Goal: Information Seeking & Learning: Learn about a topic

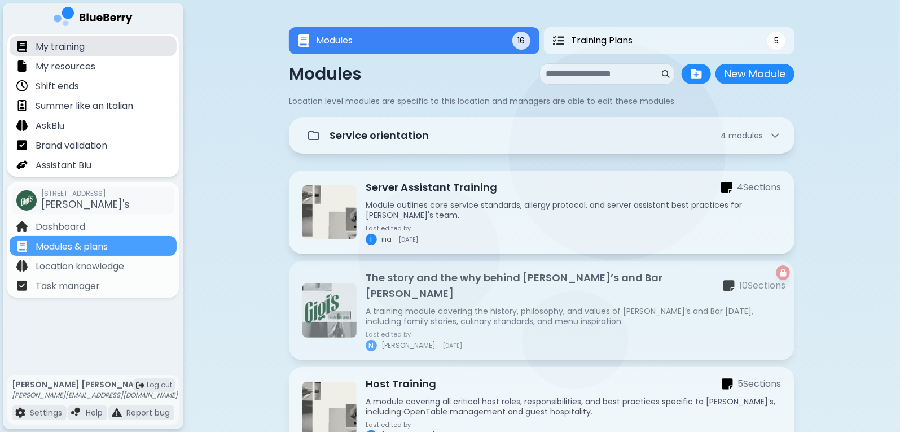
click at [81, 46] on p "My training" at bounding box center [60, 47] width 49 height 14
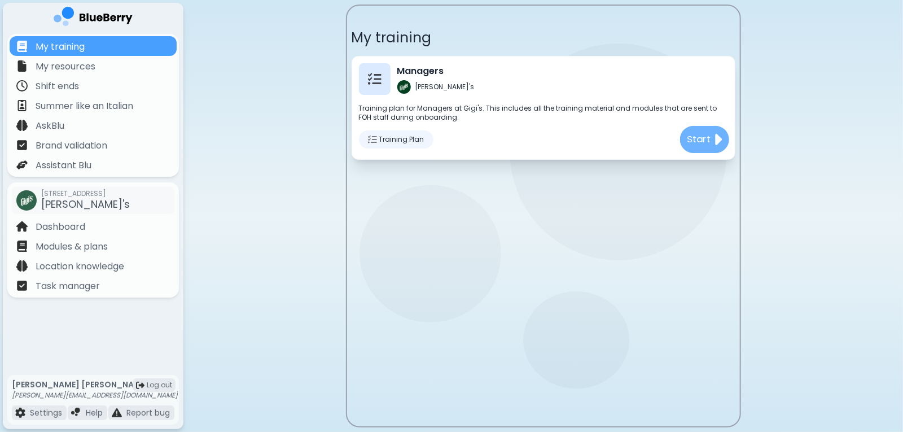
click at [702, 134] on p "Start" at bounding box center [699, 139] width 24 height 14
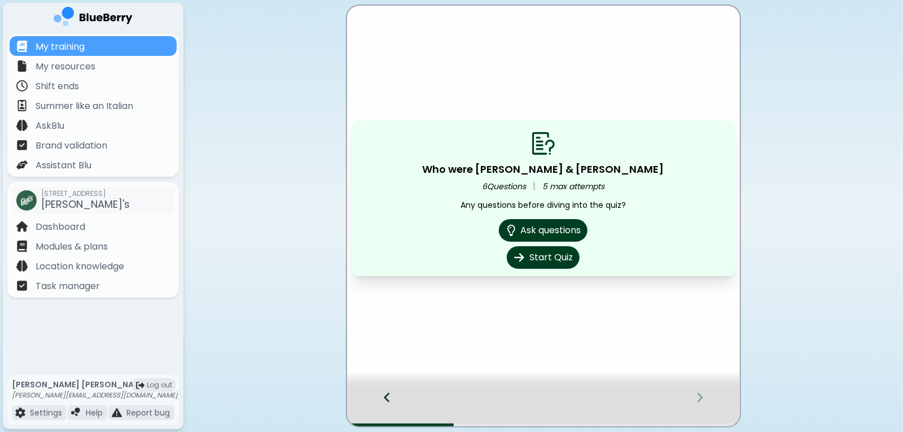
click at [383, 391] on div at bounding box center [381, 407] width 69 height 37
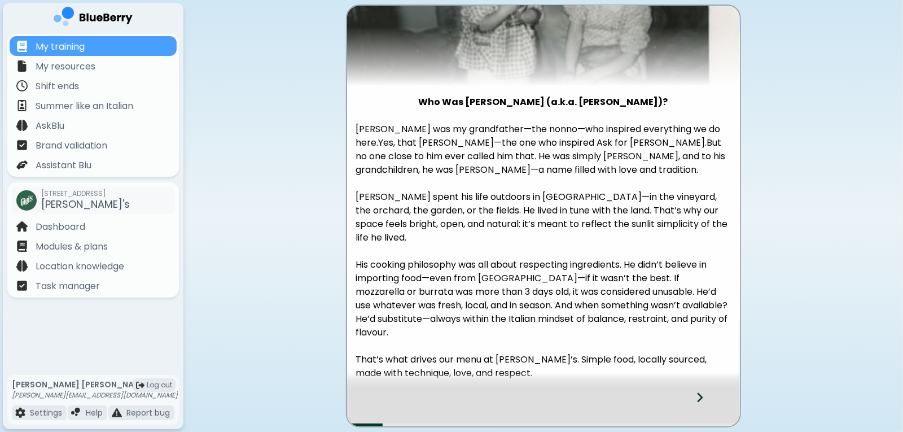
scroll to position [121, 0]
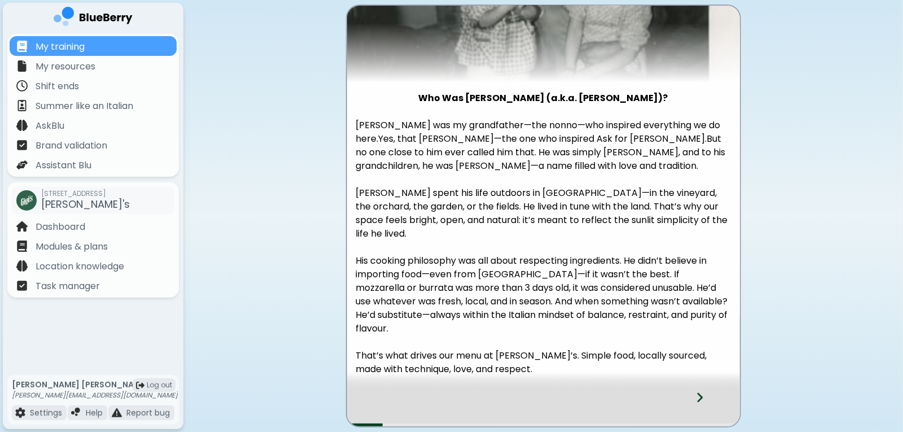
click at [700, 401] on icon at bounding box center [700, 397] width 8 height 12
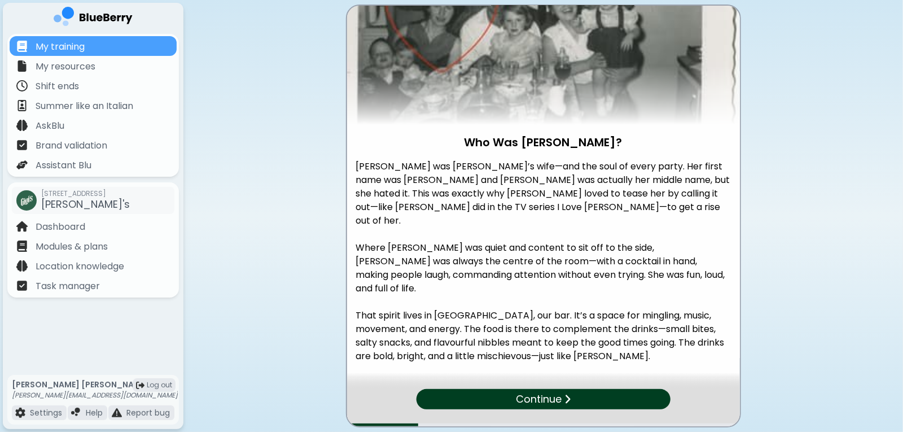
scroll to position [97, 0]
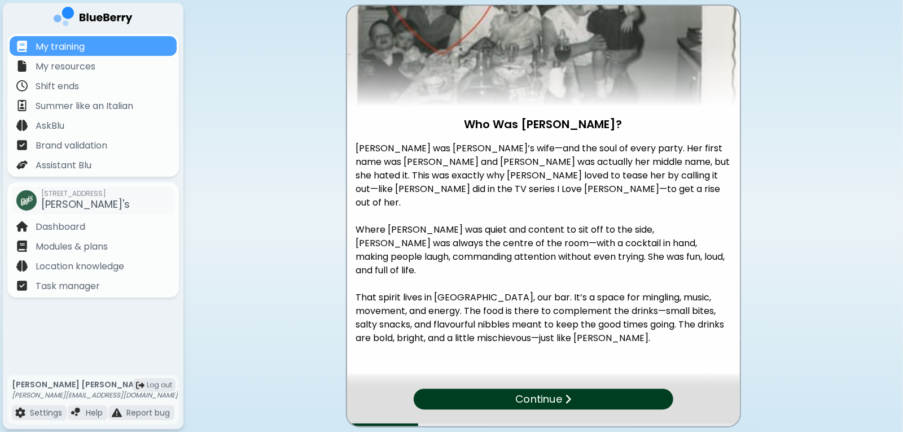
click at [545, 401] on p "Continue" at bounding box center [538, 399] width 47 height 16
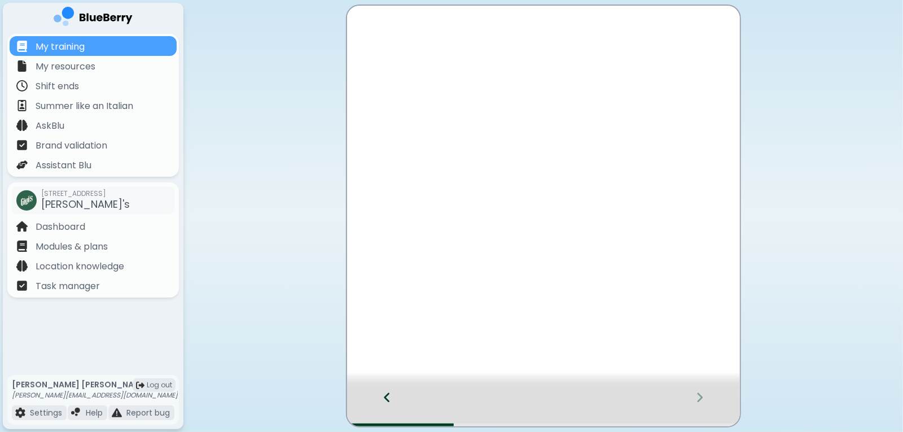
scroll to position [0, 0]
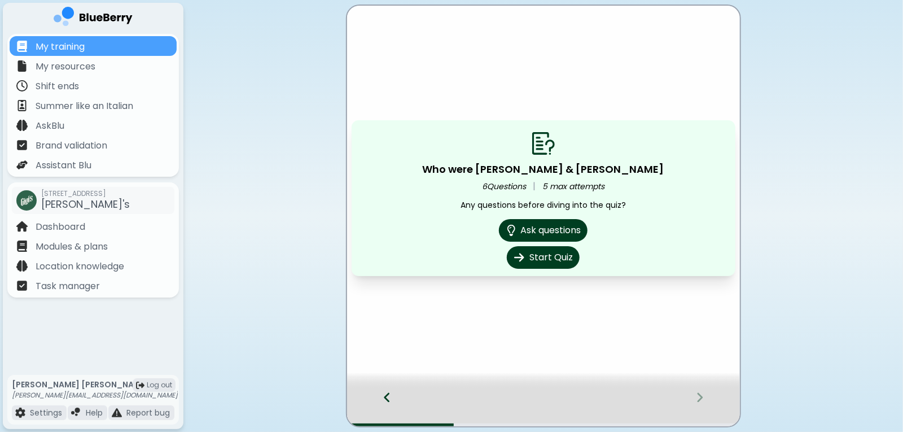
click at [390, 401] on icon at bounding box center [387, 397] width 8 height 12
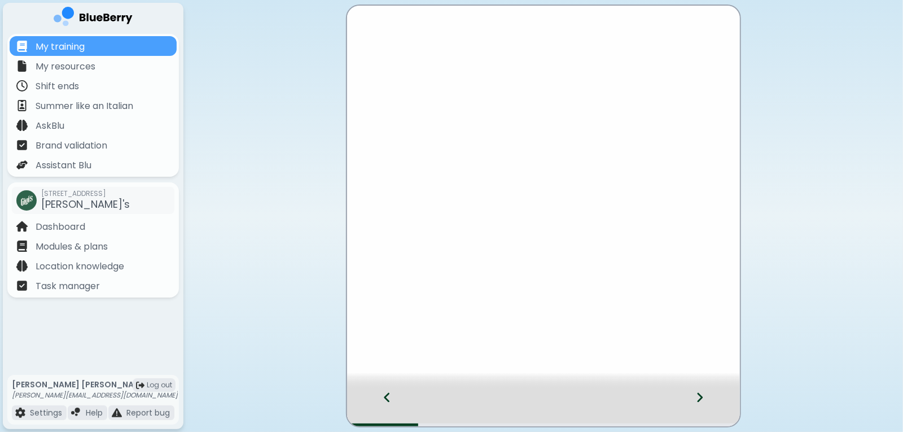
click at [390, 401] on icon at bounding box center [387, 397] width 8 height 12
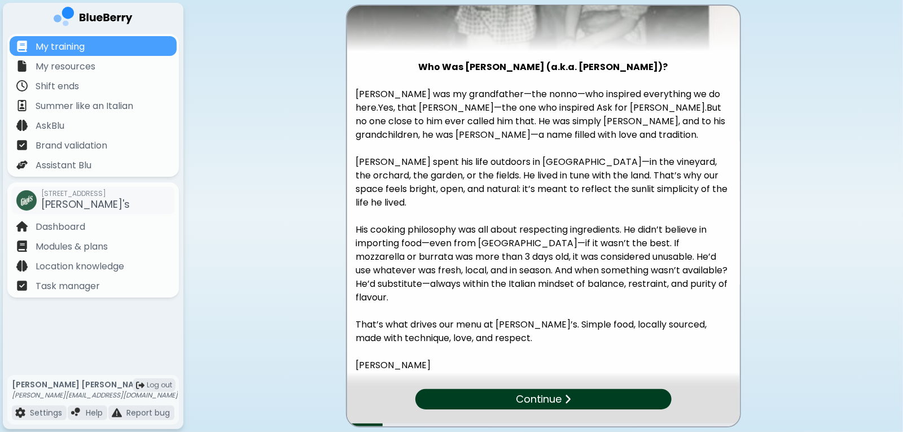
scroll to position [134, 0]
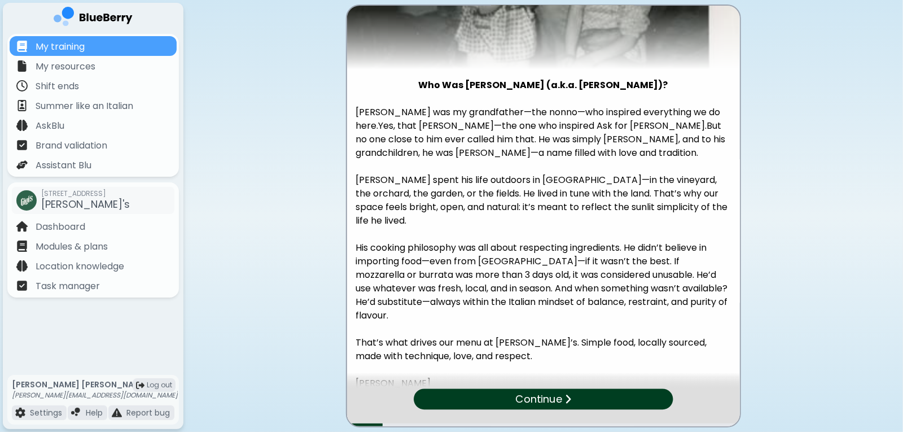
click at [540, 395] on p "Continue" at bounding box center [538, 399] width 47 height 16
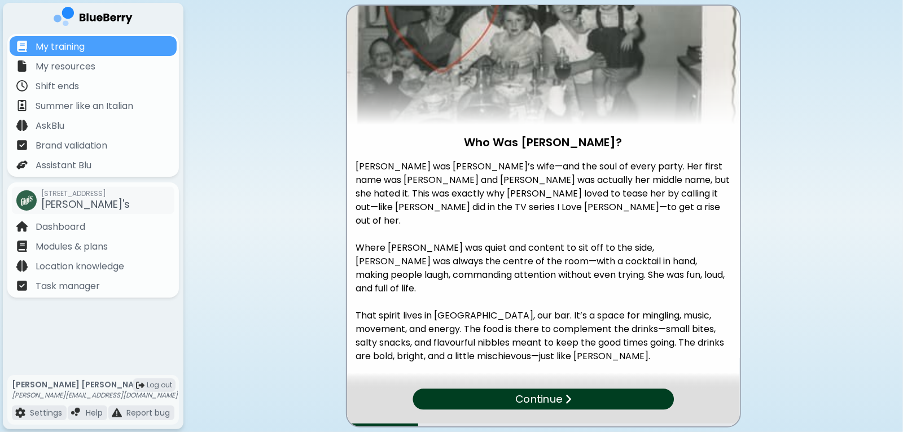
scroll to position [74, 0]
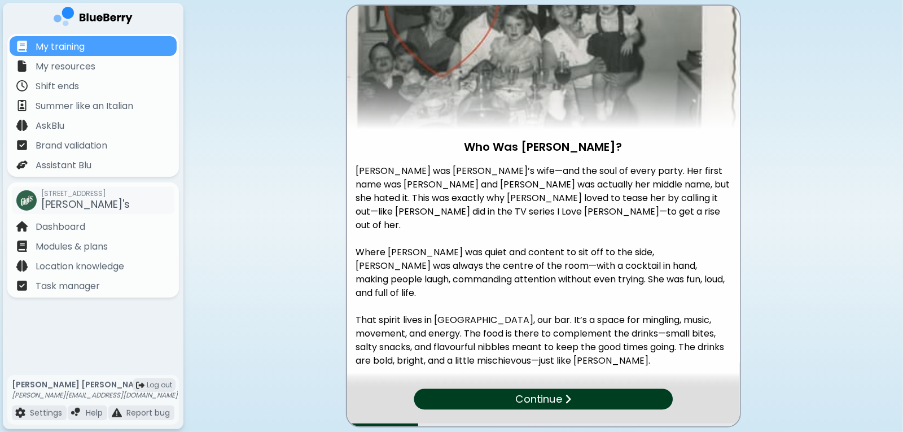
click at [632, 401] on div "Continue" at bounding box center [543, 399] width 259 height 21
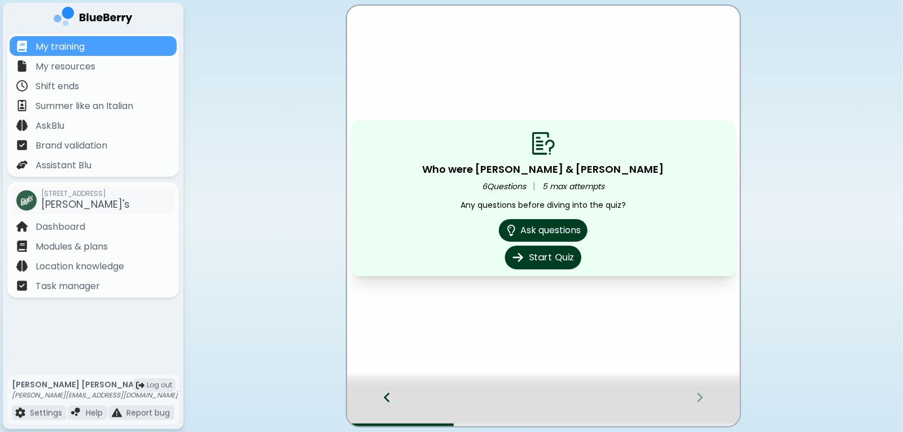
click at [559, 261] on button "Start Quiz" at bounding box center [543, 258] width 76 height 24
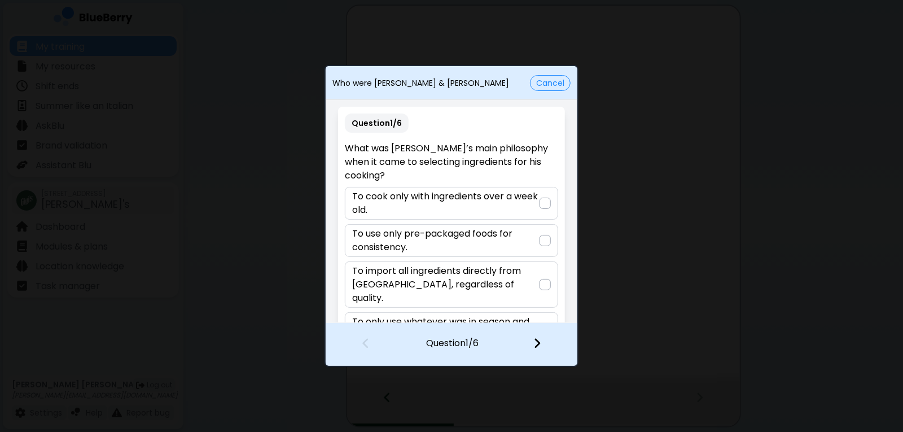
click at [440, 315] on p "To only use whatever was in season and locally sourced." at bounding box center [445, 328] width 187 height 27
click at [538, 345] on img at bounding box center [537, 343] width 8 height 12
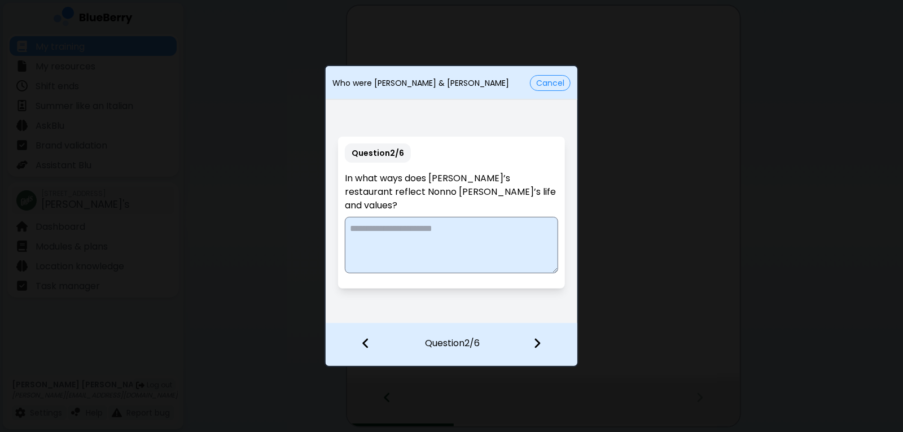
click at [386, 231] on textarea at bounding box center [451, 245] width 213 height 56
click at [376, 219] on textarea "**********" at bounding box center [451, 245] width 213 height 56
click at [478, 222] on textarea "**********" at bounding box center [451, 245] width 213 height 56
type textarea "**********"
click at [540, 348] on img at bounding box center [537, 343] width 8 height 12
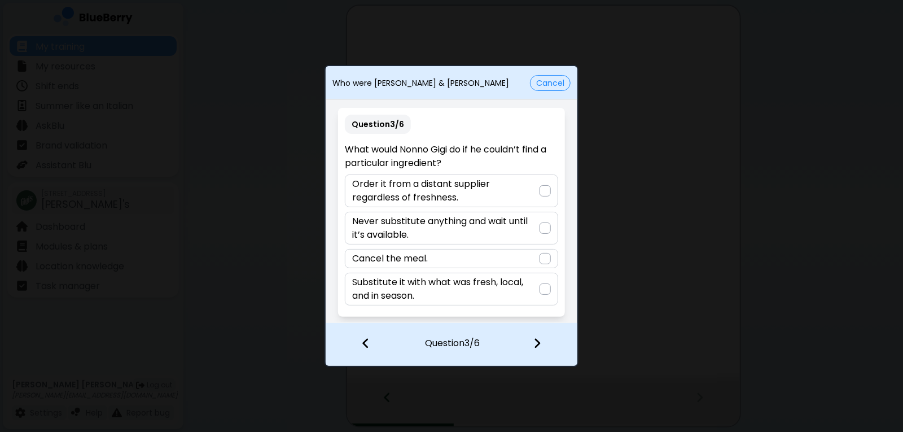
click at [540, 294] on div "Substitute it with what was fresh, local, and in season." at bounding box center [451, 289] width 213 height 33
click at [542, 343] on div at bounding box center [544, 344] width 67 height 42
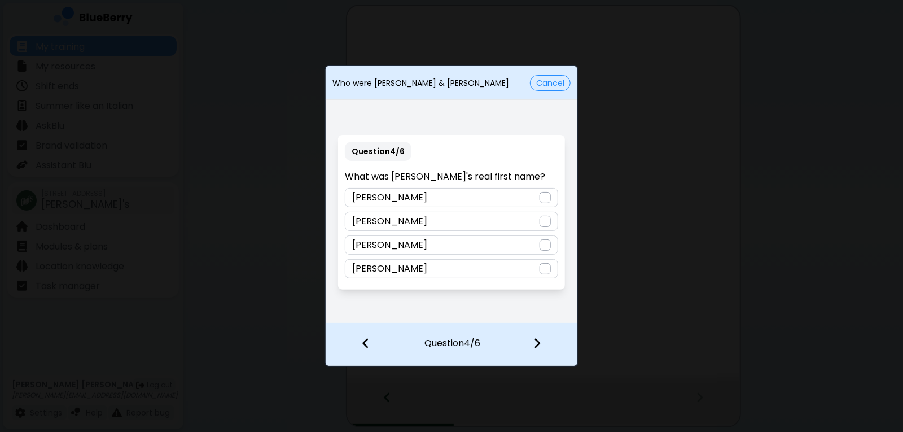
click at [546, 198] on div at bounding box center [545, 197] width 11 height 11
click at [540, 342] on img at bounding box center [537, 343] width 8 height 12
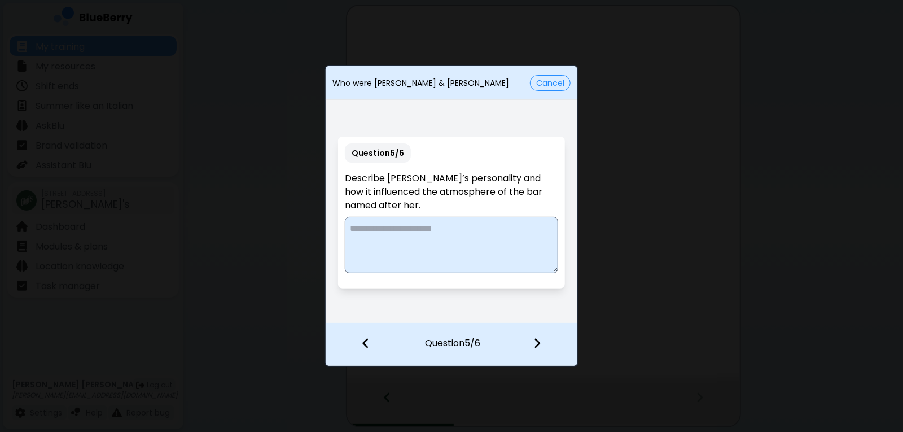
click at [393, 233] on textarea at bounding box center [451, 245] width 213 height 56
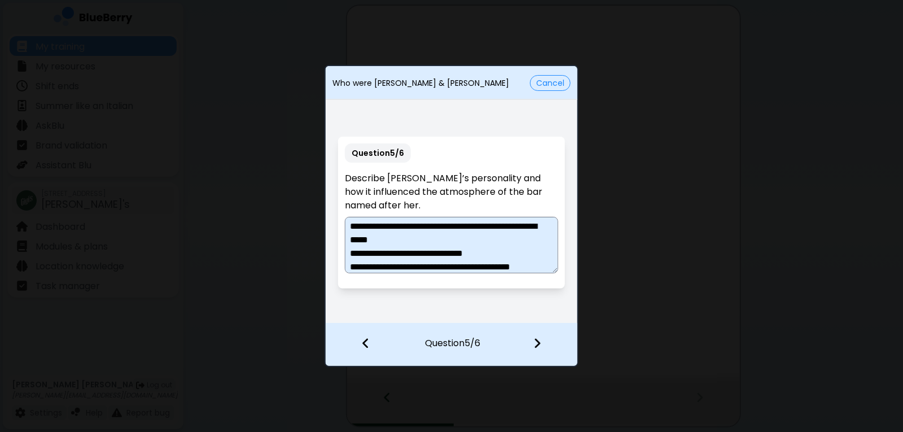
scroll to position [16, 0]
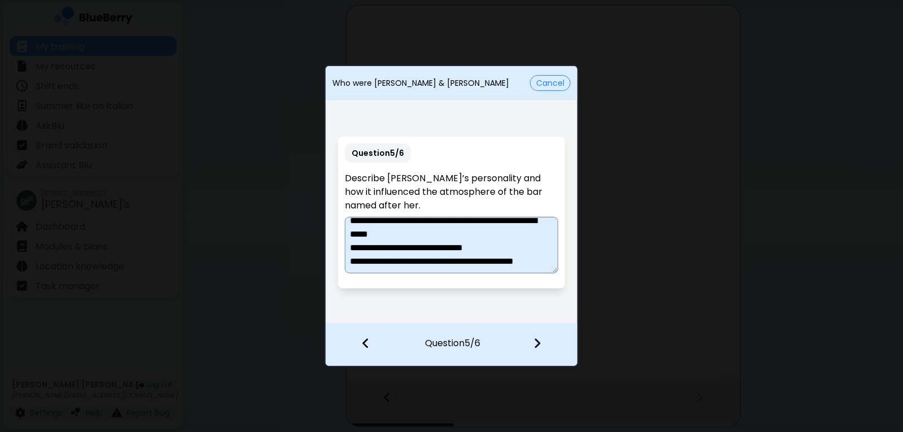
type textarea "**********"
click at [544, 340] on div at bounding box center [544, 344] width 67 height 42
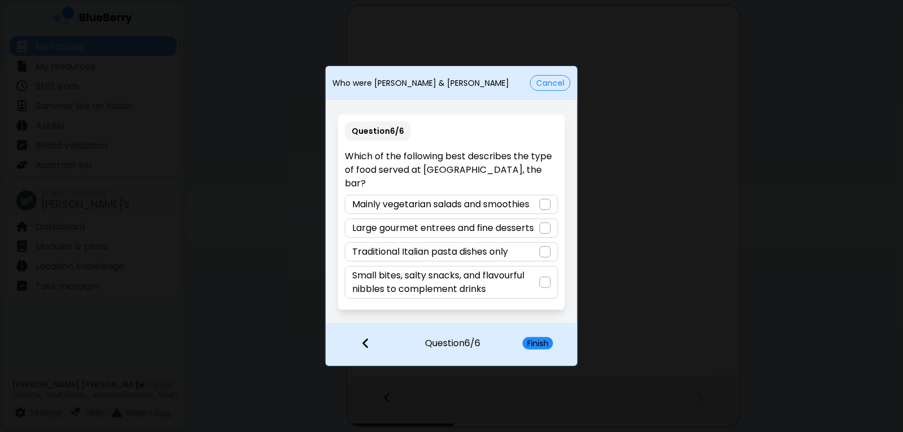
click at [541, 278] on div at bounding box center [545, 282] width 11 height 11
click at [541, 341] on button "Finish" at bounding box center [538, 343] width 30 height 12
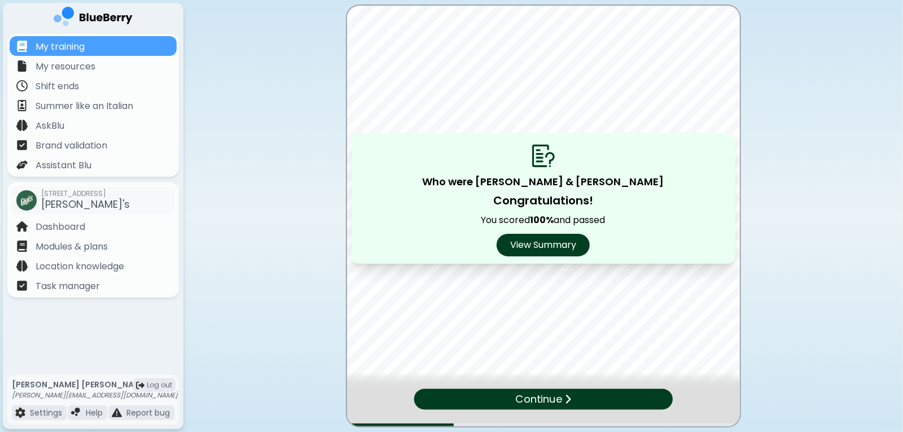
click at [554, 398] on p "Continue" at bounding box center [538, 399] width 47 height 16
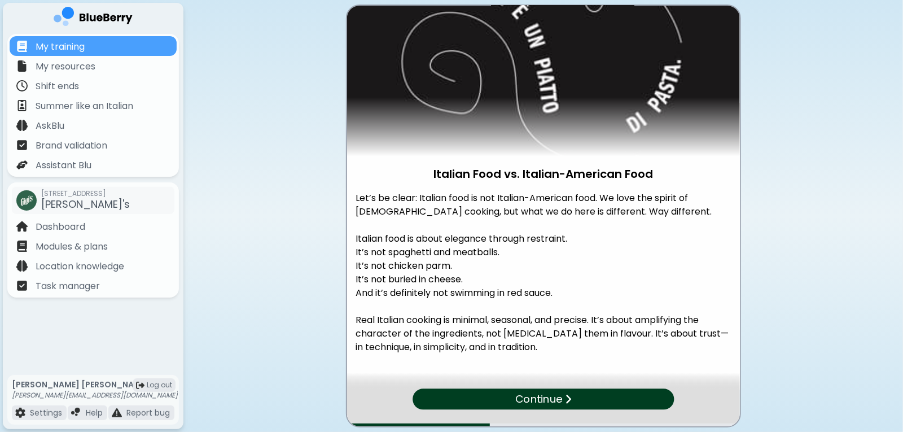
scroll to position [42, 0]
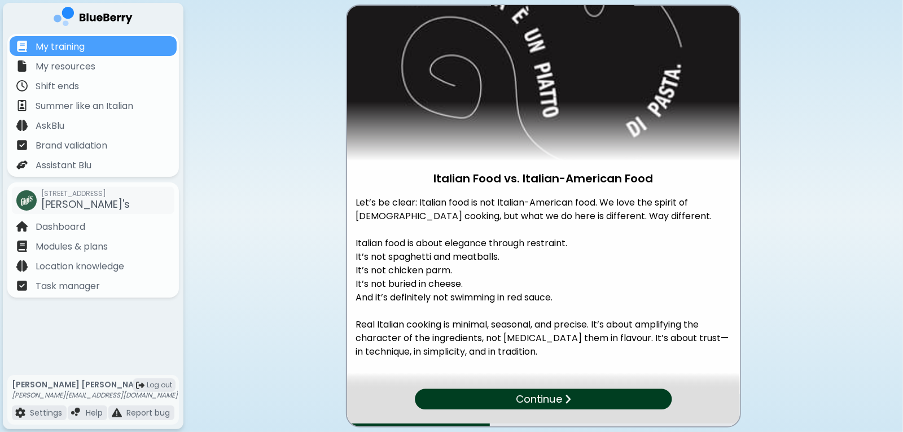
click at [528, 406] on p "Continue" at bounding box center [538, 399] width 46 height 16
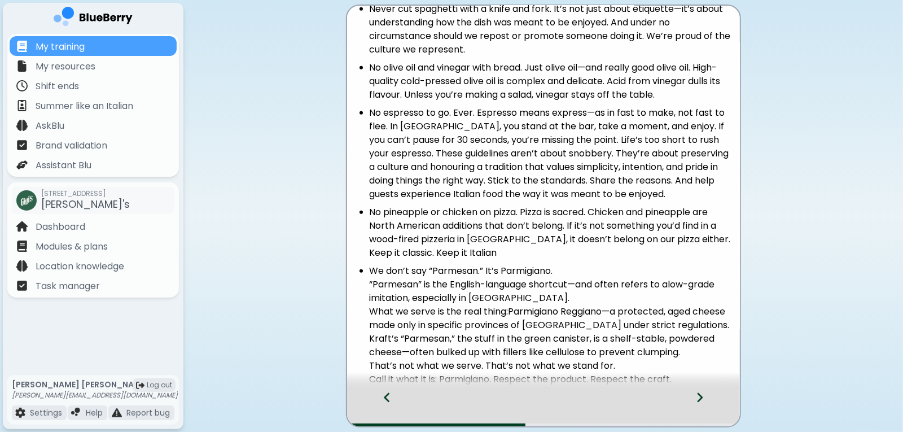
scroll to position [403, 0]
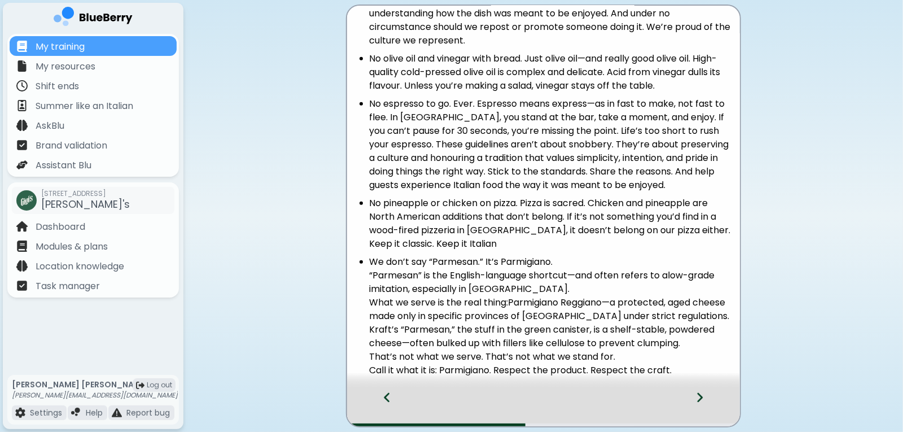
click at [704, 395] on div at bounding box center [706, 407] width 67 height 37
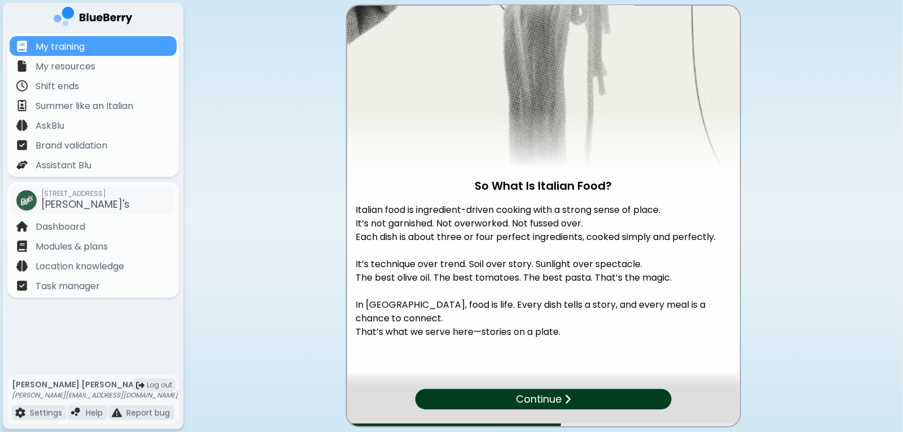
scroll to position [42, 0]
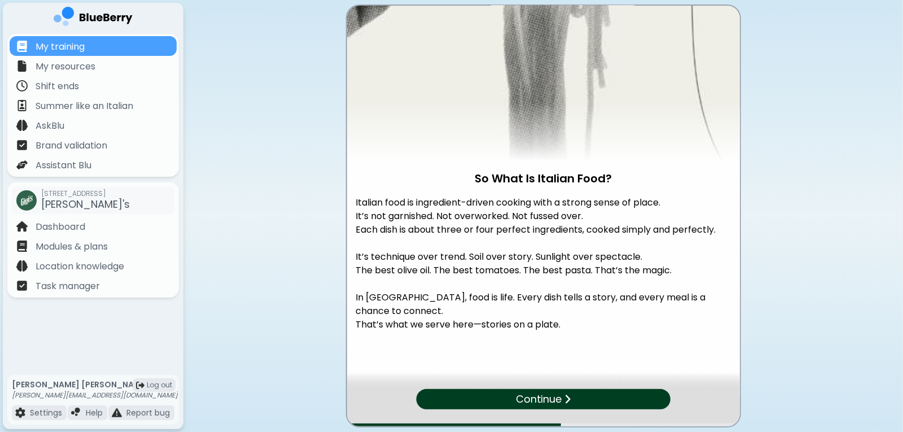
click at [554, 399] on p "Continue" at bounding box center [539, 399] width 46 height 16
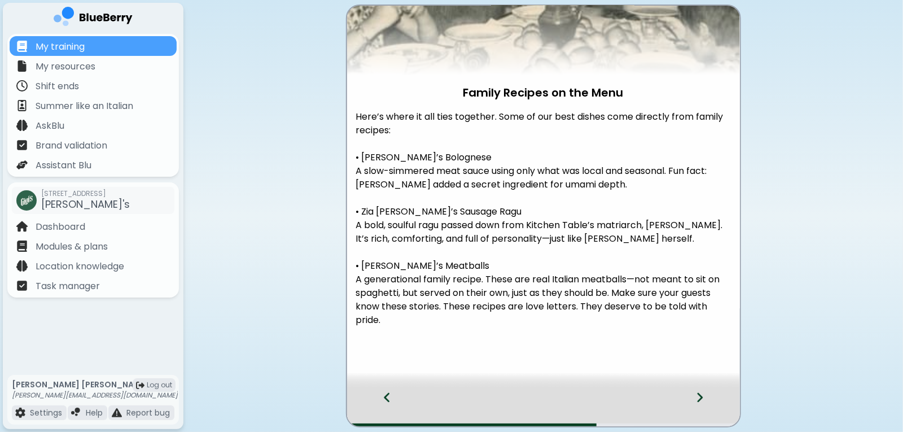
scroll to position [137, 0]
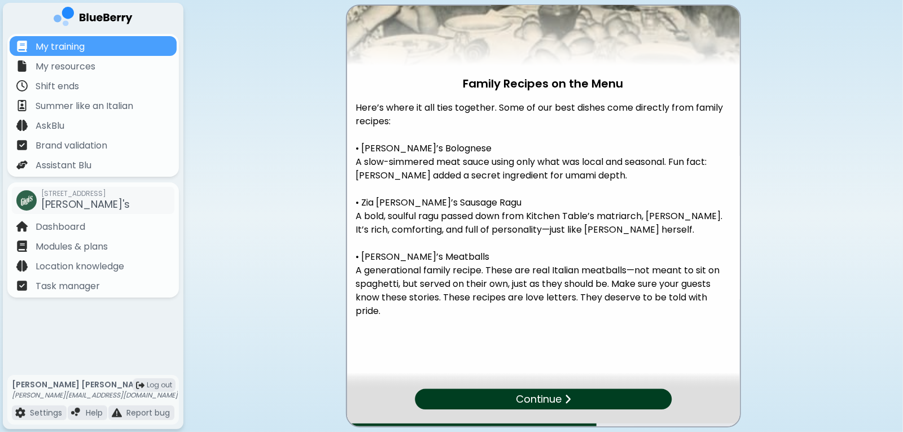
click at [614, 397] on div "Continue" at bounding box center [543, 399] width 257 height 20
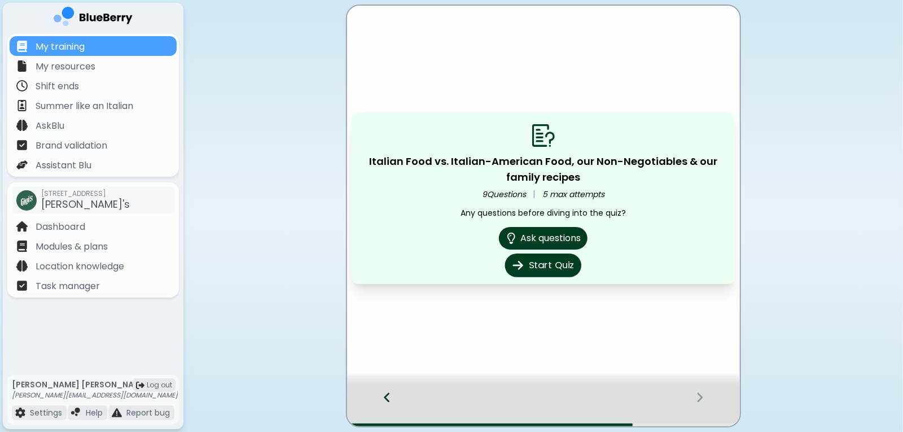
click at [554, 266] on button "Start Quiz" at bounding box center [543, 265] width 76 height 24
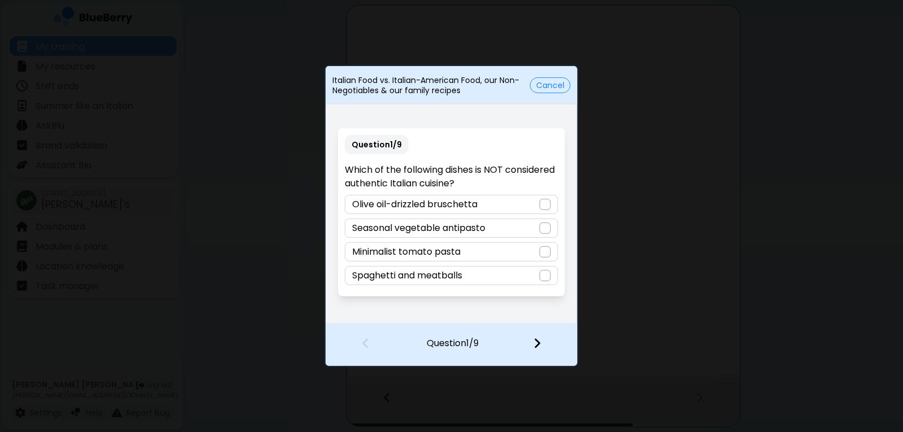
click at [544, 278] on div at bounding box center [545, 275] width 11 height 11
click at [546, 258] on div "Minimalist tomato pasta" at bounding box center [451, 251] width 213 height 19
click at [553, 280] on div "Spaghetti and meatballs" at bounding box center [451, 275] width 213 height 19
click at [541, 343] on img at bounding box center [537, 343] width 8 height 12
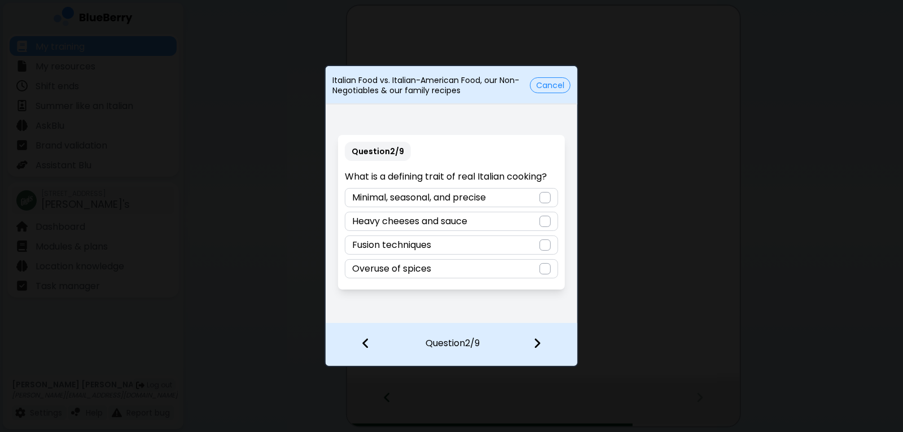
click at [543, 200] on div at bounding box center [545, 197] width 11 height 11
click at [533, 348] on div at bounding box center [544, 344] width 67 height 42
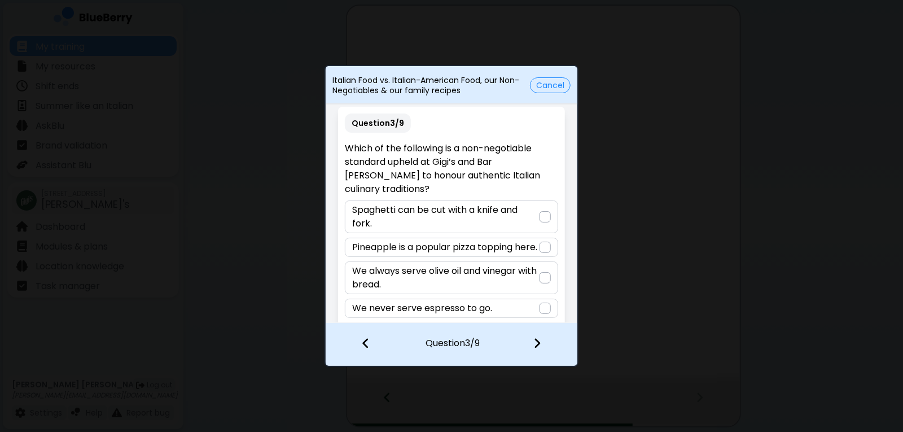
click at [541, 309] on div at bounding box center [545, 308] width 11 height 11
click at [544, 347] on div at bounding box center [544, 344] width 67 height 42
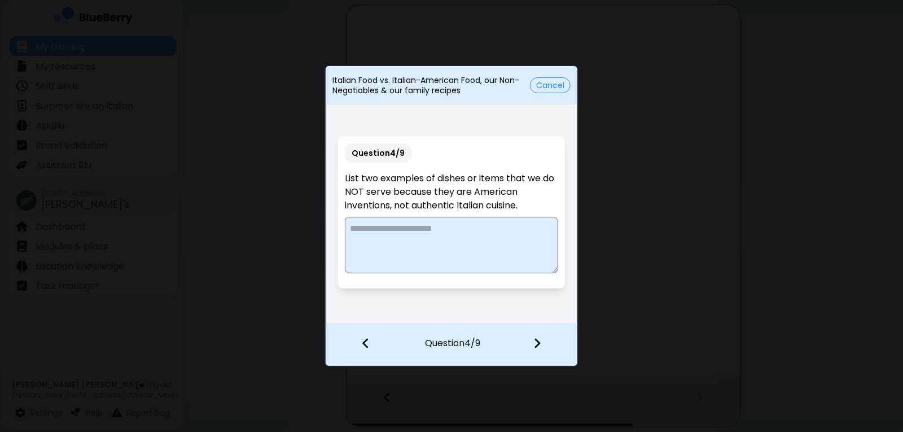
click at [427, 226] on textarea at bounding box center [451, 245] width 213 height 56
type textarea "**********"
click at [539, 345] on img at bounding box center [537, 343] width 8 height 12
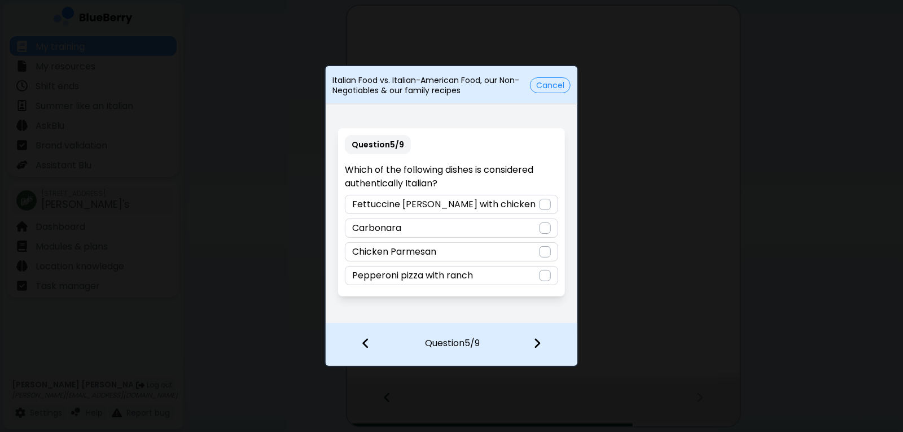
click at [539, 231] on div "Carbonara" at bounding box center [451, 227] width 213 height 19
click at [538, 342] on img at bounding box center [537, 343] width 8 height 12
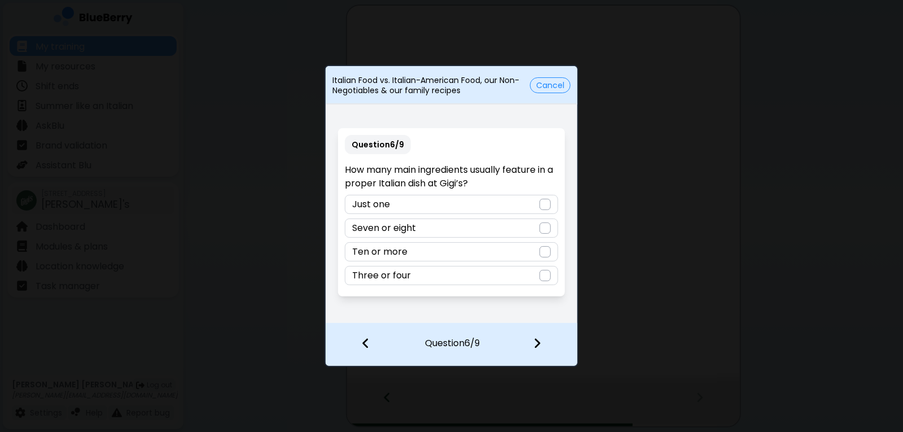
click at [545, 278] on div at bounding box center [545, 275] width 11 height 11
click at [541, 345] on img at bounding box center [537, 343] width 8 height 12
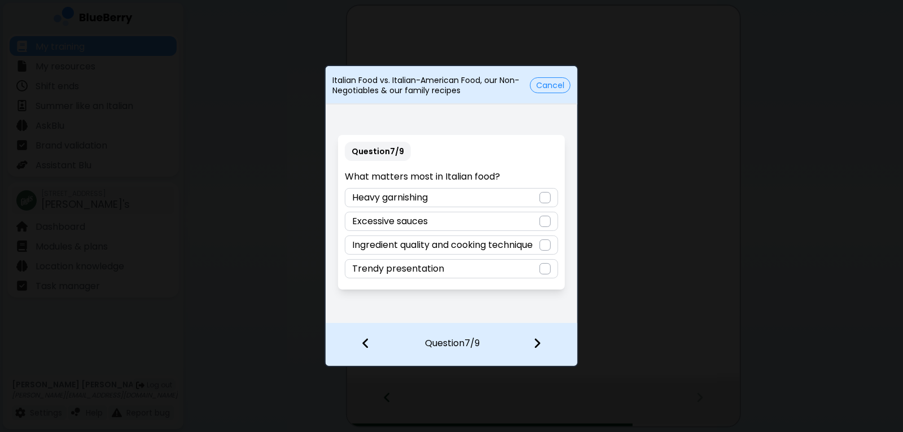
click at [542, 243] on div at bounding box center [545, 244] width 11 height 11
click at [534, 349] on img at bounding box center [537, 343] width 8 height 12
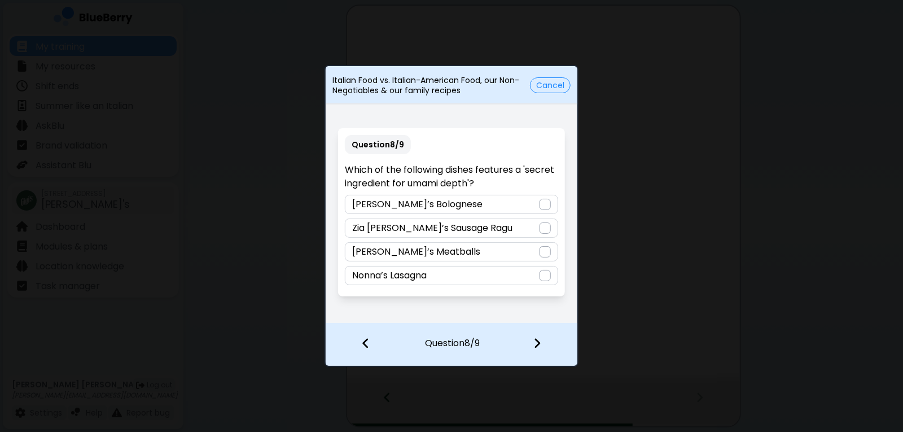
click at [545, 206] on div at bounding box center [545, 204] width 11 height 11
click at [538, 352] on div at bounding box center [544, 344] width 67 height 42
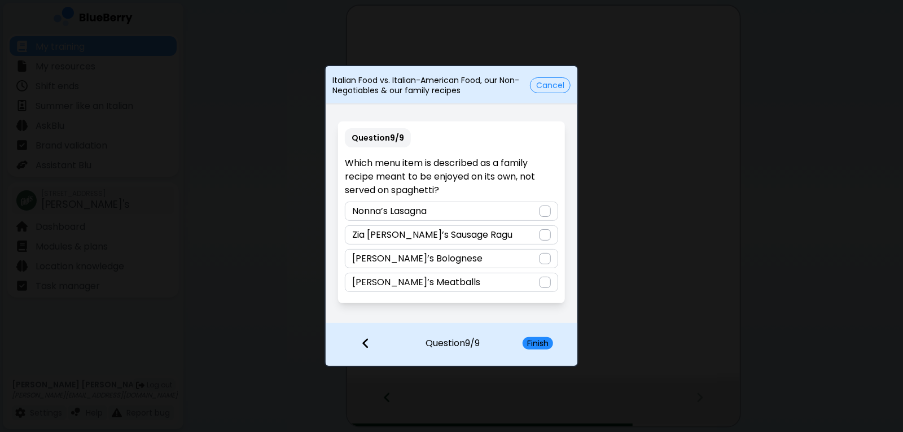
click at [549, 284] on div at bounding box center [545, 282] width 11 height 11
click at [551, 347] on button "Finish" at bounding box center [538, 343] width 30 height 12
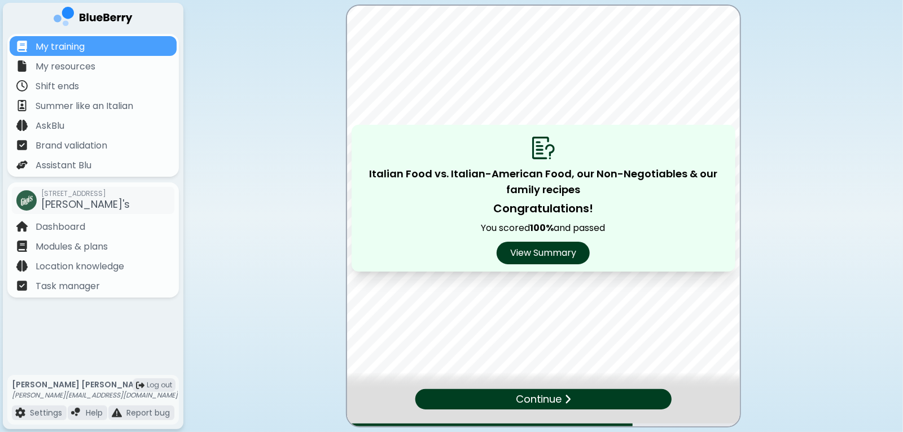
click at [566, 401] on img at bounding box center [567, 399] width 7 height 11
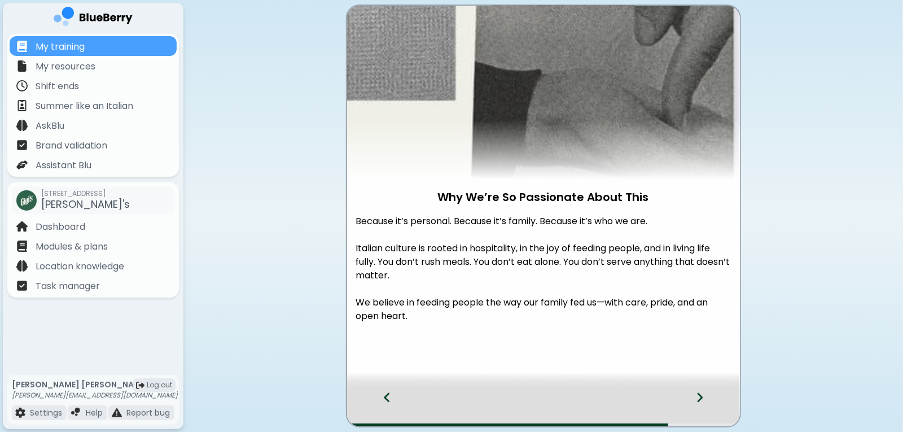
scroll to position [29, 0]
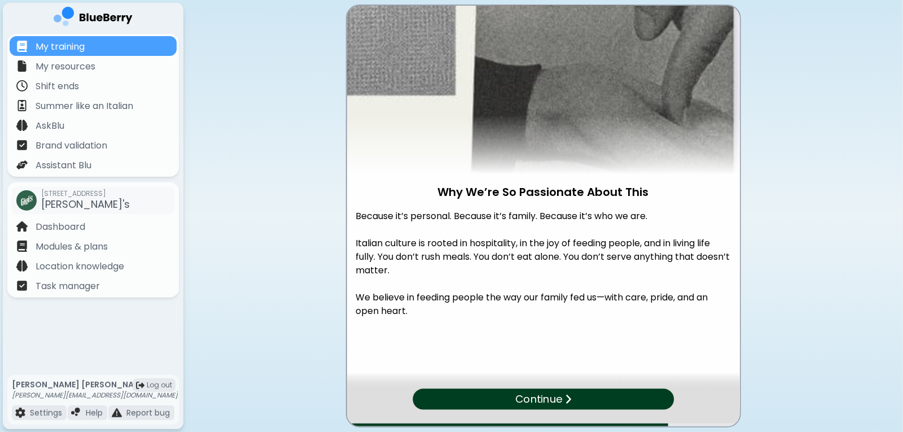
click at [561, 400] on p "Continue" at bounding box center [538, 399] width 47 height 16
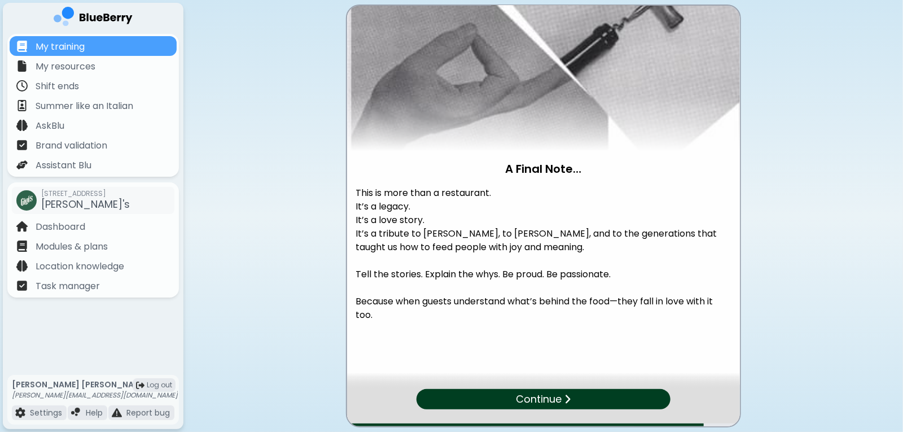
scroll to position [56, 0]
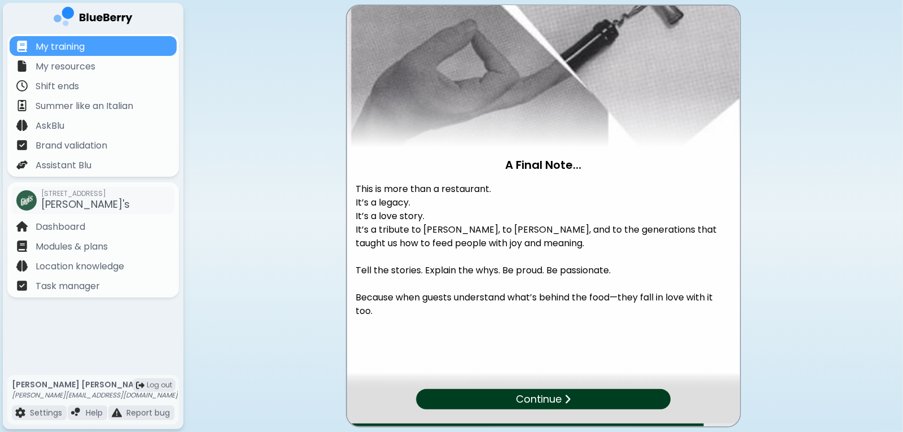
click at [559, 401] on p "Continue" at bounding box center [539, 399] width 46 height 16
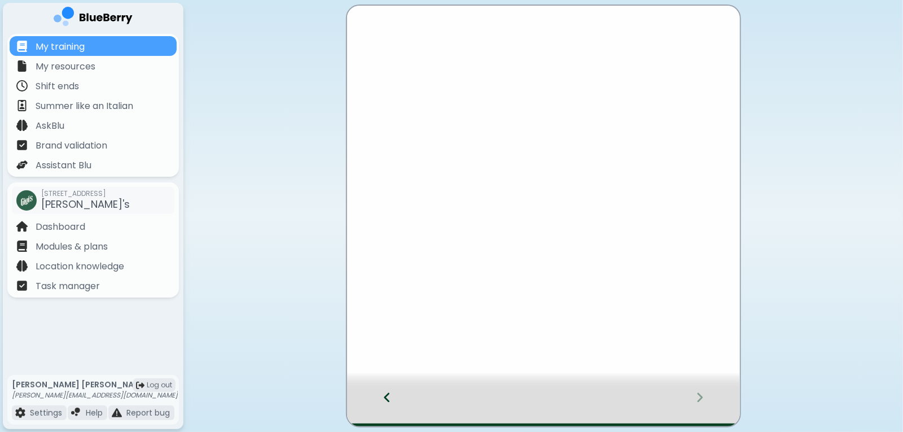
scroll to position [0, 0]
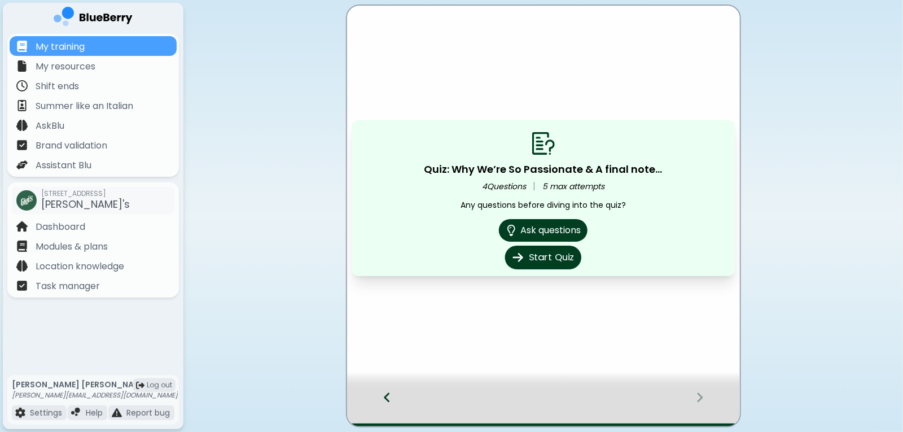
click at [546, 260] on button "Start Quiz" at bounding box center [543, 258] width 76 height 24
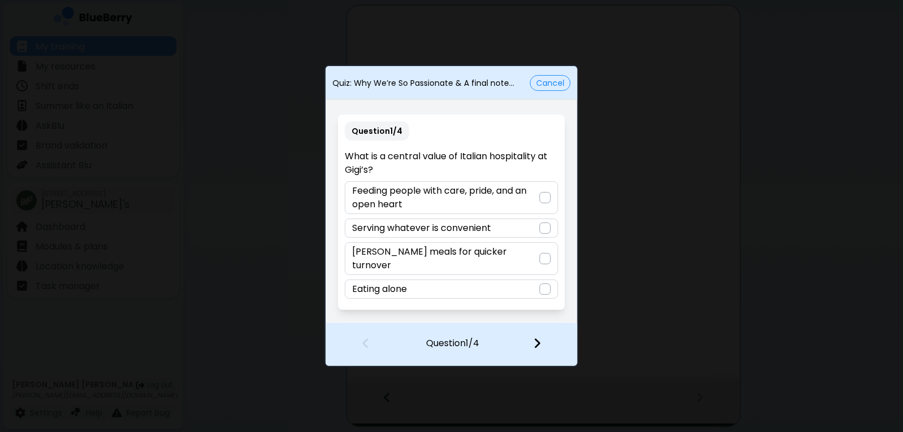
click at [545, 203] on div at bounding box center [545, 197] width 11 height 11
click at [542, 345] on div at bounding box center [544, 344] width 67 height 42
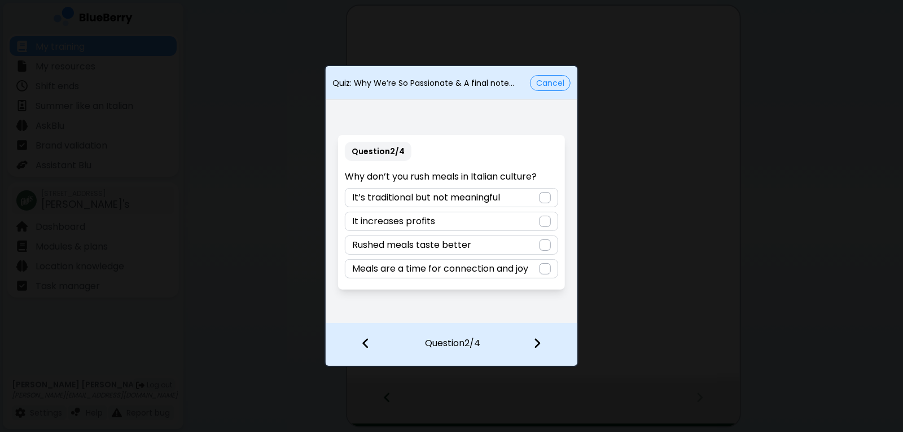
click at [543, 273] on div at bounding box center [545, 268] width 11 height 11
click at [539, 340] on img at bounding box center [537, 343] width 8 height 12
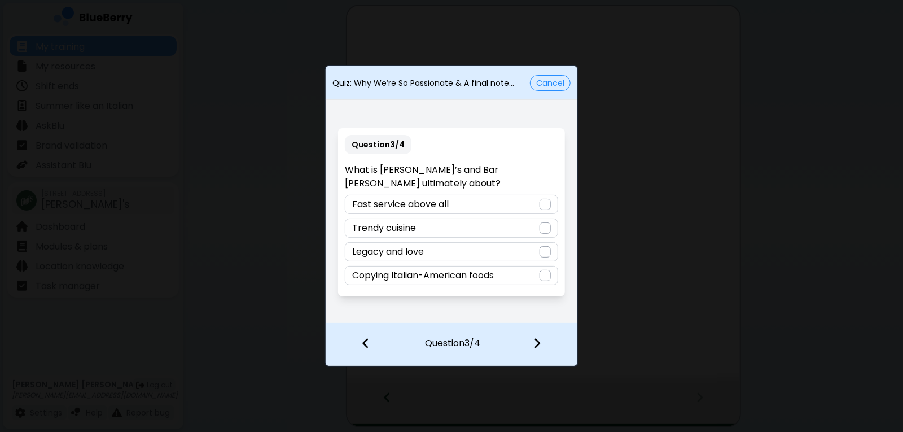
click at [546, 248] on div at bounding box center [545, 251] width 11 height 11
click at [540, 344] on img at bounding box center [537, 343] width 8 height 12
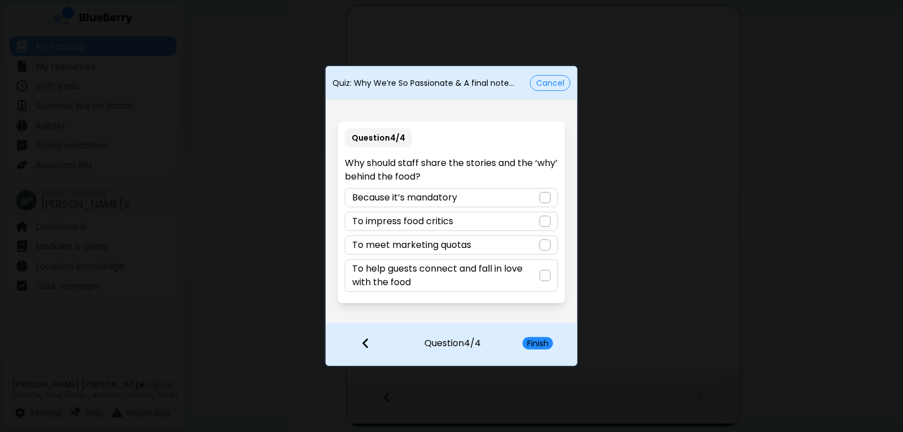
click at [541, 280] on div at bounding box center [545, 275] width 11 height 11
click at [546, 342] on button "Finish" at bounding box center [538, 343] width 30 height 12
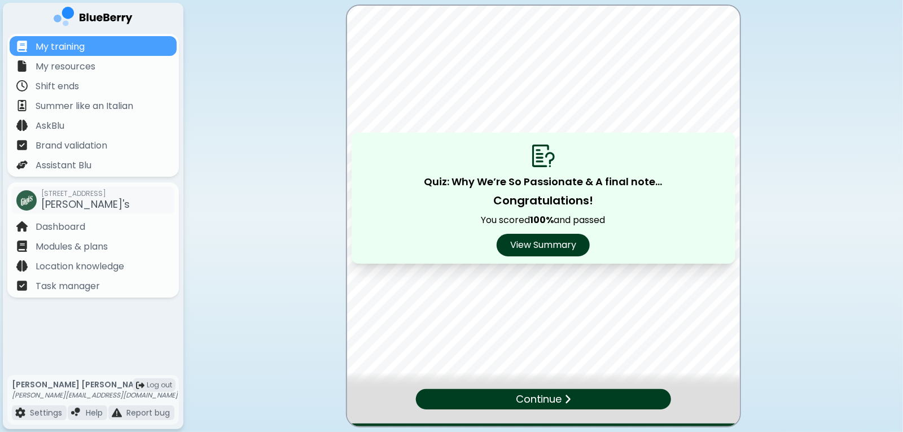
click at [582, 396] on div "Continue" at bounding box center [542, 399] width 255 height 20
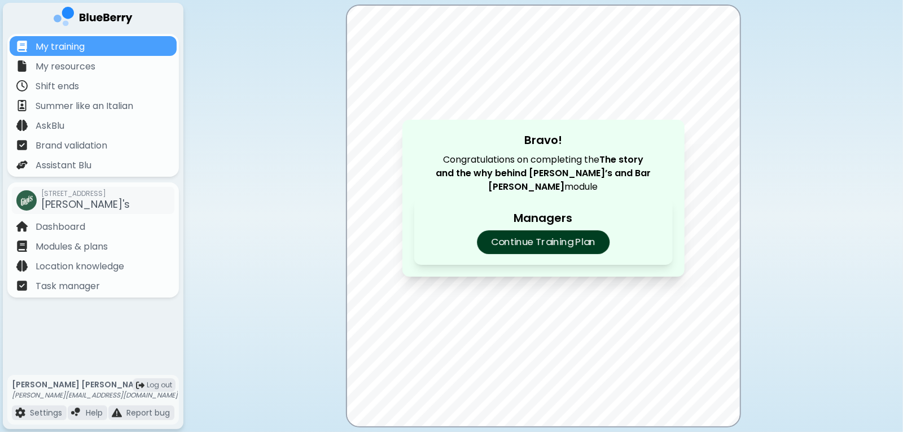
click at [585, 244] on p "Continue Training Plan" at bounding box center [543, 242] width 133 height 24
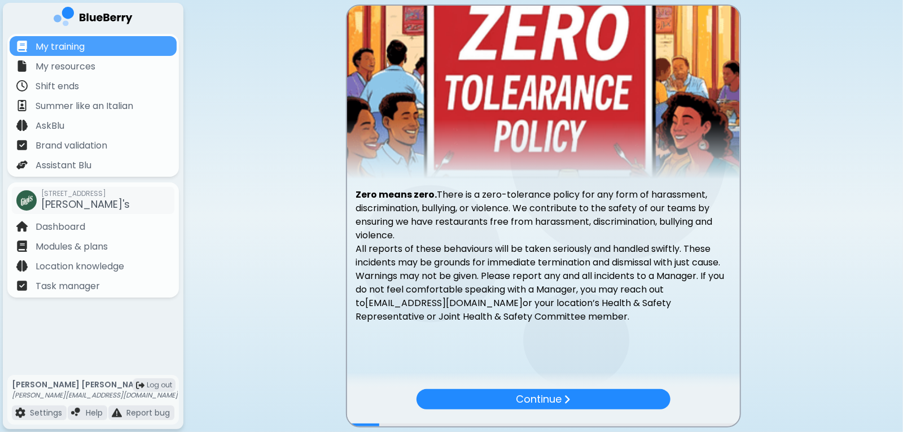
scroll to position [29, 0]
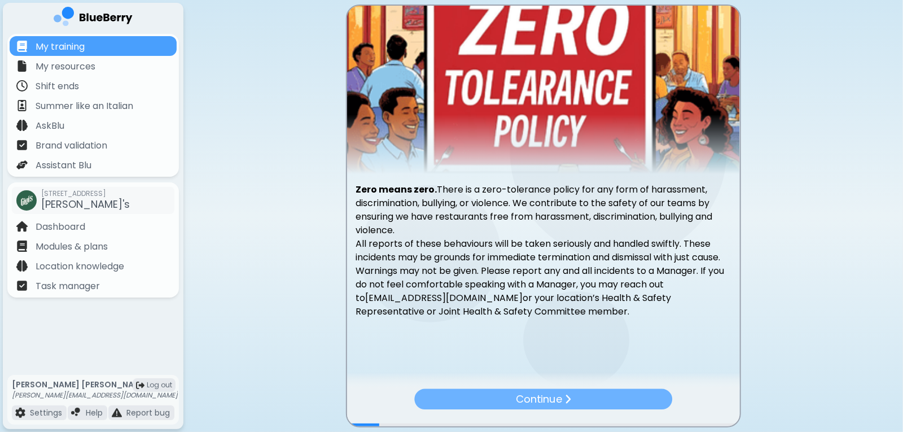
click at [573, 401] on div "Continue" at bounding box center [543, 399] width 258 height 21
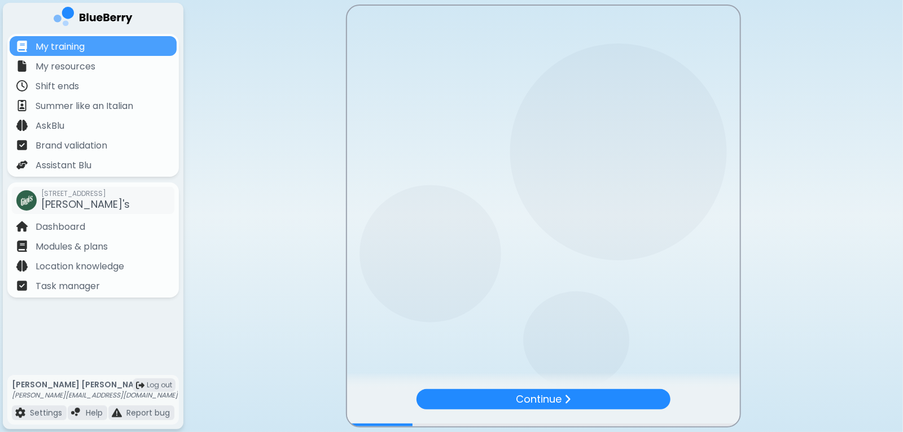
scroll to position [0, 0]
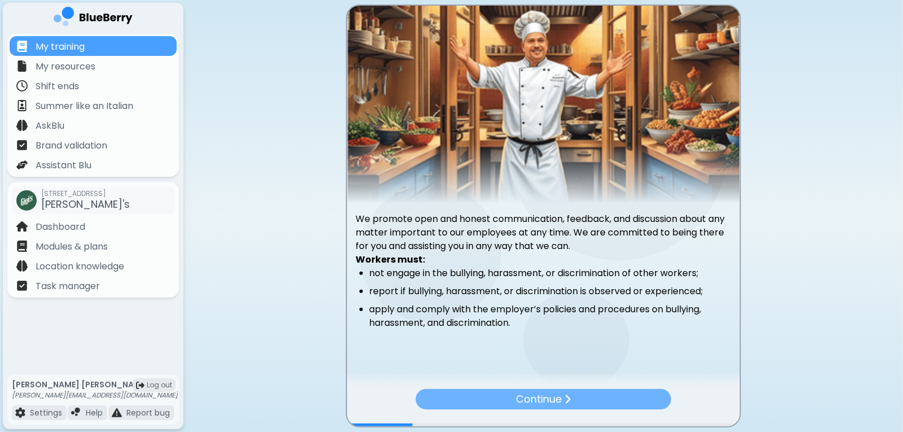
click at [559, 402] on p "Continue" at bounding box center [539, 399] width 46 height 16
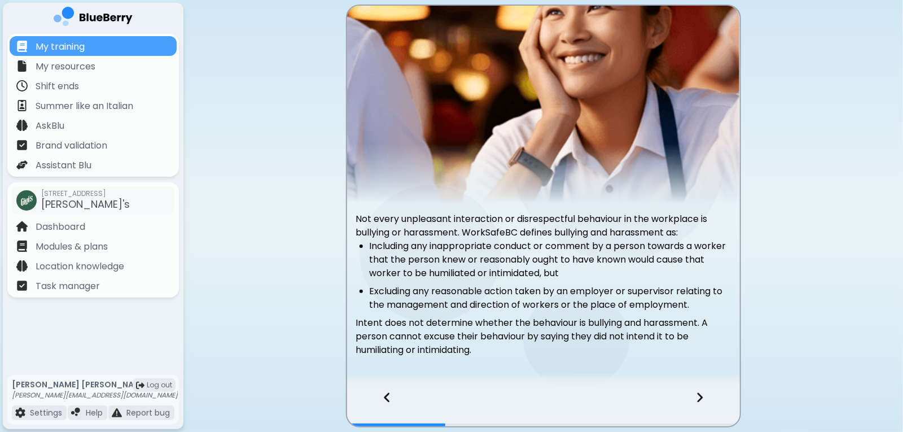
click at [698, 397] on icon at bounding box center [700, 397] width 8 height 12
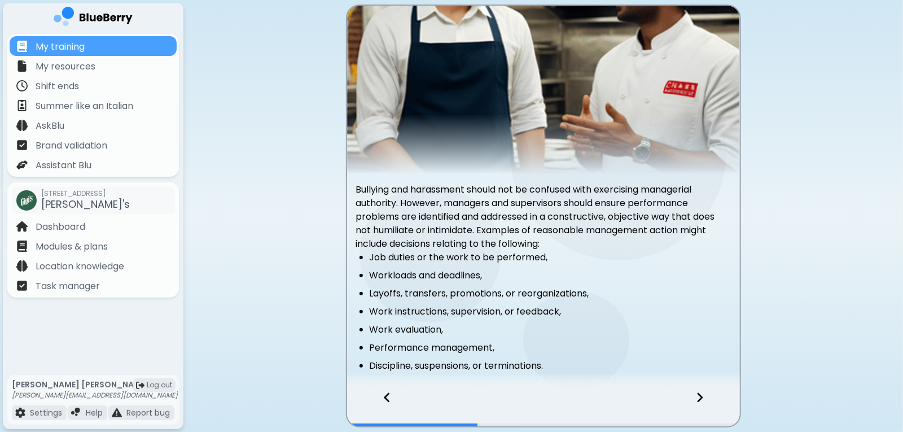
scroll to position [89, 0]
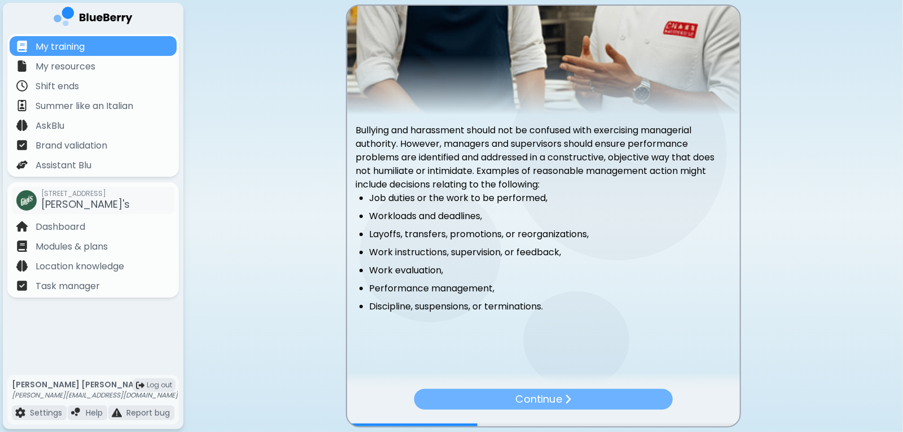
click at [651, 400] on div "Continue" at bounding box center [543, 399] width 259 height 21
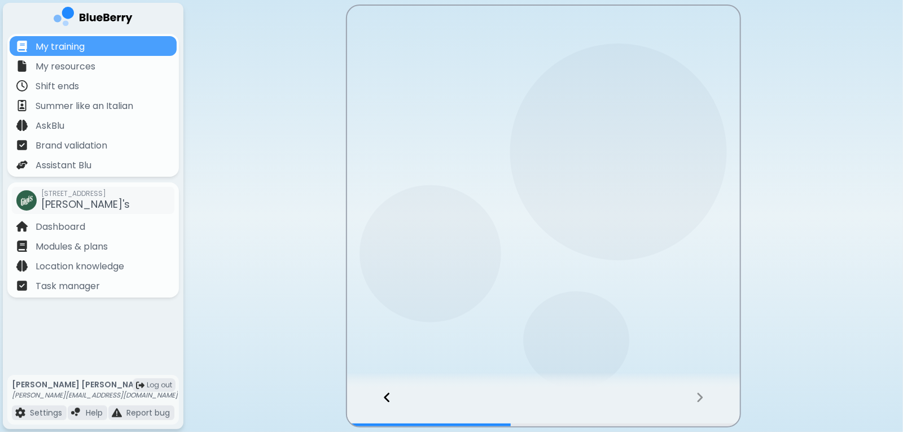
scroll to position [0, 0]
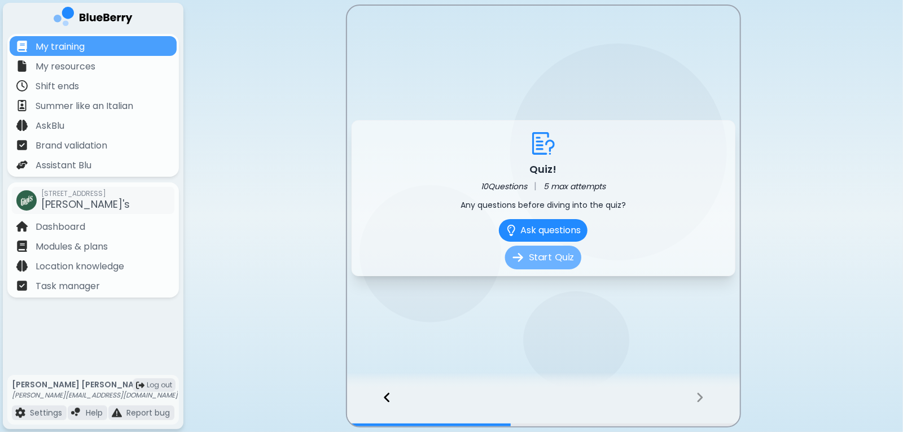
click at [563, 262] on button "Start Quiz" at bounding box center [543, 258] width 76 height 24
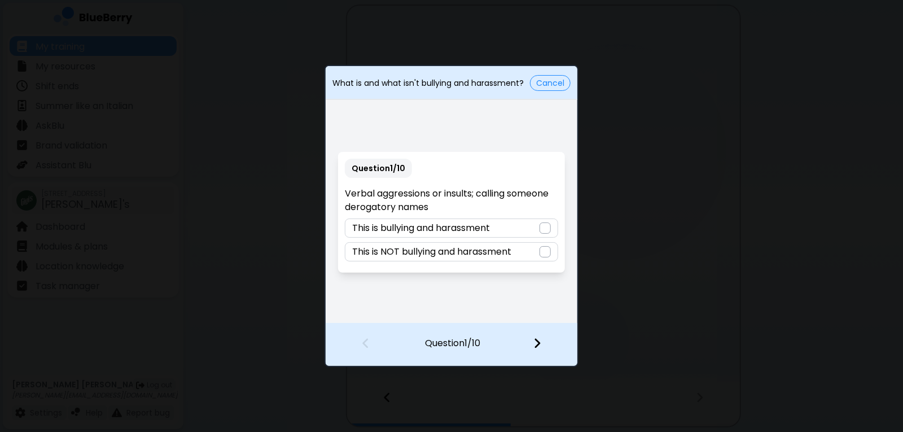
click at [545, 227] on div at bounding box center [545, 227] width 11 height 11
click at [541, 345] on img at bounding box center [537, 343] width 8 height 12
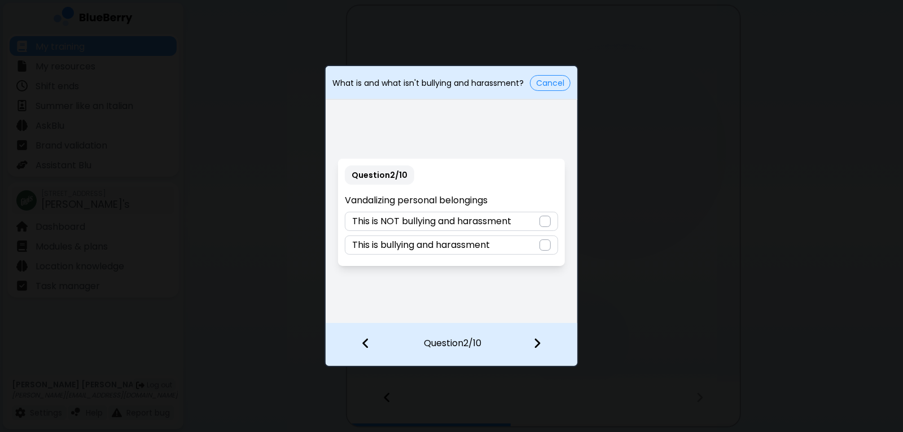
click at [533, 247] on div "This is bullying and harassment" at bounding box center [451, 244] width 213 height 19
click at [535, 343] on img at bounding box center [537, 343] width 8 height 12
click at [537, 250] on div "This is NOT bullying and harassment" at bounding box center [451, 244] width 213 height 19
click at [541, 341] on img at bounding box center [537, 343] width 8 height 12
click at [550, 247] on div at bounding box center [545, 244] width 11 height 11
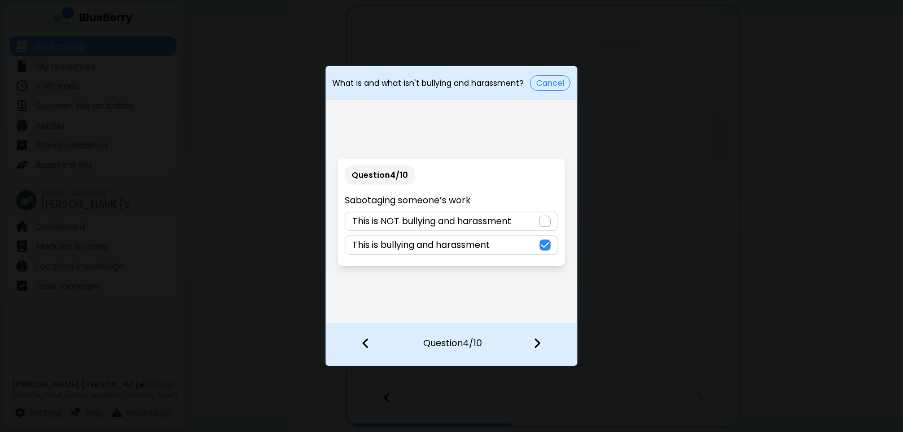
click at [540, 348] on img at bounding box center [537, 343] width 8 height 12
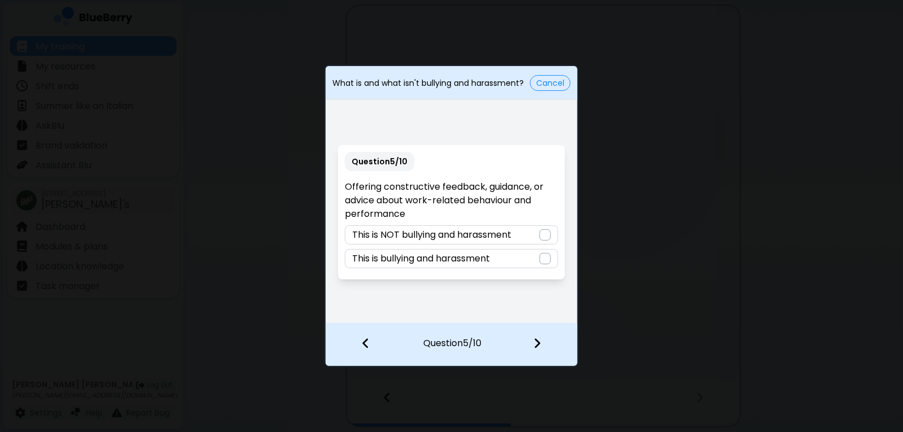
click at [524, 236] on div "This is NOT bullying and harassment" at bounding box center [451, 234] width 213 height 19
click at [541, 343] on img at bounding box center [537, 343] width 8 height 12
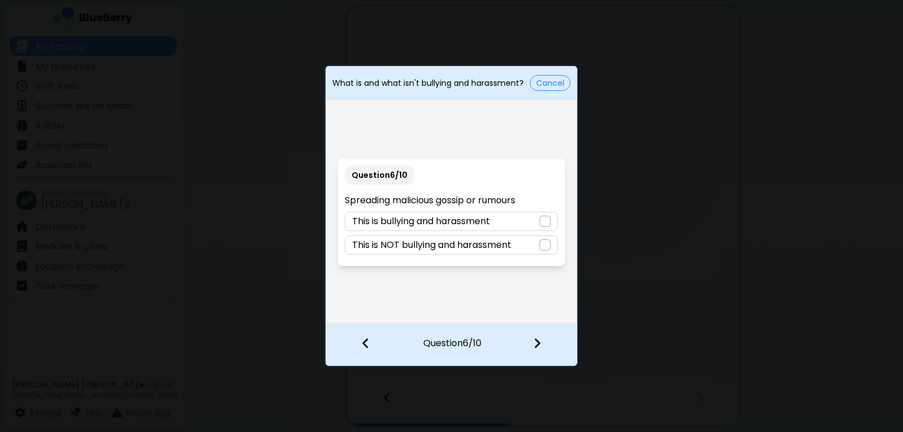
click at [540, 224] on div at bounding box center [545, 221] width 11 height 11
click at [538, 340] on img at bounding box center [537, 343] width 8 height 12
click at [529, 253] on div "This is bullying and harassment" at bounding box center [451, 244] width 213 height 19
click at [539, 343] on img at bounding box center [537, 343] width 8 height 12
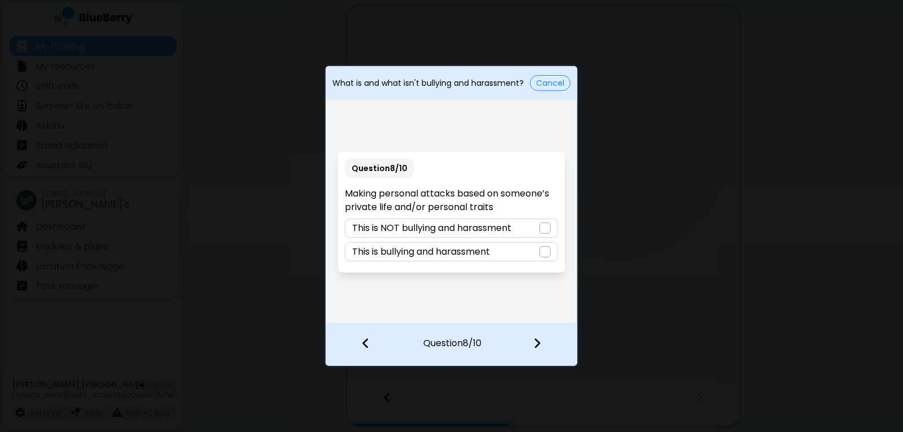
click at [522, 256] on div "This is bullying and harassment" at bounding box center [451, 251] width 213 height 19
click at [539, 338] on img at bounding box center [537, 343] width 8 height 12
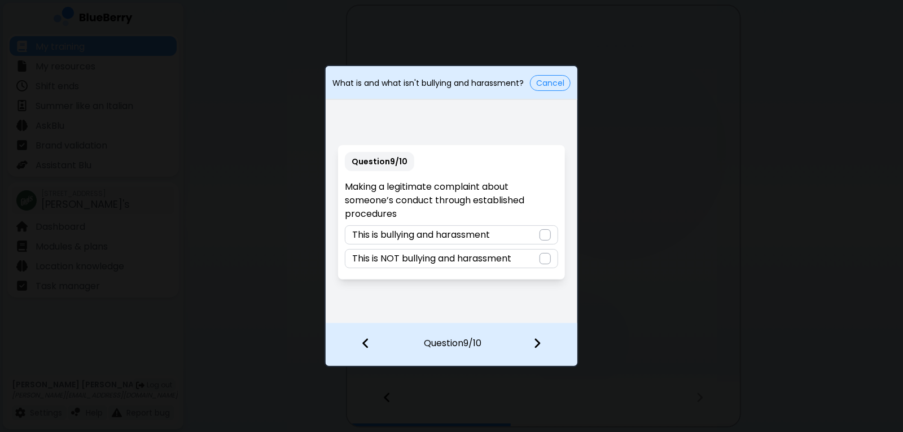
click at [524, 262] on div "This is NOT bullying and harassment" at bounding box center [451, 258] width 213 height 19
click at [542, 343] on div at bounding box center [544, 344] width 67 height 42
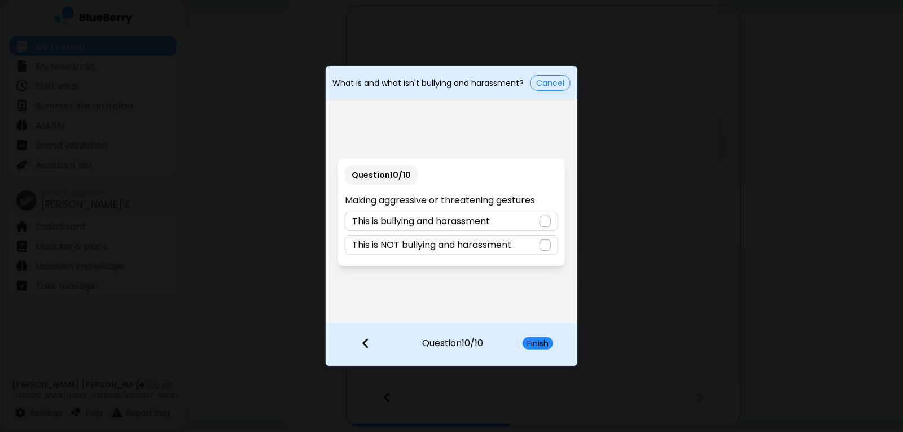
click at [537, 225] on div "This is bullying and harassment" at bounding box center [451, 221] width 213 height 19
click at [541, 344] on button "Finish" at bounding box center [538, 343] width 30 height 12
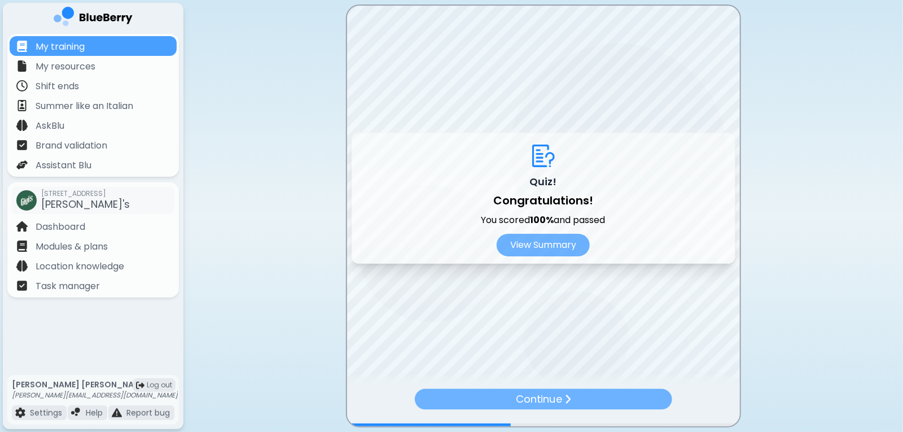
click at [558, 393] on p "Continue" at bounding box center [538, 399] width 46 height 16
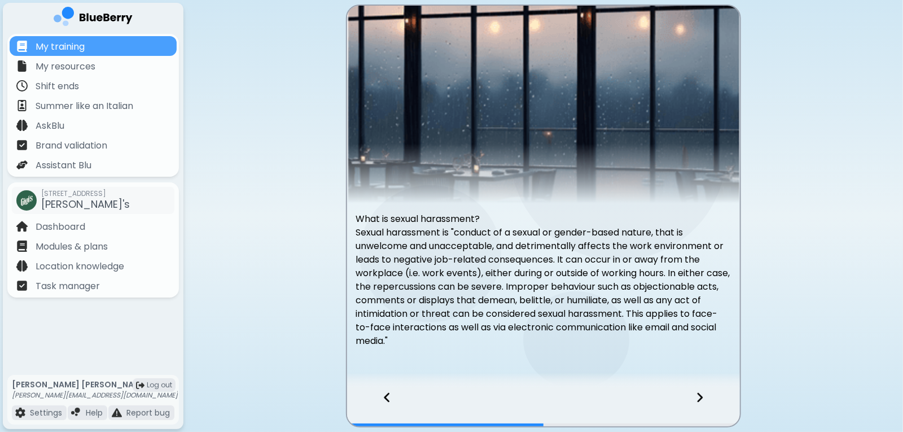
click at [700, 401] on icon at bounding box center [700, 398] width 6 height 10
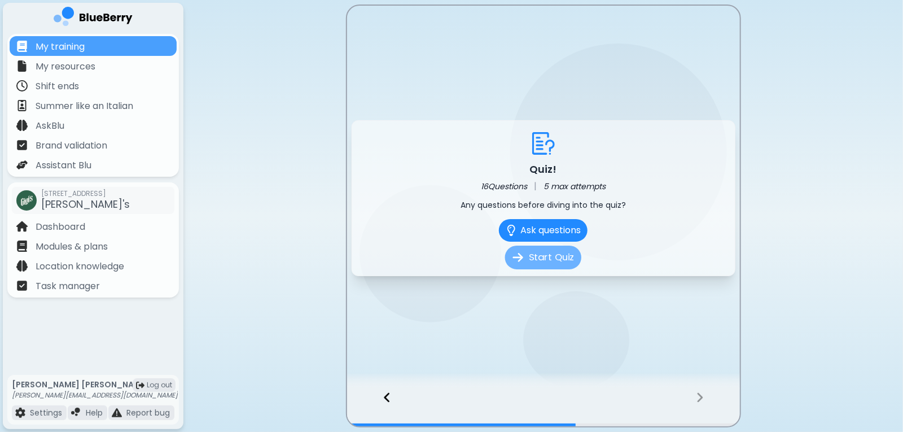
click at [573, 265] on button "Start Quiz" at bounding box center [543, 258] width 76 height 24
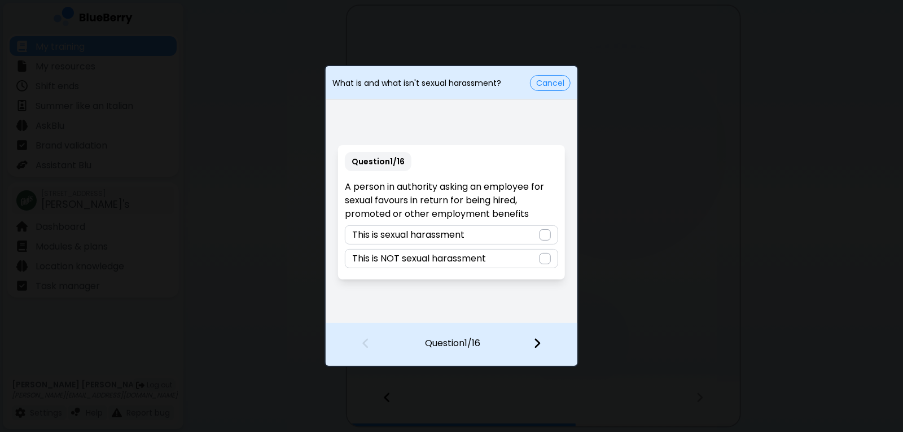
click at [535, 239] on div "This is sexual harassment" at bounding box center [451, 234] width 213 height 19
click at [542, 343] on div at bounding box center [544, 344] width 67 height 42
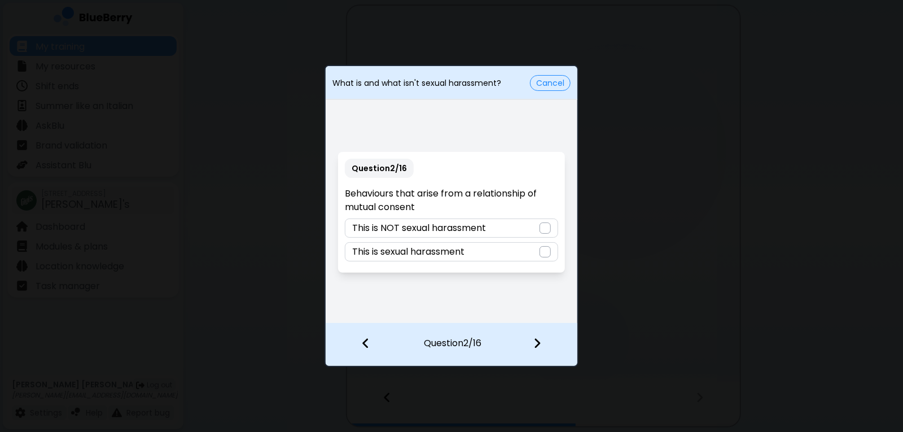
click at [536, 227] on div "This is NOT sexual harassment" at bounding box center [451, 227] width 213 height 19
click at [535, 343] on img at bounding box center [537, 343] width 8 height 12
click at [511, 251] on div "This is sexual harassment" at bounding box center [451, 251] width 213 height 19
click at [540, 342] on img at bounding box center [537, 343] width 8 height 12
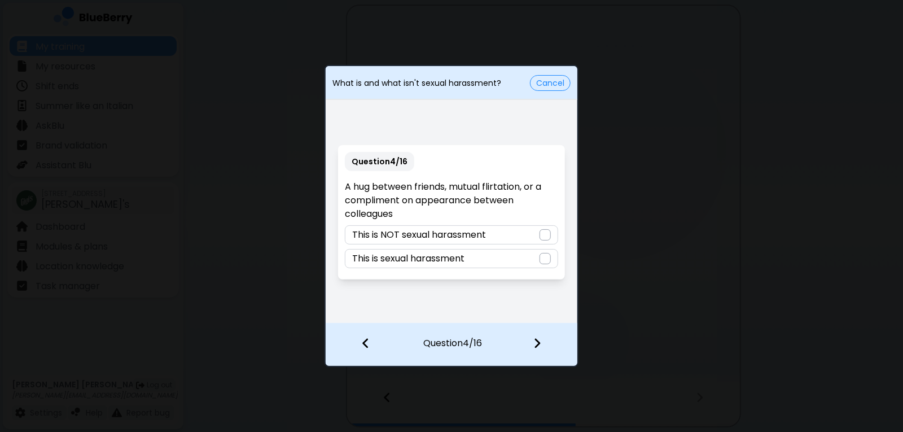
click at [546, 235] on div at bounding box center [545, 234] width 11 height 11
click at [540, 343] on img at bounding box center [537, 343] width 8 height 12
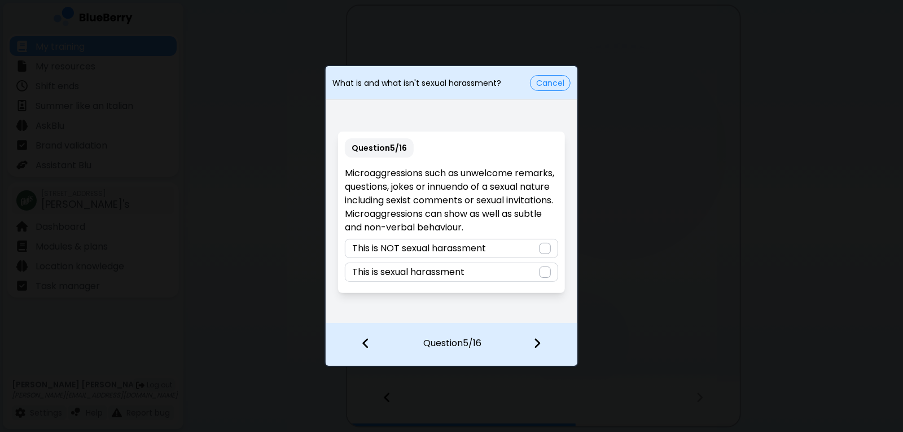
click at [433, 274] on p "This is sexual harassment" at bounding box center [408, 272] width 112 height 14
click at [533, 345] on img at bounding box center [537, 343] width 8 height 12
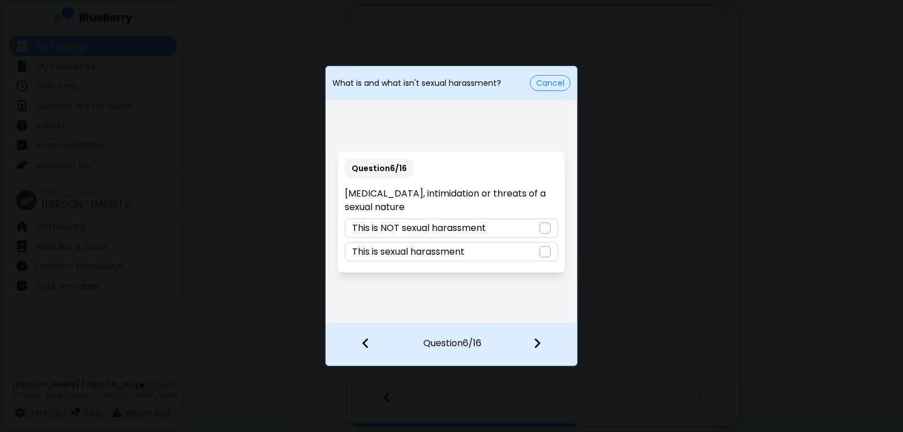
click at [535, 252] on div "This is sexual harassment" at bounding box center [451, 251] width 213 height 19
click at [545, 345] on div at bounding box center [544, 344] width 67 height 42
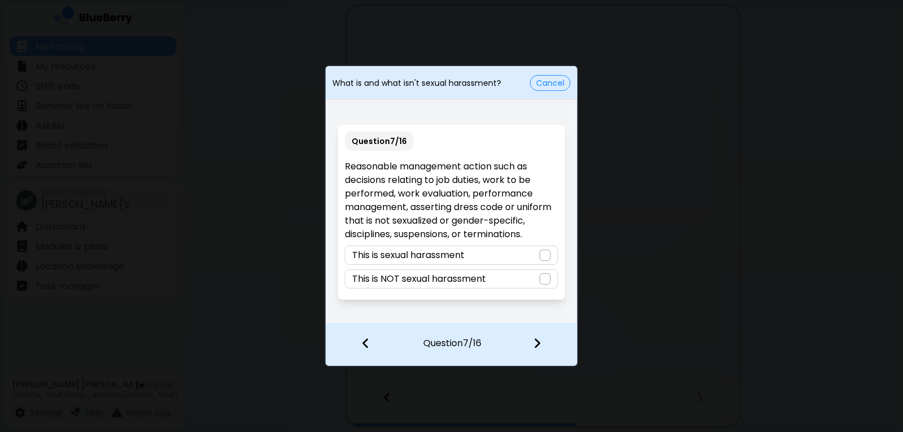
click at [469, 278] on p "This is NOT sexual harassment" at bounding box center [419, 279] width 134 height 14
click at [540, 351] on div at bounding box center [544, 344] width 67 height 42
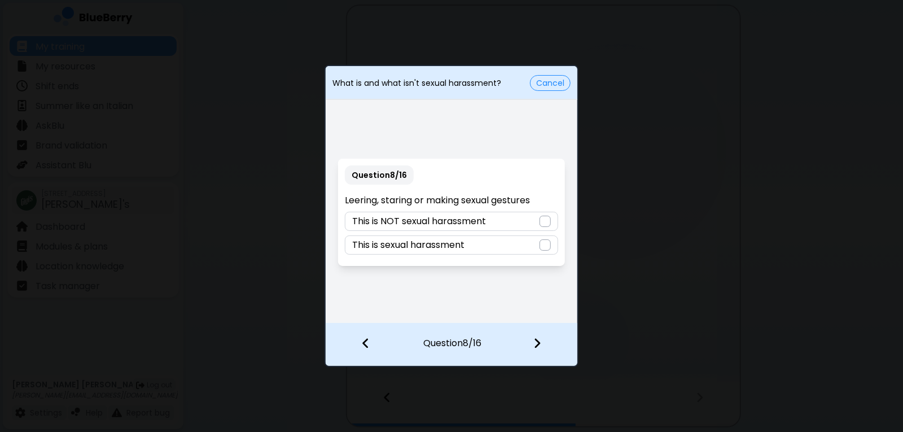
click at [514, 244] on div "This is sexual harassment" at bounding box center [451, 244] width 213 height 19
click at [539, 343] on img at bounding box center [537, 343] width 8 height 12
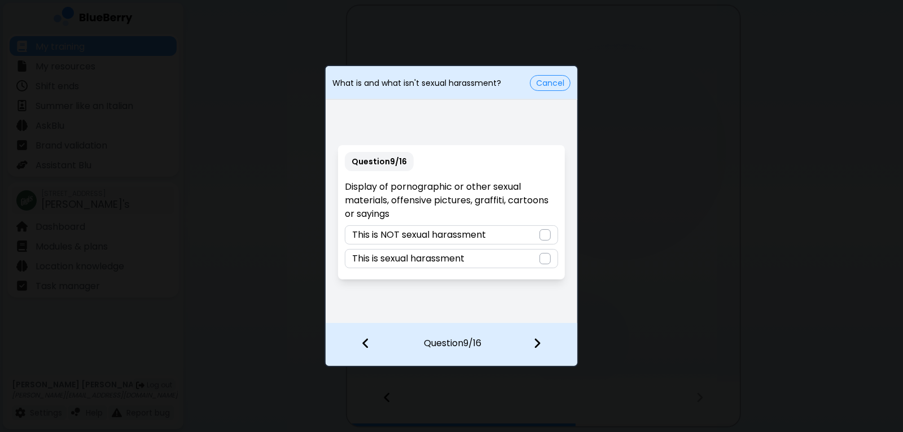
click at [542, 266] on div "This is sexual harassment" at bounding box center [451, 258] width 213 height 19
click at [539, 341] on img at bounding box center [537, 343] width 8 height 12
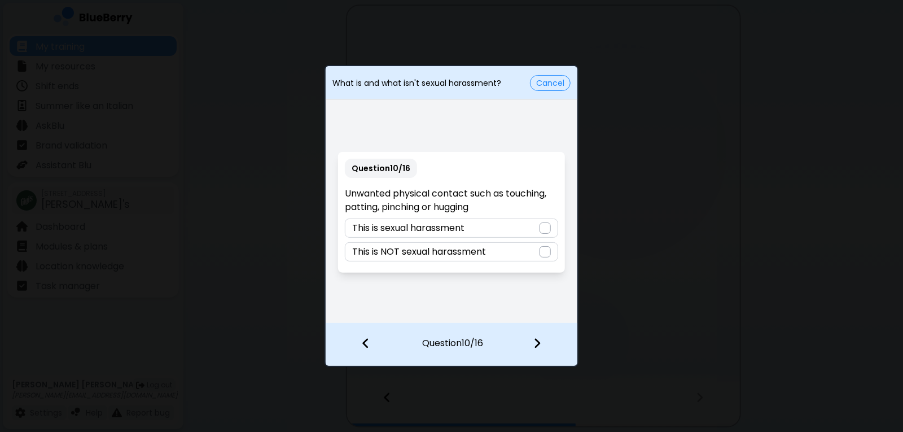
click at [487, 229] on div "This is sexual harassment" at bounding box center [451, 227] width 213 height 19
click at [530, 344] on div at bounding box center [544, 344] width 67 height 42
click at [493, 256] on div "This is NOT sexual harassment" at bounding box center [451, 251] width 213 height 19
click at [532, 345] on div at bounding box center [544, 344] width 67 height 42
click at [490, 229] on div "This is NOT sexual harassment" at bounding box center [451, 227] width 213 height 19
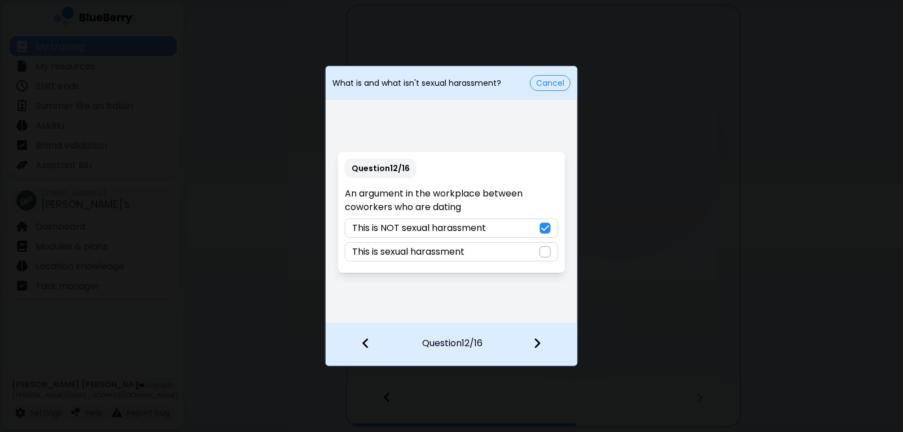
click at [538, 341] on img at bounding box center [537, 343] width 8 height 12
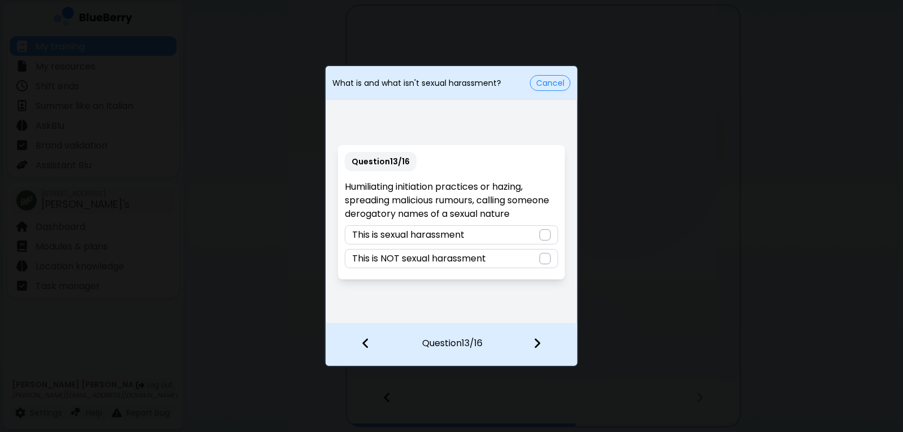
click at [515, 234] on div "This is sexual harassment" at bounding box center [451, 234] width 213 height 19
click at [545, 350] on div at bounding box center [544, 344] width 67 height 42
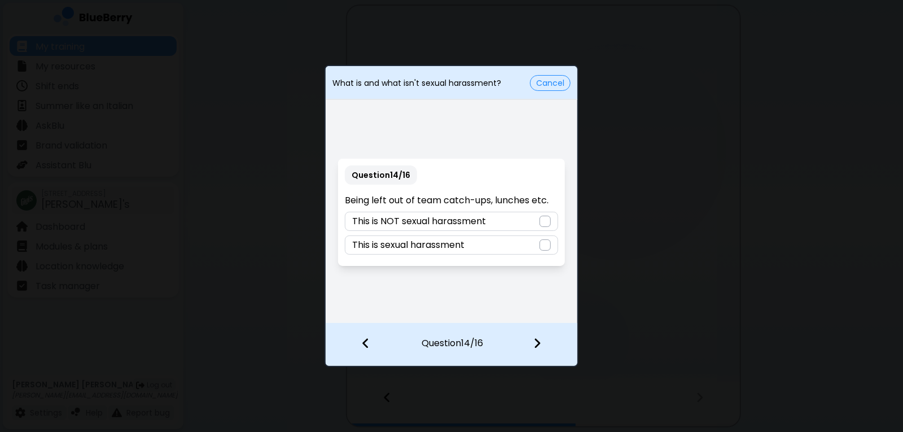
click at [449, 224] on p "This is NOT sexual harassment" at bounding box center [419, 221] width 134 height 14
click at [535, 347] on img at bounding box center [537, 343] width 8 height 12
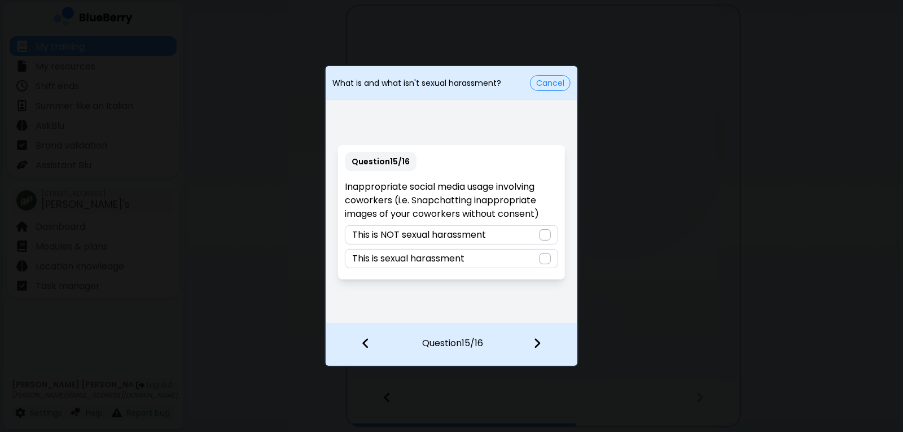
click at [438, 262] on p "This is sexual harassment" at bounding box center [408, 259] width 112 height 14
click at [533, 345] on img at bounding box center [537, 343] width 8 height 12
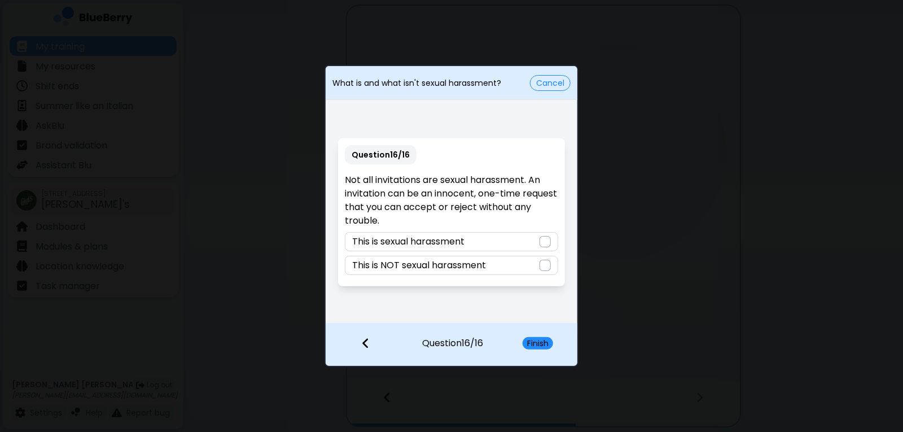
click at [517, 265] on div "This is NOT sexual harassment" at bounding box center [451, 265] width 213 height 19
click at [548, 345] on button "Finish" at bounding box center [538, 343] width 30 height 12
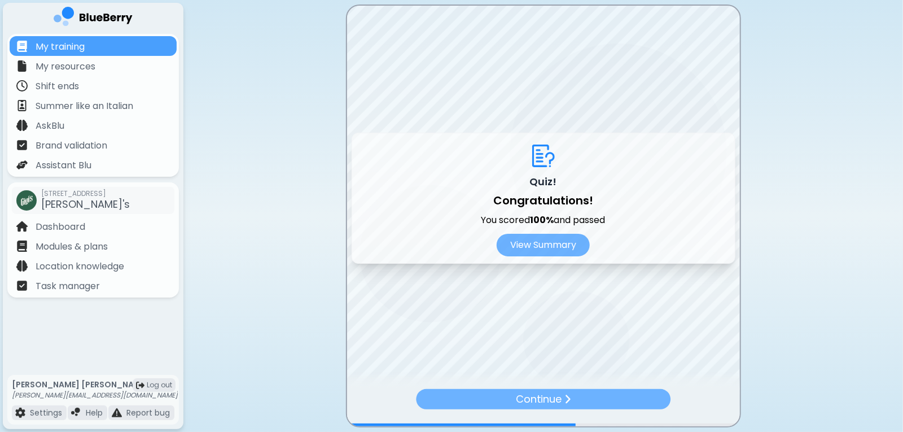
click at [567, 395] on img at bounding box center [567, 399] width 7 height 11
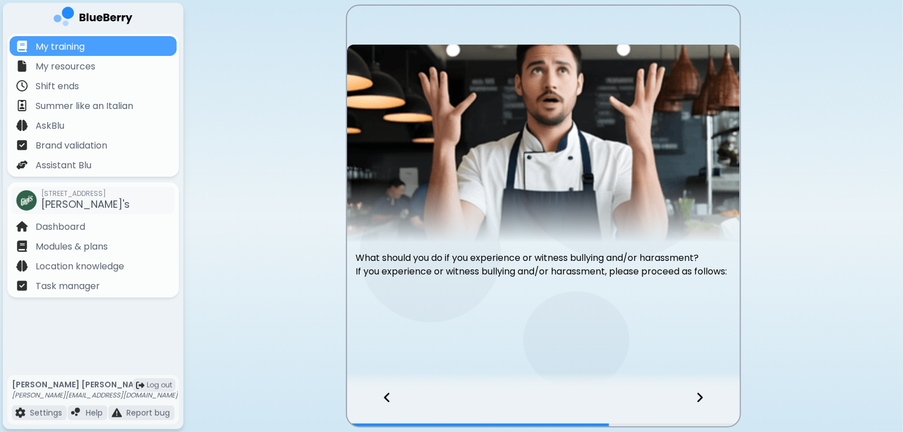
click at [706, 400] on div at bounding box center [706, 407] width 67 height 37
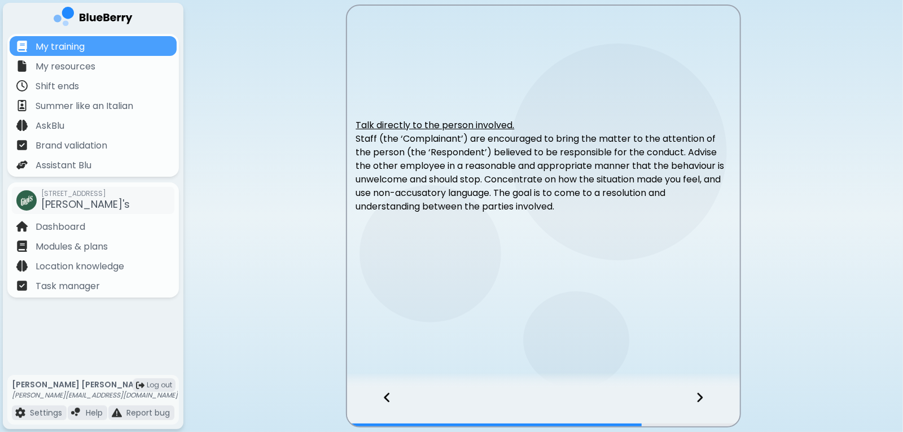
click at [706, 400] on div at bounding box center [706, 407] width 67 height 37
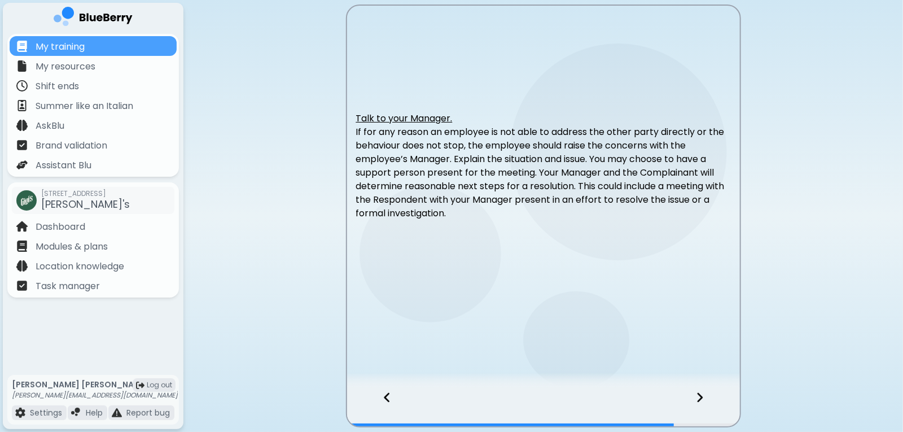
click at [706, 400] on div at bounding box center [706, 407] width 67 height 37
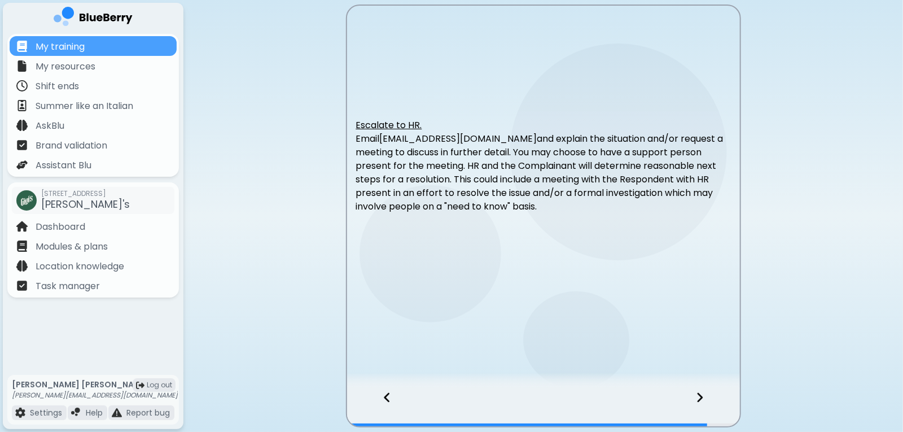
click at [706, 400] on div at bounding box center [706, 407] width 67 height 37
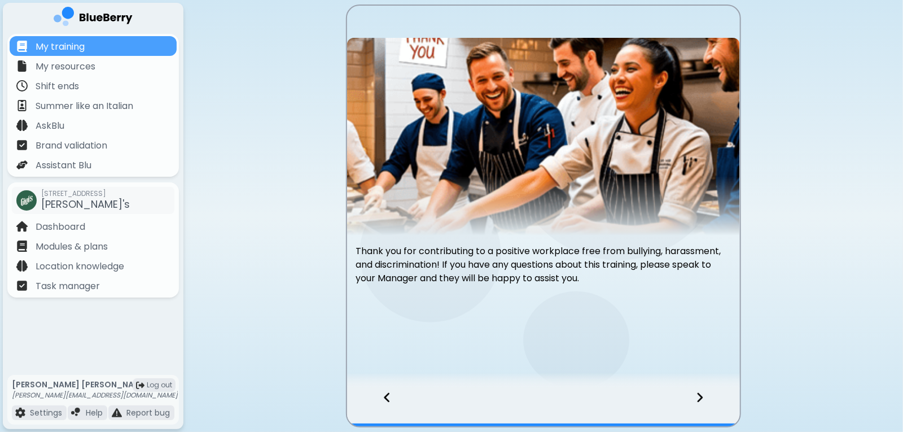
click at [706, 400] on div at bounding box center [706, 407] width 67 height 37
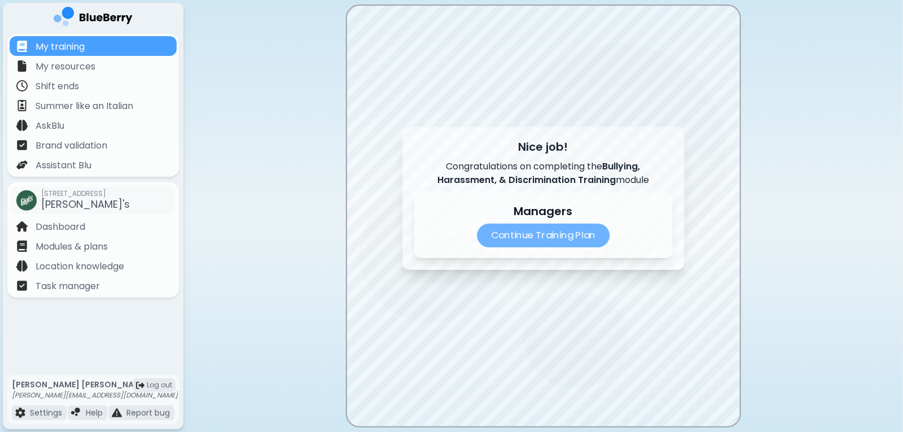
click at [557, 241] on p "Continue Training Plan" at bounding box center [543, 236] width 133 height 24
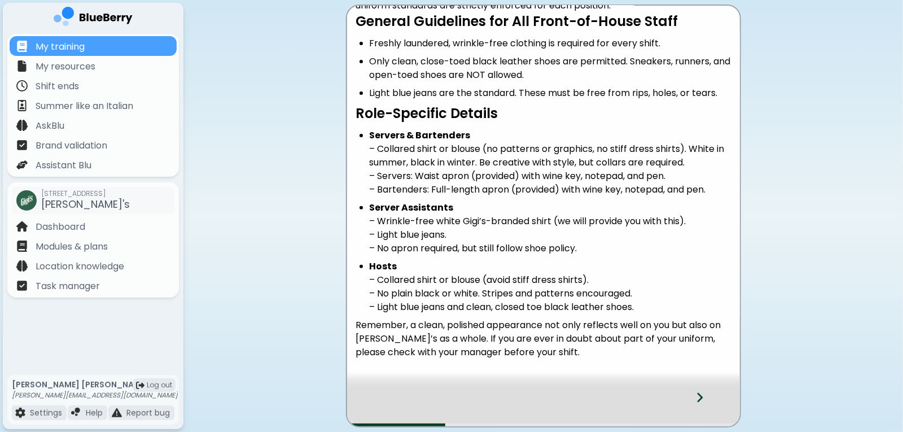
scroll to position [139, 0]
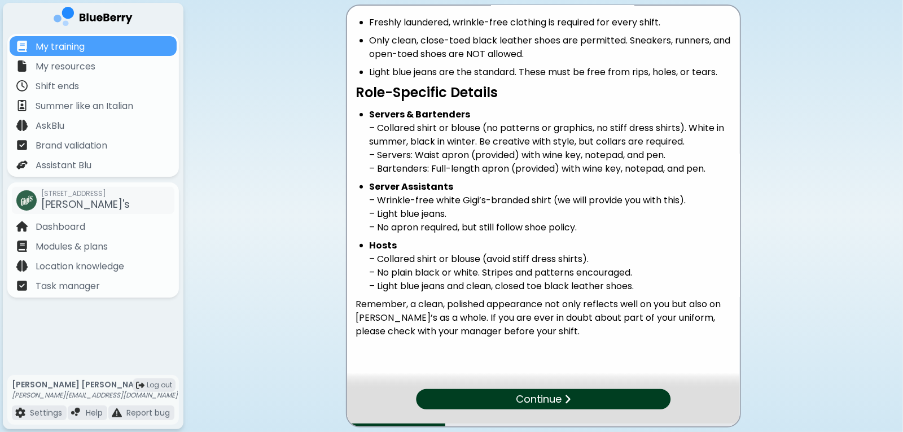
click at [564, 406] on div "Continue" at bounding box center [543, 399] width 255 height 20
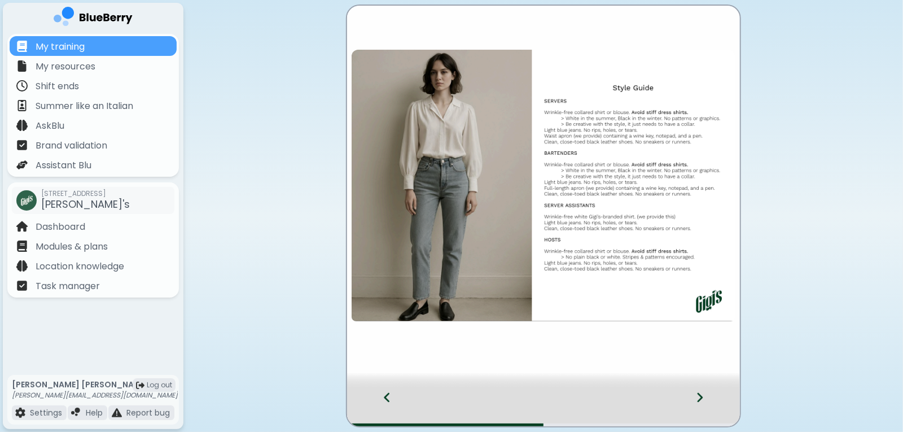
click at [702, 398] on icon at bounding box center [700, 398] width 6 height 10
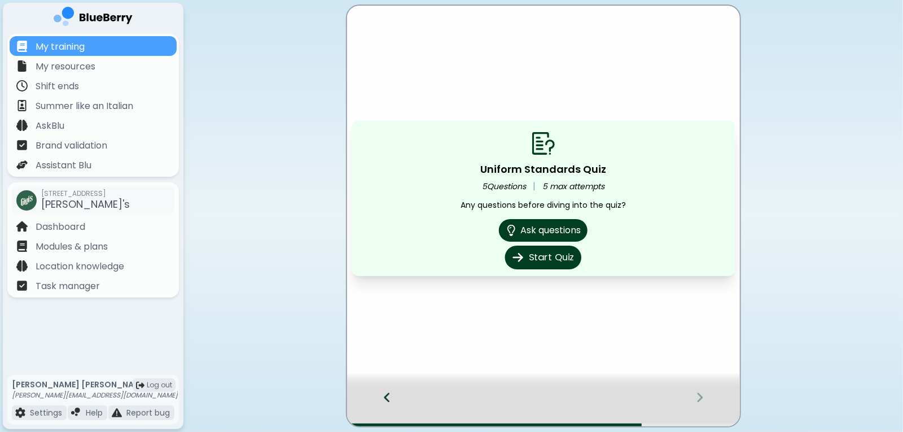
click at [554, 263] on button "Start Quiz" at bounding box center [543, 258] width 76 height 24
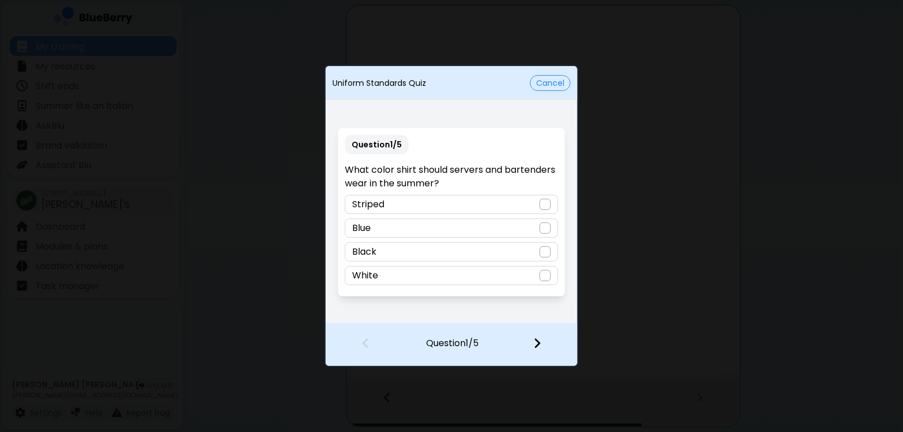
click at [542, 274] on div at bounding box center [545, 275] width 11 height 11
click at [540, 344] on img at bounding box center [537, 343] width 8 height 12
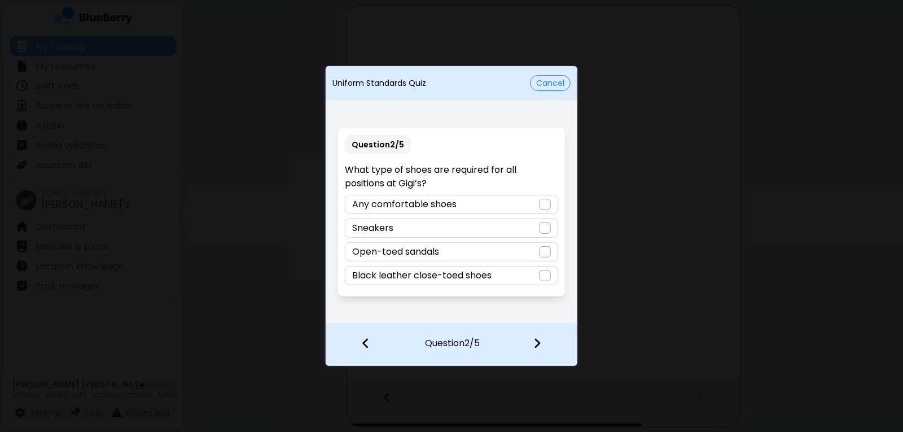
click at [544, 279] on div at bounding box center [545, 275] width 11 height 11
click at [536, 344] on img at bounding box center [537, 343] width 8 height 12
click at [536, 271] on div "Wearing jeans with rips or tears" at bounding box center [451, 275] width 213 height 19
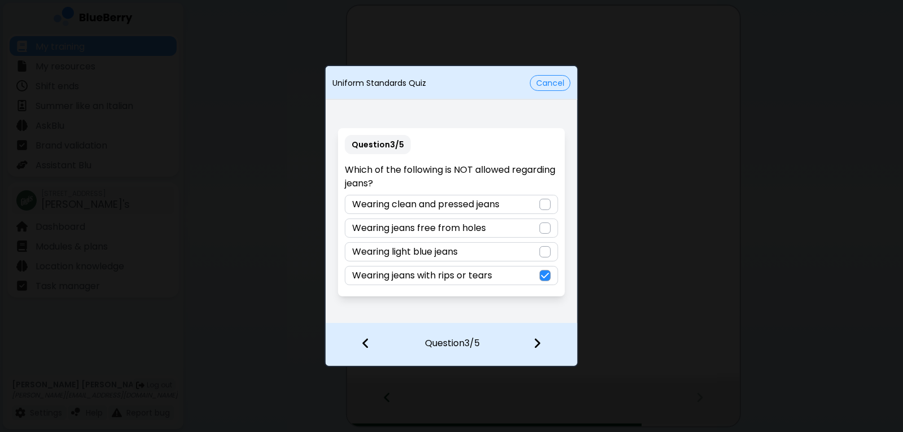
click at [535, 345] on img at bounding box center [537, 343] width 8 height 12
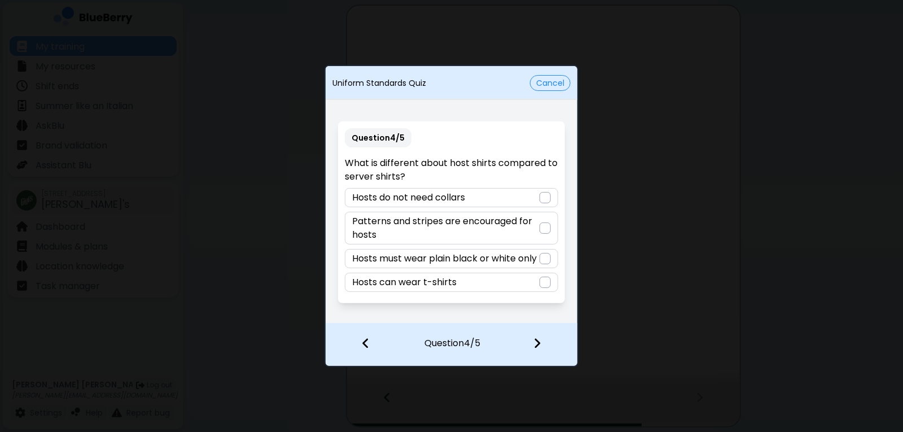
click at [546, 233] on div at bounding box center [545, 227] width 11 height 11
click at [538, 342] on img at bounding box center [537, 343] width 8 height 12
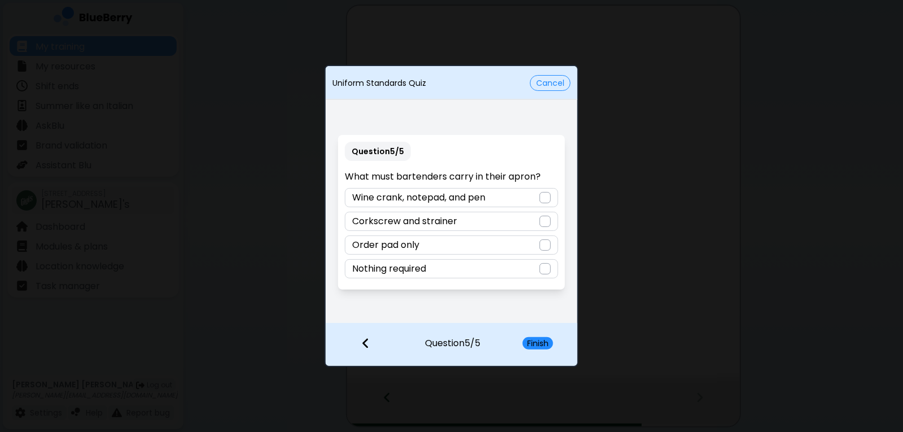
click at [533, 198] on div "Wine crank, notepad, and pen" at bounding box center [451, 197] width 213 height 19
click at [532, 339] on button "Finish" at bounding box center [538, 343] width 30 height 12
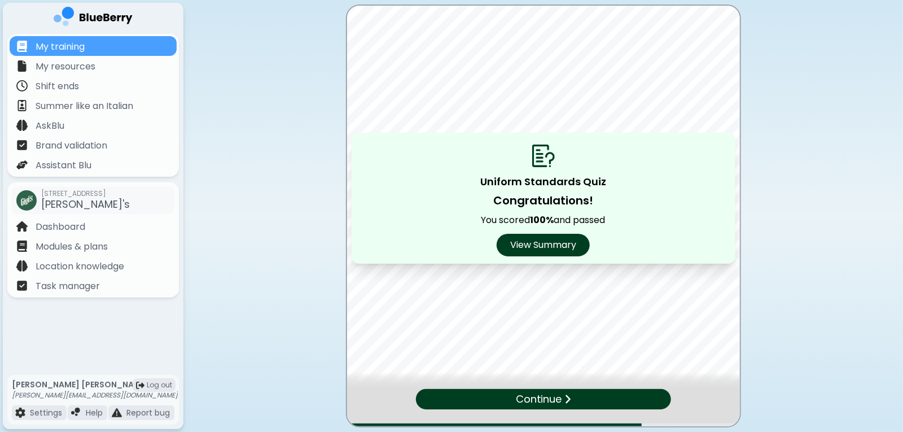
click at [555, 397] on p "Continue" at bounding box center [539, 399] width 46 height 16
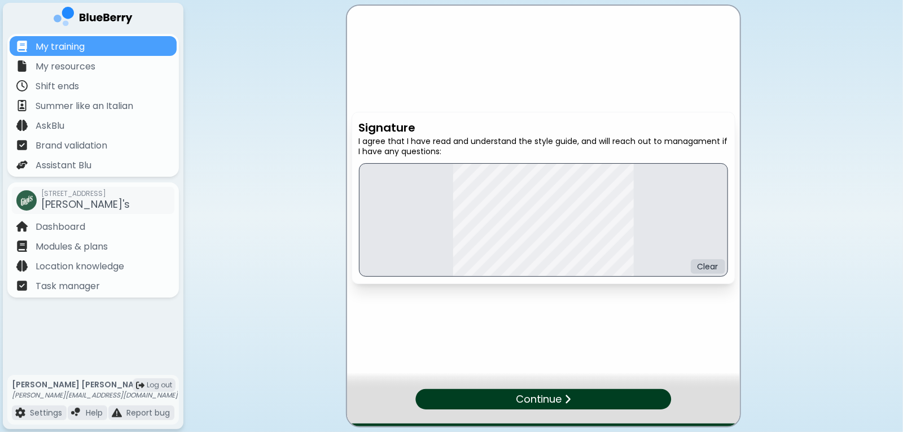
click at [812, 183] on main "Signature I agree that I have read and understand the style guide, and will rea…" at bounding box center [451, 216] width 903 height 432
click at [711, 271] on button "Clear" at bounding box center [708, 266] width 34 height 15
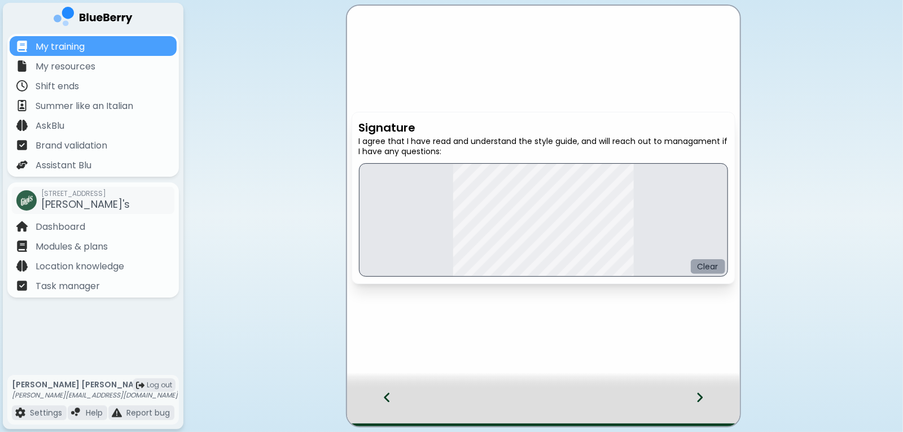
click at [705, 270] on button "Clear" at bounding box center [708, 266] width 34 height 15
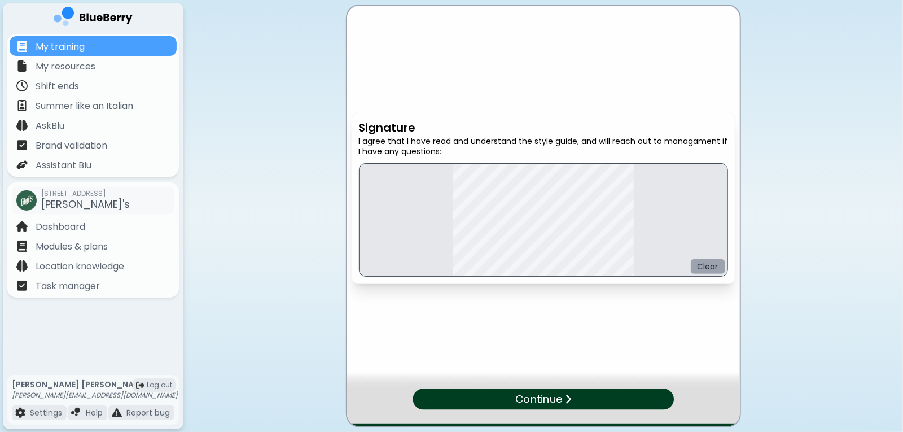
click at [711, 264] on button "Clear" at bounding box center [708, 266] width 34 height 15
click at [713, 268] on button "Clear" at bounding box center [708, 266] width 34 height 15
click at [707, 269] on button "Clear" at bounding box center [708, 266] width 34 height 15
click at [707, 268] on button "Clear" at bounding box center [708, 266] width 34 height 15
click at [708, 270] on button "Clear" at bounding box center [708, 266] width 34 height 15
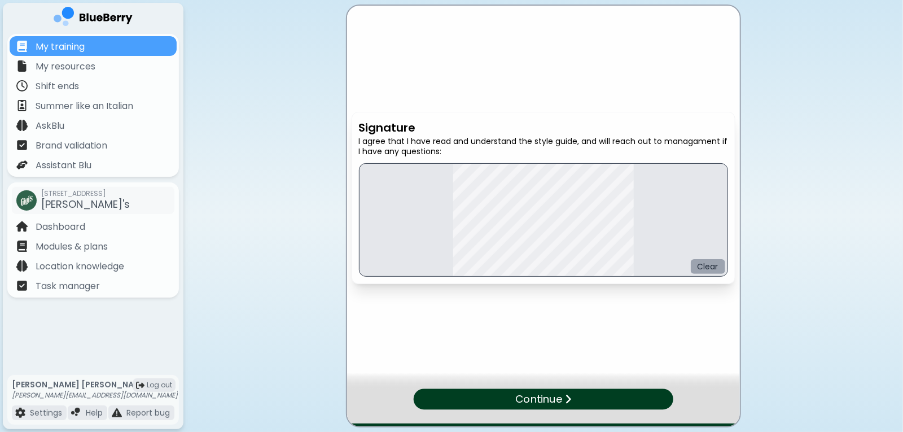
click at [713, 270] on button "Clear" at bounding box center [708, 266] width 34 height 15
click at [710, 273] on button "Clear" at bounding box center [708, 266] width 34 height 15
click at [706, 269] on button "Clear" at bounding box center [708, 266] width 34 height 15
click at [712, 269] on button "Clear" at bounding box center [708, 266] width 34 height 15
click at [712, 262] on button "Clear" at bounding box center [708, 266] width 34 height 15
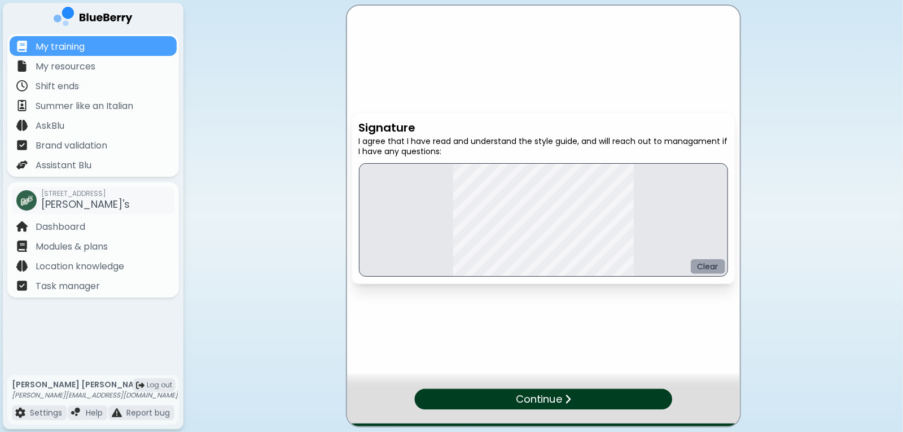
click at [705, 265] on button "Clear" at bounding box center [708, 266] width 34 height 15
click at [695, 266] on button "Clear" at bounding box center [708, 266] width 34 height 15
click at [580, 402] on div "Continue" at bounding box center [543, 399] width 255 height 20
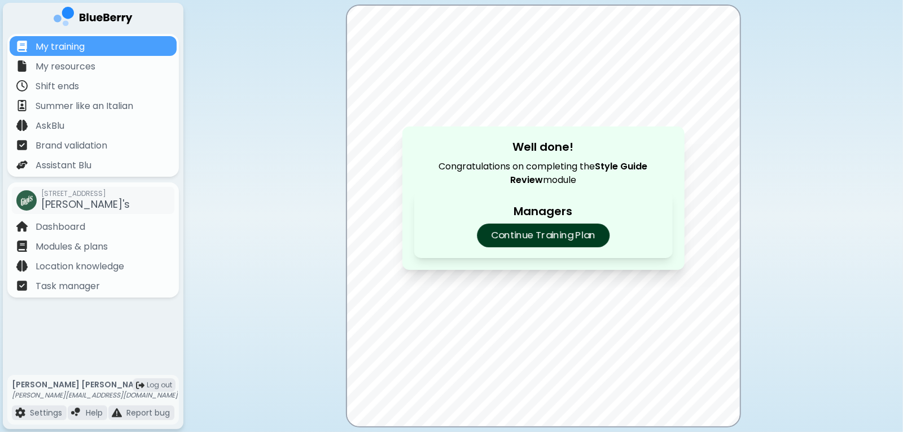
click at [575, 238] on p "Continue Training Plan" at bounding box center [543, 236] width 133 height 24
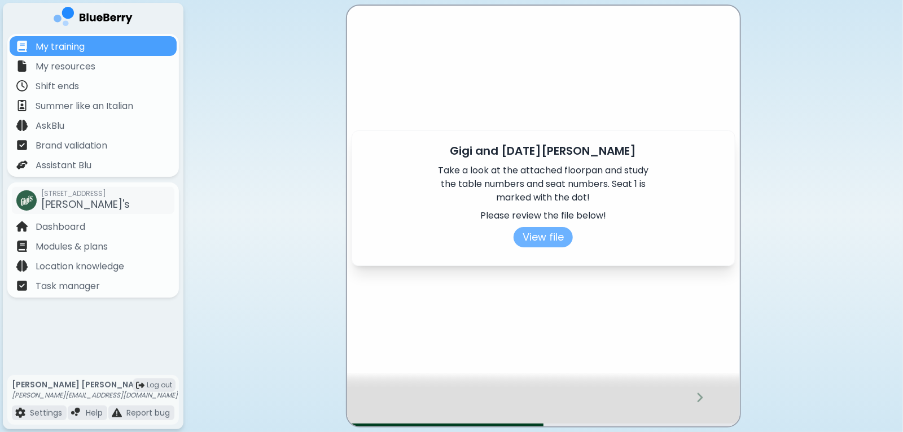
click at [563, 247] on button "View file" at bounding box center [543, 237] width 59 height 20
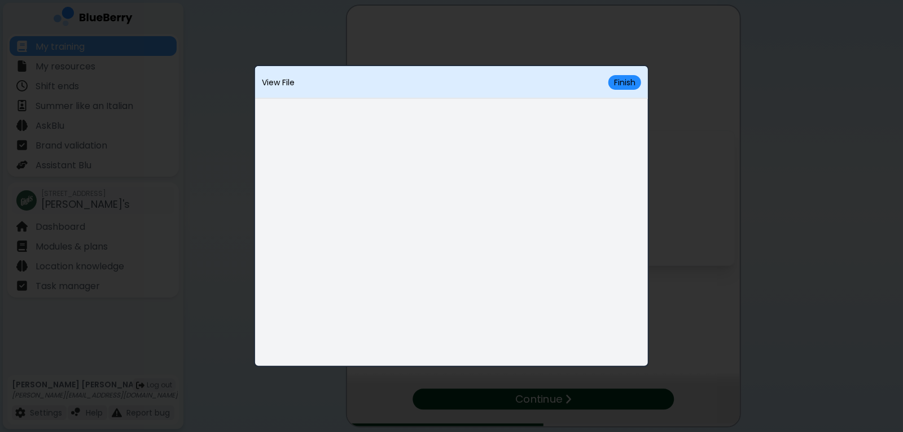
click at [622, 90] on div "View File Finish" at bounding box center [451, 83] width 393 height 24
click at [623, 85] on button "Finish" at bounding box center [624, 82] width 33 height 15
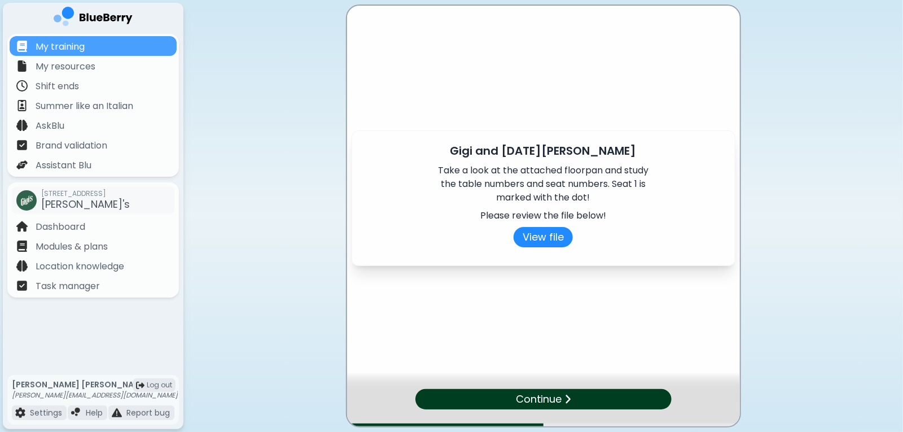
click at [585, 393] on div "Continue" at bounding box center [543, 399] width 256 height 20
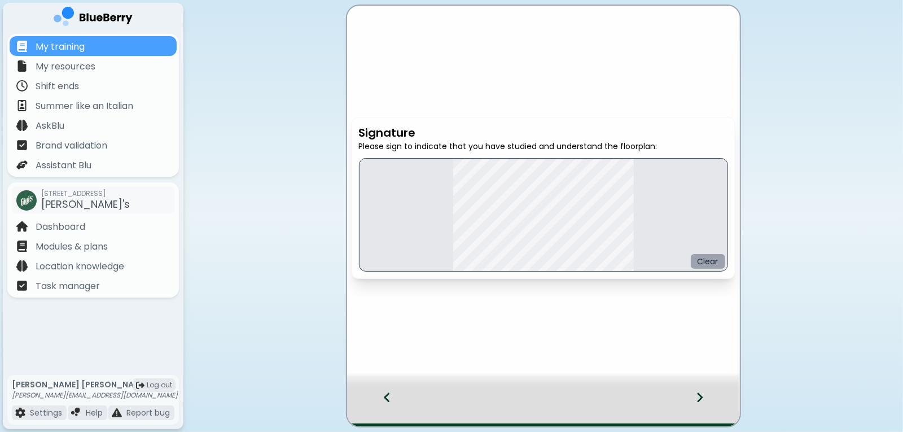
click at [709, 264] on button "Clear" at bounding box center [708, 261] width 34 height 15
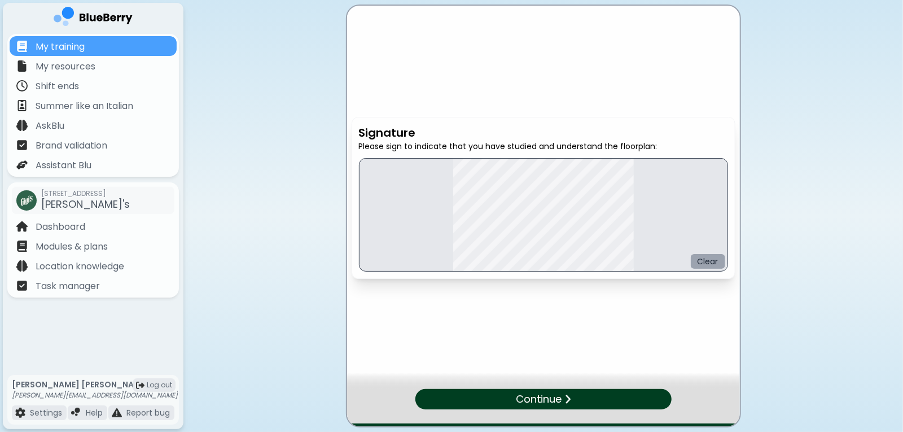
click at [707, 257] on button "Clear" at bounding box center [708, 261] width 34 height 15
click at [704, 266] on button "Clear" at bounding box center [708, 261] width 34 height 15
click at [712, 262] on button "Clear" at bounding box center [708, 261] width 34 height 15
click at [548, 407] on p "Continue" at bounding box center [539, 399] width 46 height 16
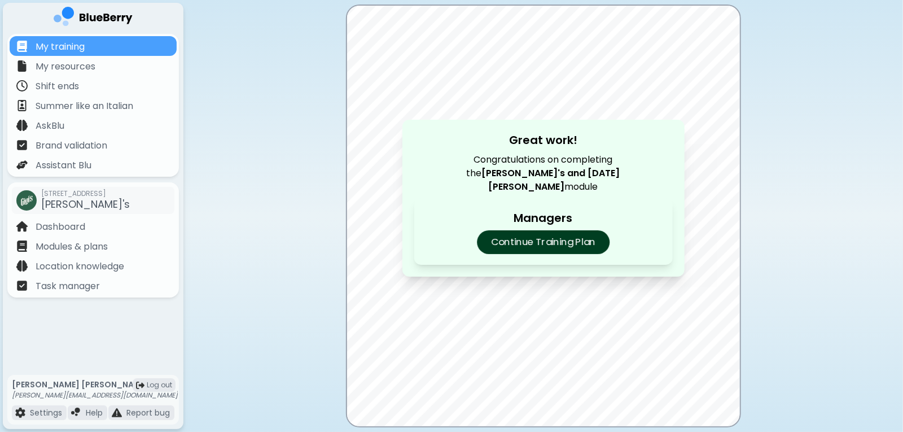
click at [570, 238] on p "Continue Training Plan" at bounding box center [543, 242] width 133 height 24
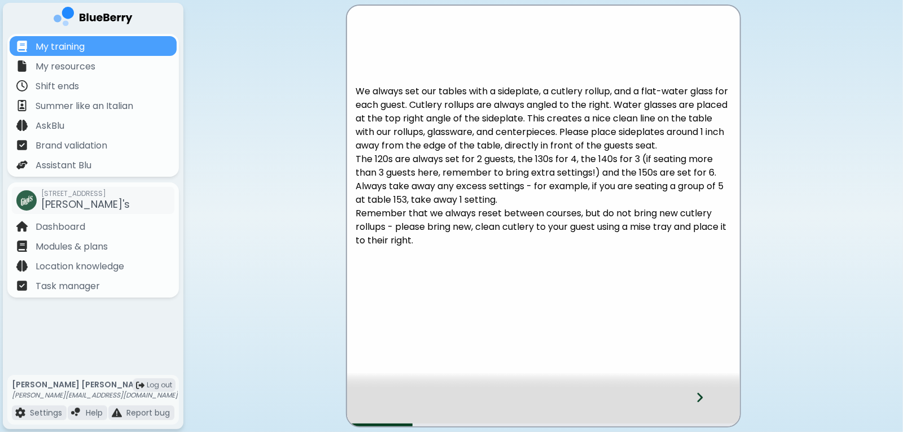
click at [699, 396] on icon at bounding box center [700, 397] width 8 height 12
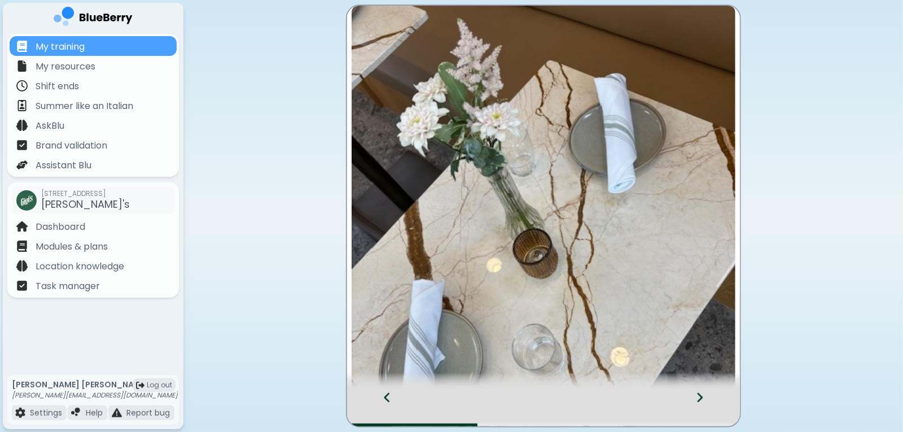
click at [699, 396] on icon at bounding box center [700, 397] width 8 height 12
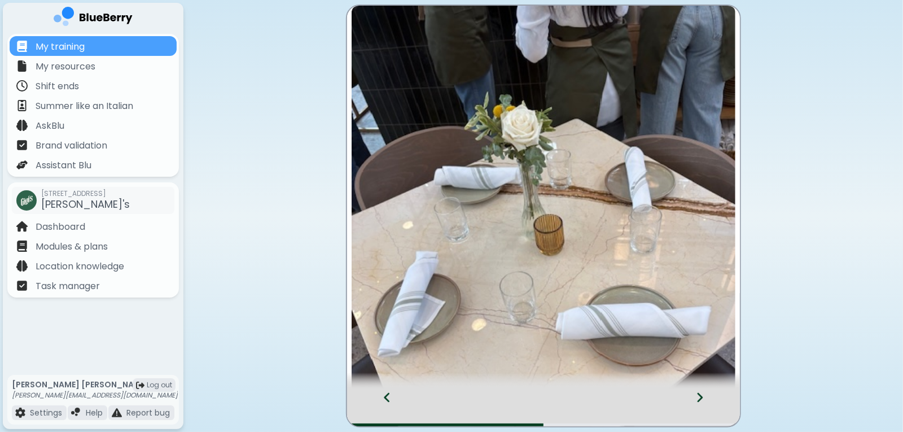
click at [699, 396] on icon at bounding box center [700, 397] width 8 height 12
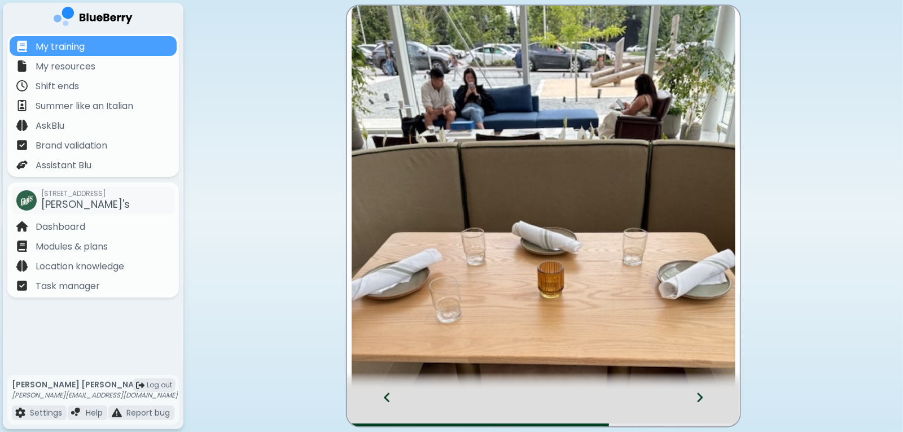
click at [699, 396] on icon at bounding box center [700, 397] width 8 height 12
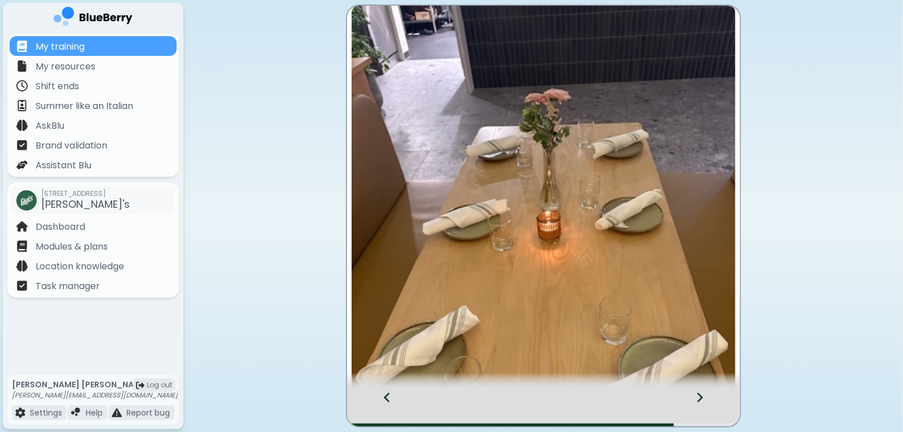
click at [699, 396] on icon at bounding box center [700, 397] width 8 height 12
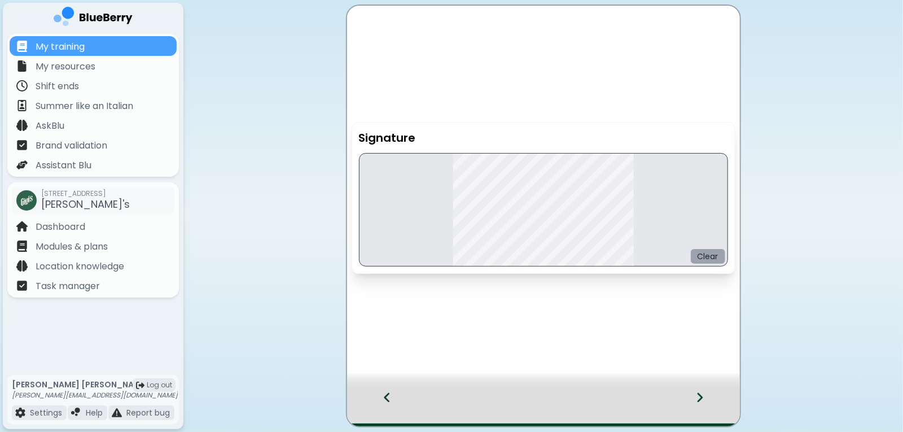
click at [709, 259] on button "Clear" at bounding box center [708, 256] width 34 height 15
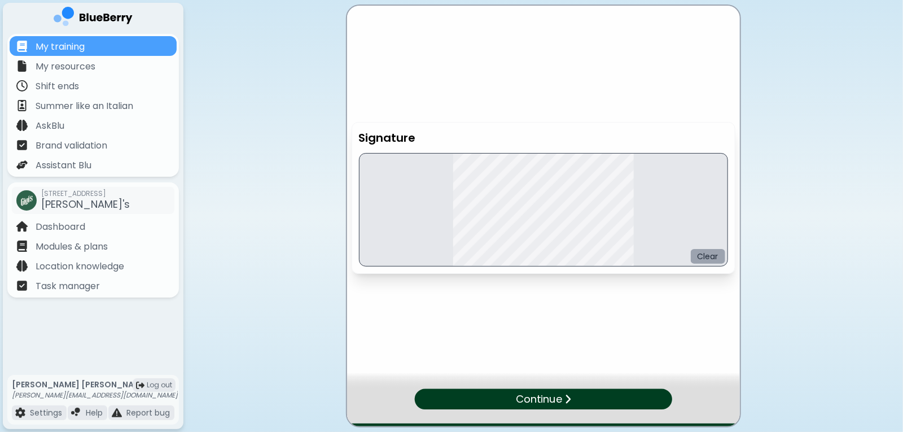
click at [717, 259] on button "Clear" at bounding box center [708, 256] width 34 height 15
click at [714, 260] on button "Clear" at bounding box center [708, 256] width 34 height 15
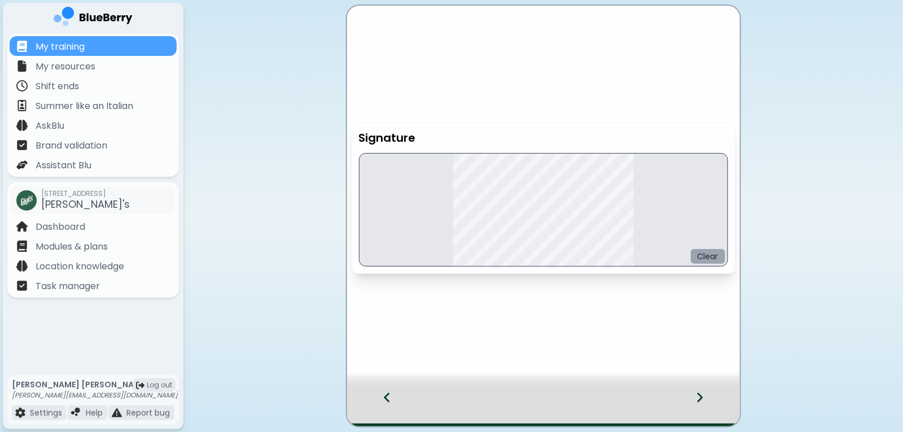
click at [708, 264] on button "Clear" at bounding box center [708, 256] width 34 height 15
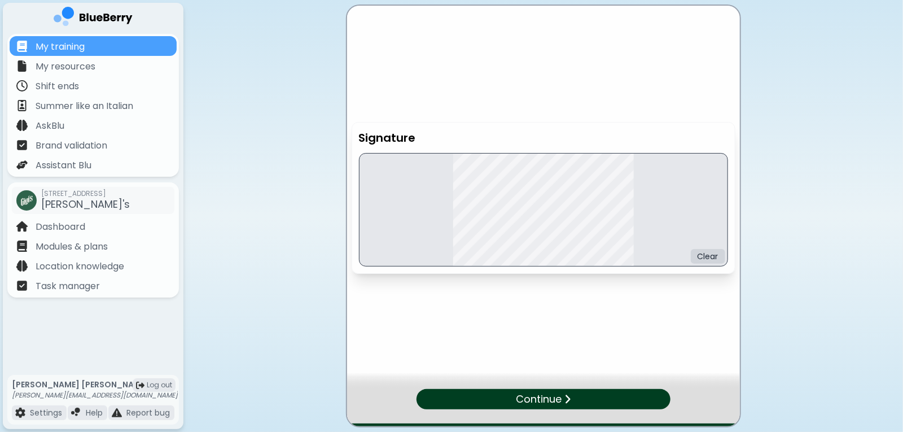
click at [573, 404] on div "Continue" at bounding box center [543, 399] width 254 height 20
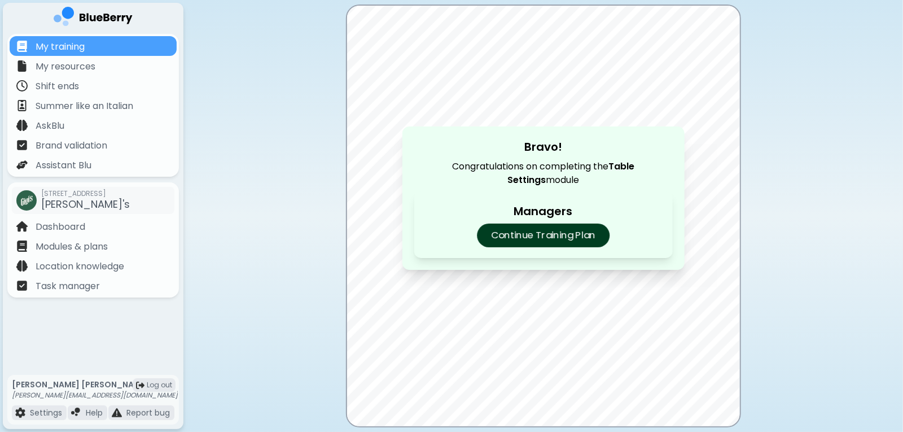
click at [582, 234] on p "Continue Training Plan" at bounding box center [543, 236] width 133 height 24
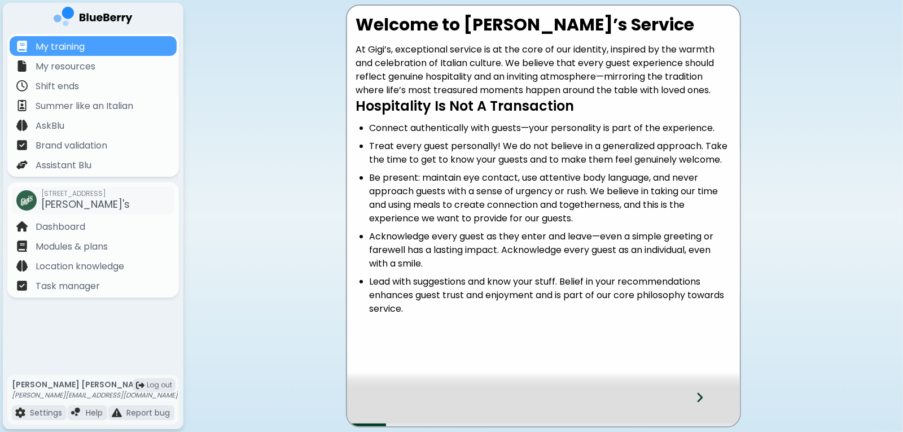
drag, startPoint x: 582, startPoint y: 234, endPoint x: 703, endPoint y: 414, distance: 216.4
click at [703, 414] on div at bounding box center [706, 407] width 67 height 37
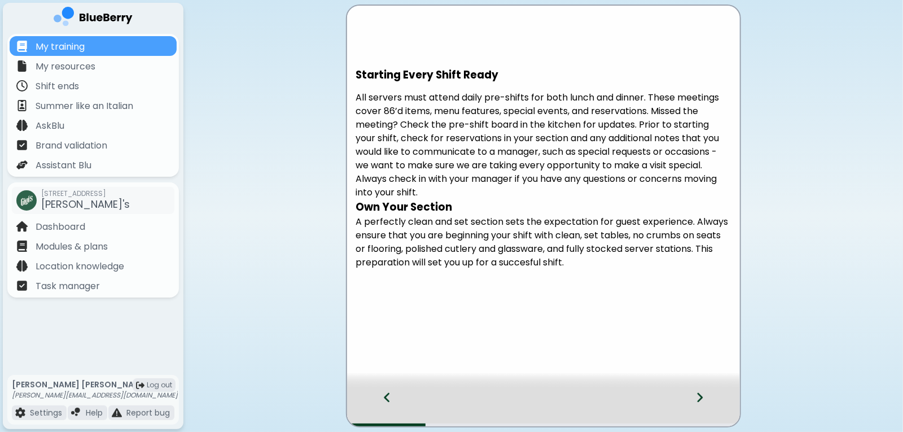
click at [392, 401] on div at bounding box center [381, 407] width 69 height 37
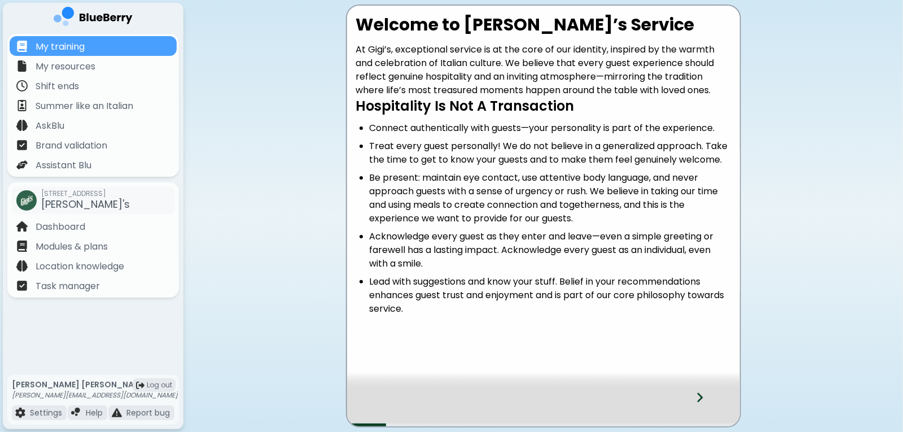
click at [706, 399] on div at bounding box center [706, 407] width 67 height 37
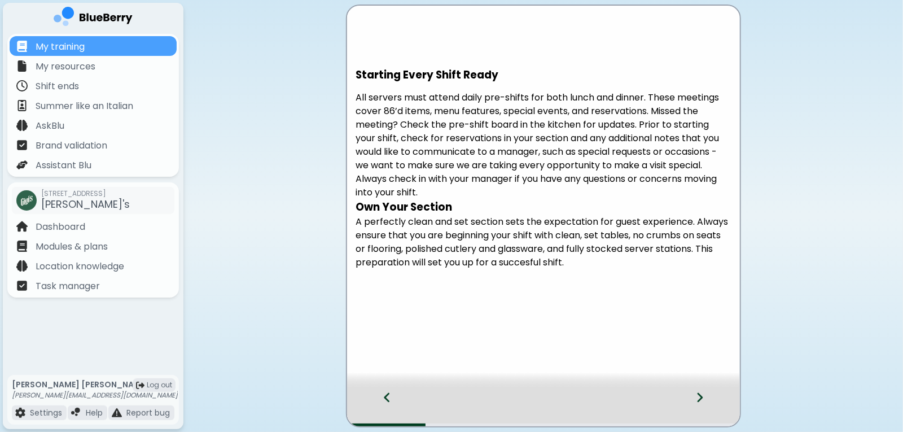
click at [705, 401] on div at bounding box center [706, 407] width 67 height 37
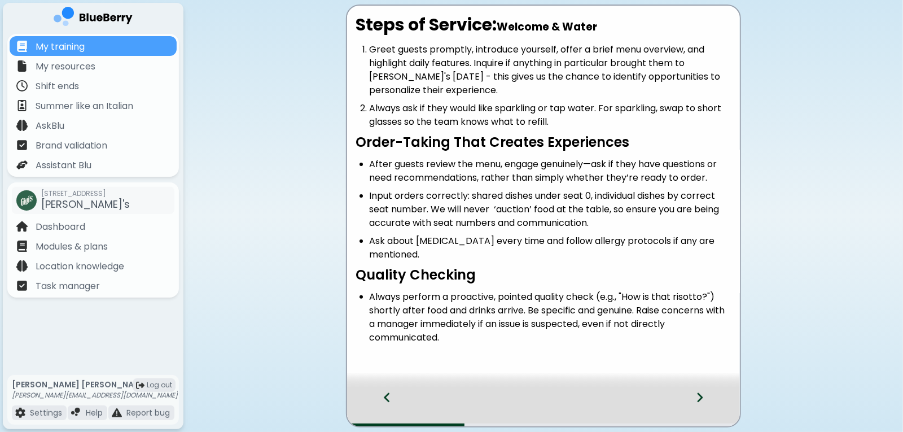
click at [708, 398] on div at bounding box center [706, 407] width 67 height 37
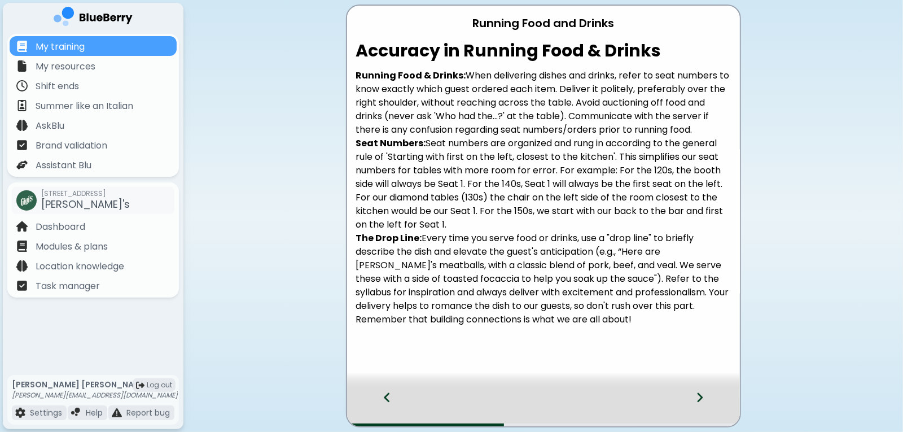
click at [703, 396] on icon at bounding box center [700, 397] width 8 height 12
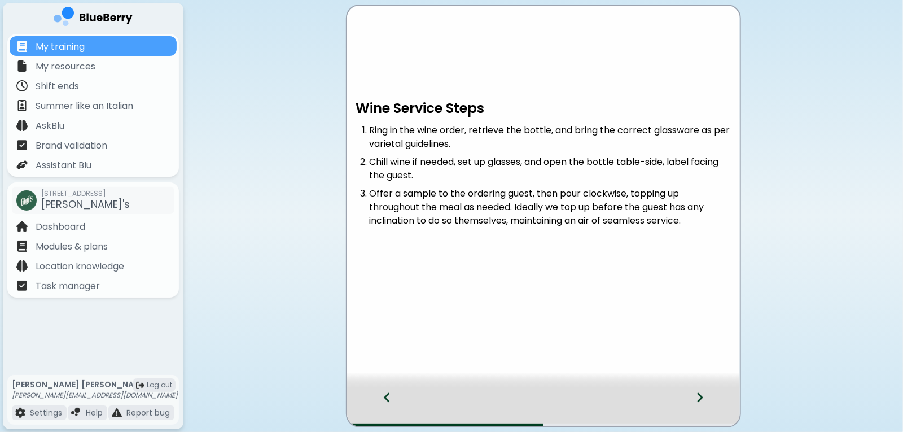
click at [703, 393] on icon at bounding box center [700, 397] width 8 height 12
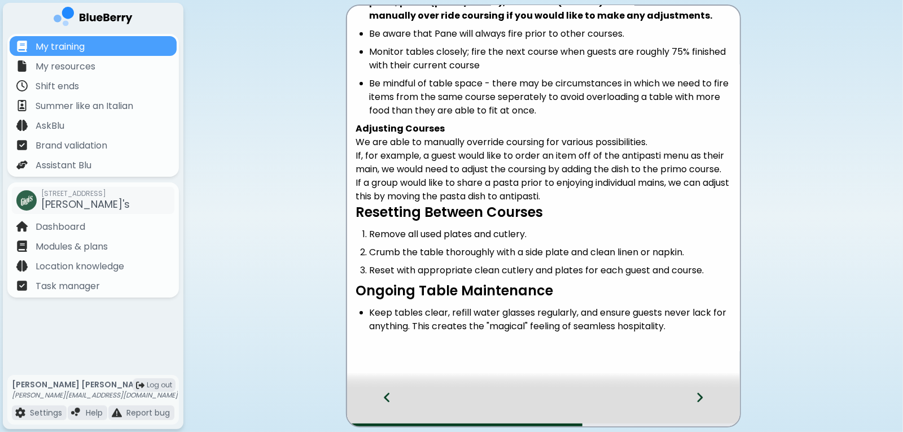
scroll to position [119, 0]
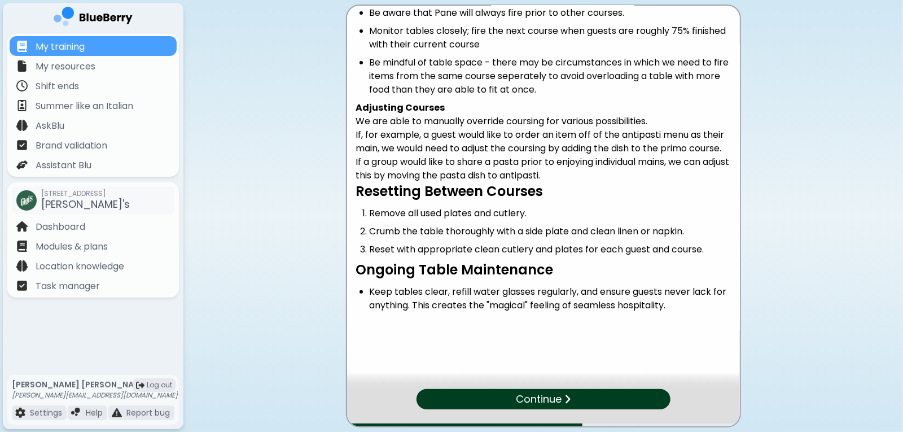
click at [609, 402] on div "Continue" at bounding box center [543, 399] width 254 height 20
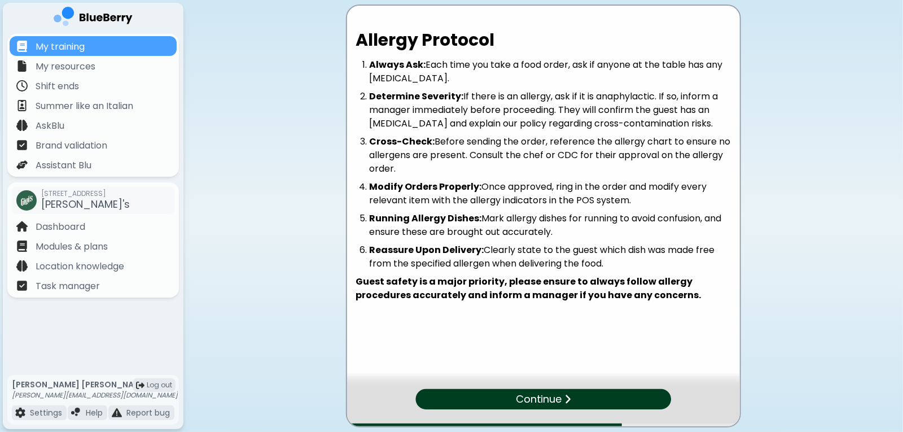
click at [560, 395] on p "Continue" at bounding box center [539, 399] width 46 height 16
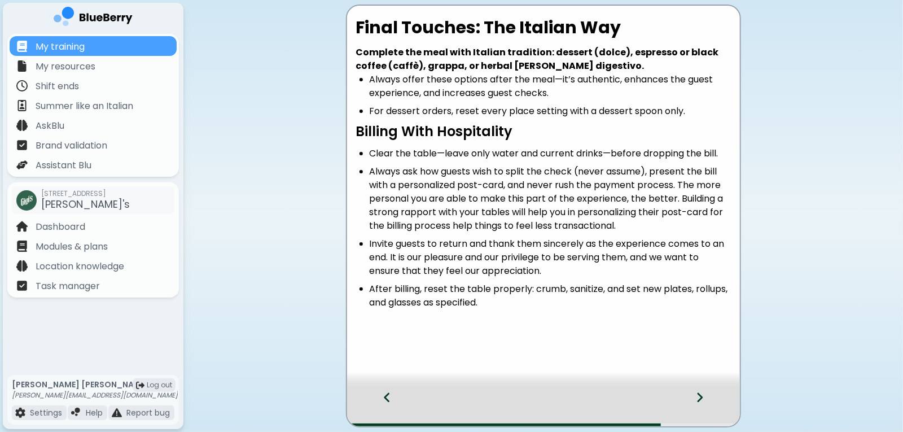
click at [702, 401] on icon at bounding box center [700, 397] width 8 height 12
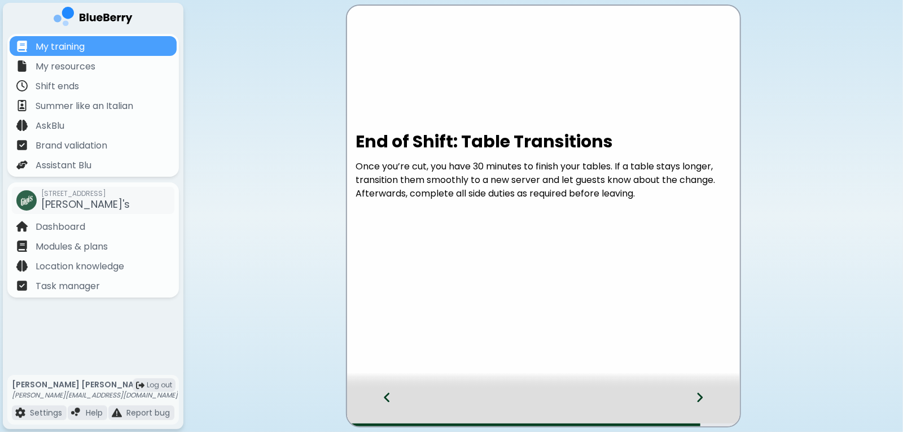
click at [705, 402] on div at bounding box center [706, 407] width 67 height 37
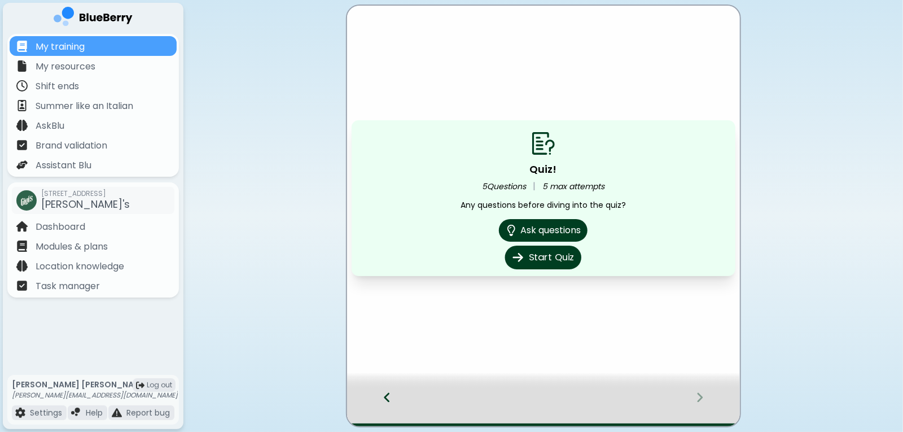
click at [541, 262] on button "Start Quiz" at bounding box center [543, 258] width 76 height 24
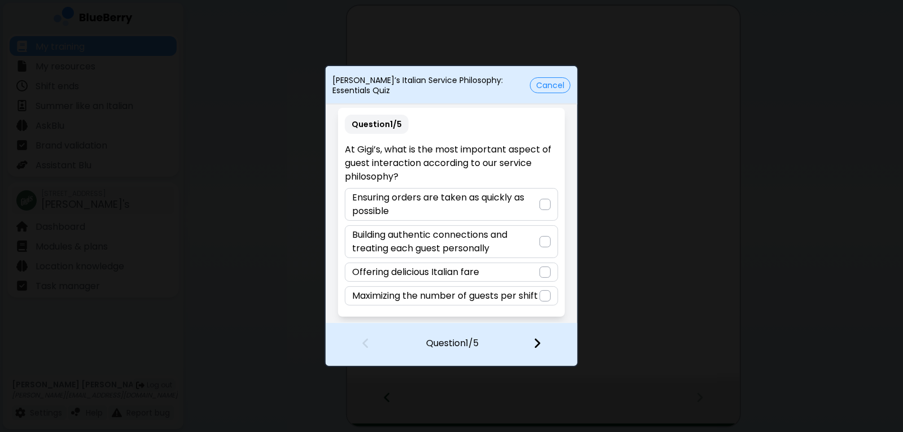
click at [540, 239] on div at bounding box center [545, 241] width 11 height 11
click at [548, 343] on div at bounding box center [544, 344] width 67 height 42
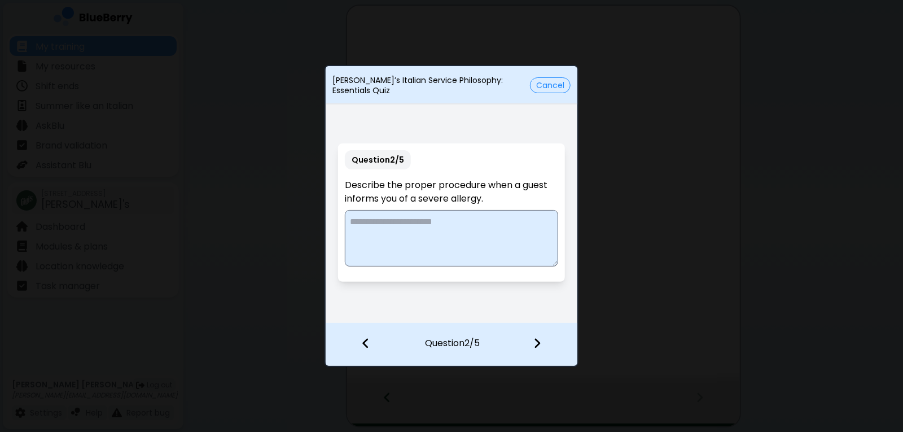
click at [379, 227] on textarea at bounding box center [451, 238] width 213 height 56
click at [452, 222] on textarea "**********" at bounding box center [451, 238] width 213 height 56
type textarea "**********"
click at [364, 344] on img at bounding box center [366, 343] width 8 height 12
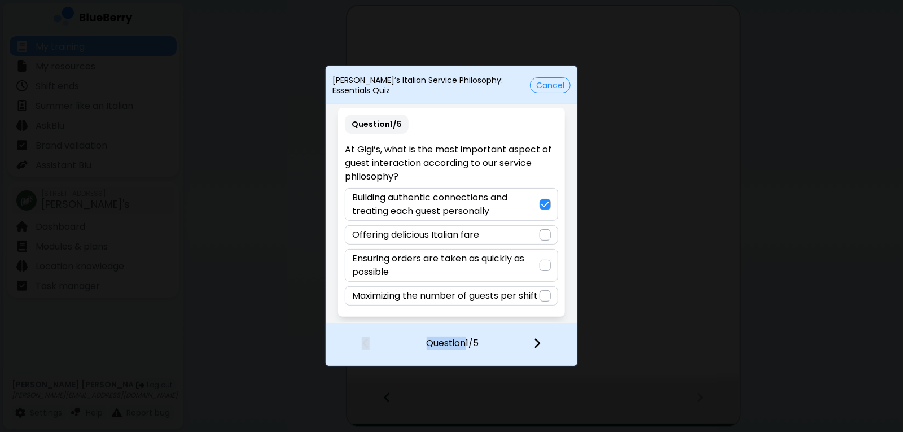
click at [364, 344] on div "Question 1 / 5" at bounding box center [452, 344] width 252 height 43
click at [537, 80] on button "Cancel" at bounding box center [550, 85] width 41 height 16
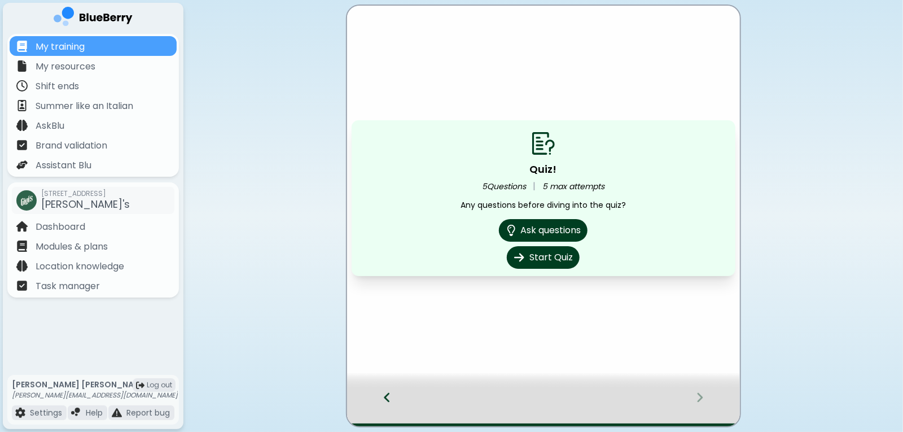
click at [388, 401] on icon at bounding box center [387, 398] width 6 height 10
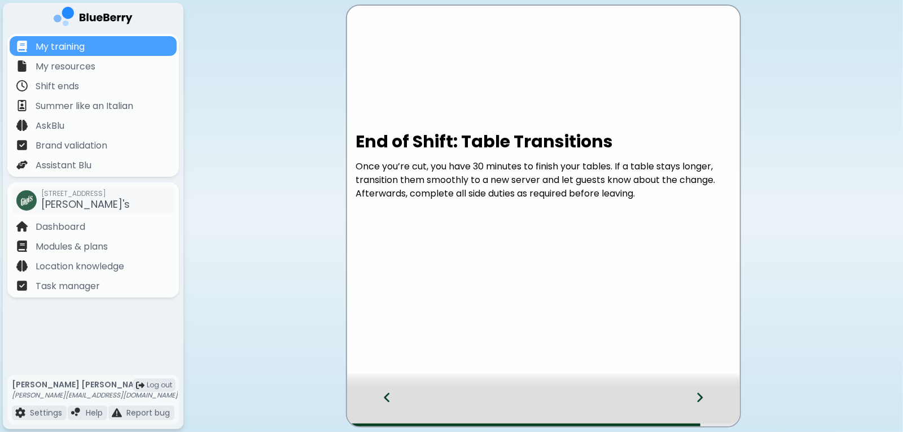
click at [388, 401] on icon at bounding box center [387, 398] width 6 height 10
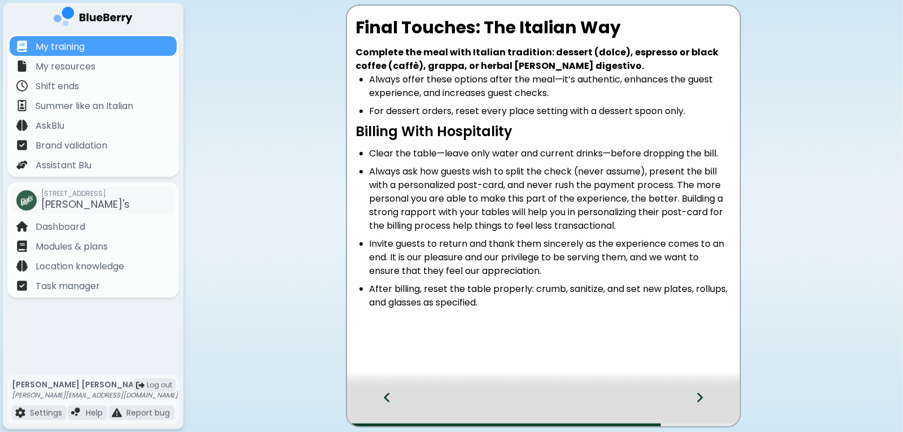
click at [388, 401] on icon at bounding box center [387, 398] width 6 height 10
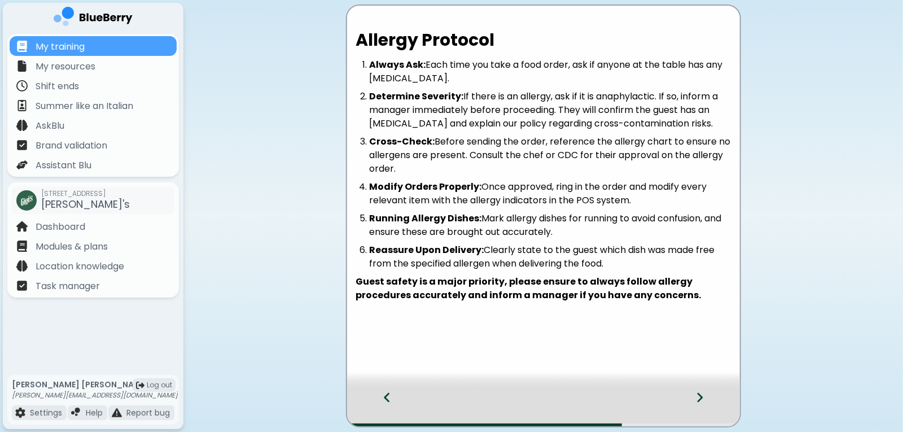
click at [700, 396] on icon at bounding box center [700, 398] width 6 height 10
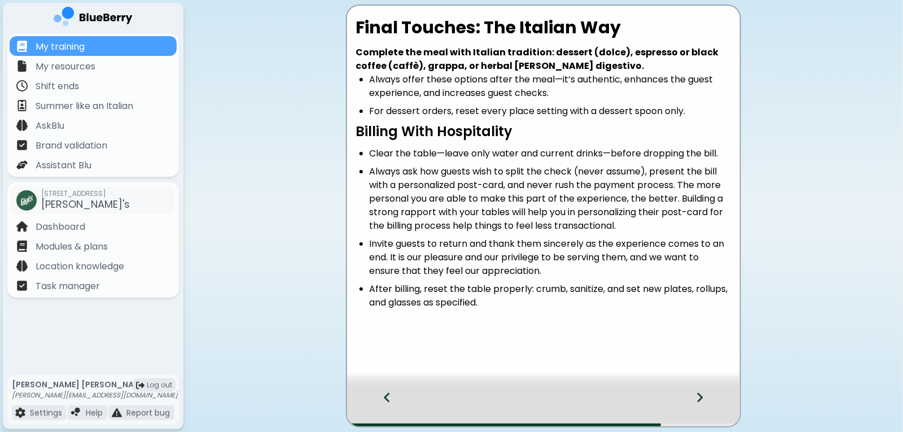
click at [700, 396] on icon at bounding box center [700, 398] width 6 height 10
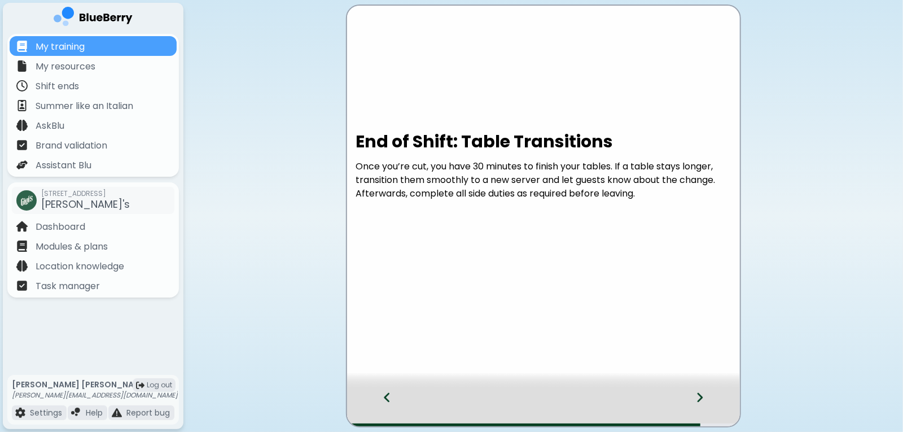
click at [700, 396] on icon at bounding box center [700, 398] width 6 height 10
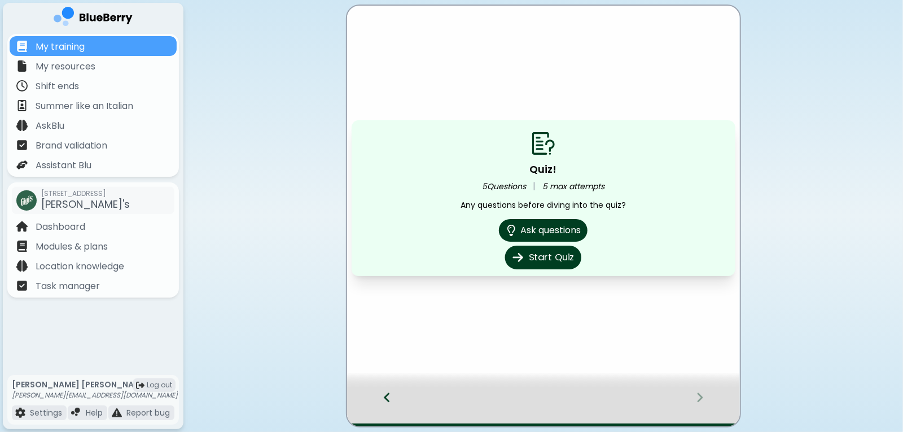
click at [567, 258] on button "Start Quiz" at bounding box center [543, 258] width 76 height 24
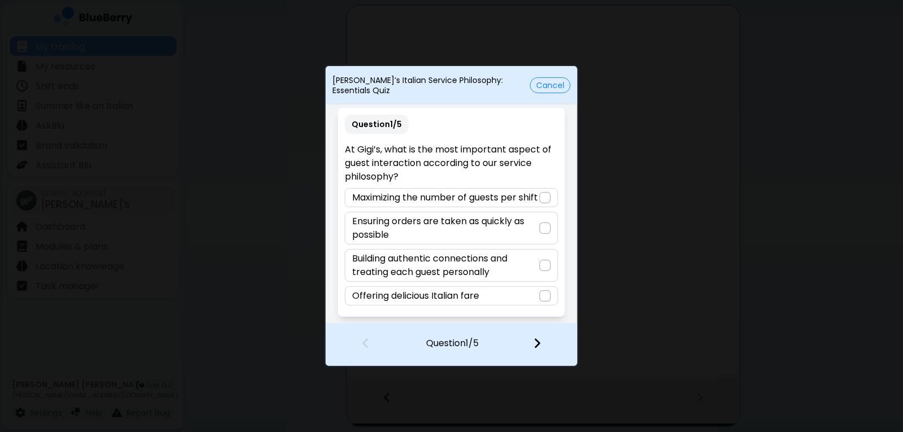
click at [528, 275] on p "Building authentic connections and treating each guest personally" at bounding box center [445, 265] width 187 height 27
click at [540, 346] on img at bounding box center [537, 343] width 8 height 12
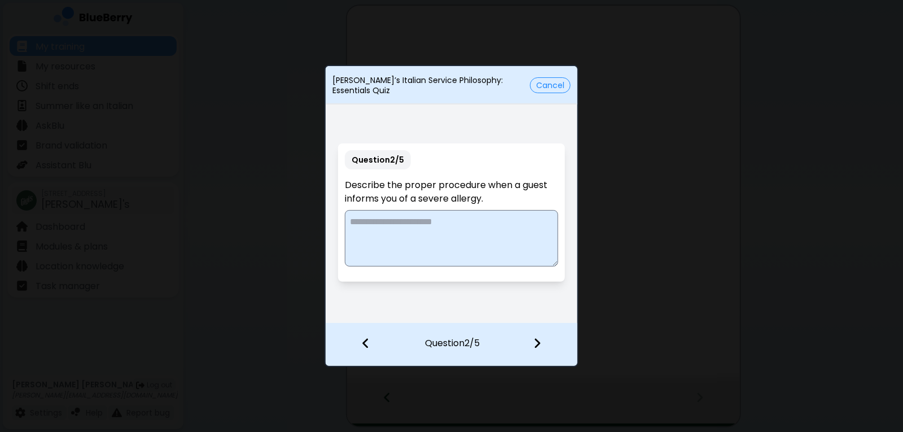
click at [443, 217] on textarea at bounding box center [451, 238] width 213 height 56
click at [370, 226] on textarea "**********" at bounding box center [451, 238] width 213 height 56
type textarea "**********"
click at [532, 344] on div at bounding box center [544, 344] width 67 height 42
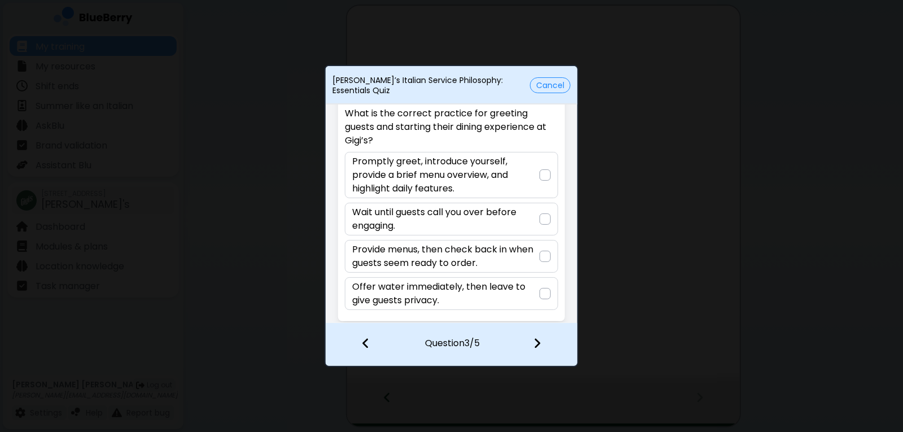
scroll to position [34, 0]
click at [532, 172] on p "Promptly greet, introduce yourself, provide a brief menu overview, and highligh…" at bounding box center [445, 175] width 187 height 41
click at [538, 340] on img at bounding box center [537, 343] width 8 height 12
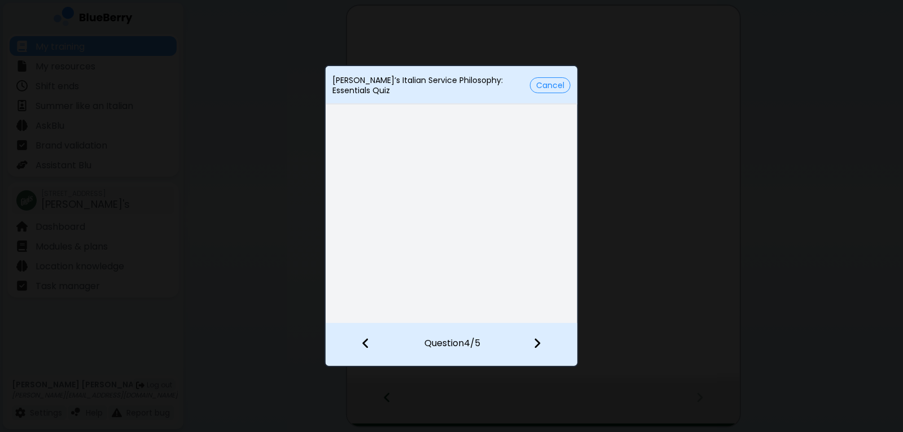
scroll to position [10, 0]
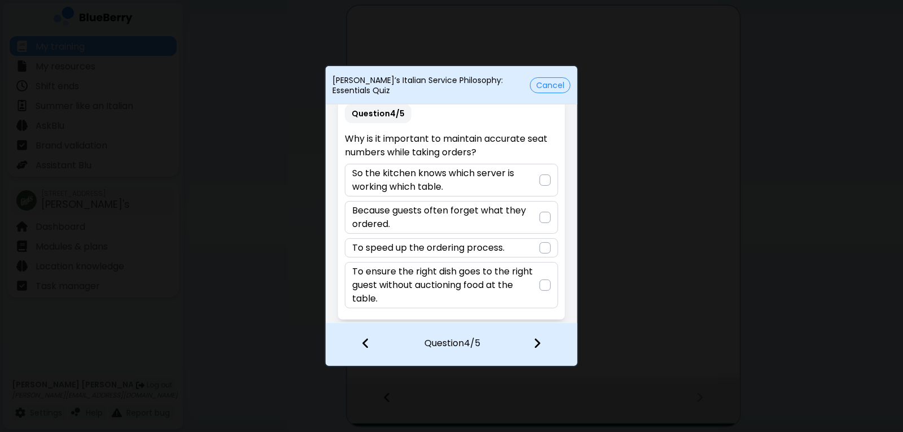
click at [526, 287] on p "To ensure the right dish goes to the right guest without auctioning food at the…" at bounding box center [445, 285] width 187 height 41
click at [537, 347] on img at bounding box center [537, 343] width 8 height 12
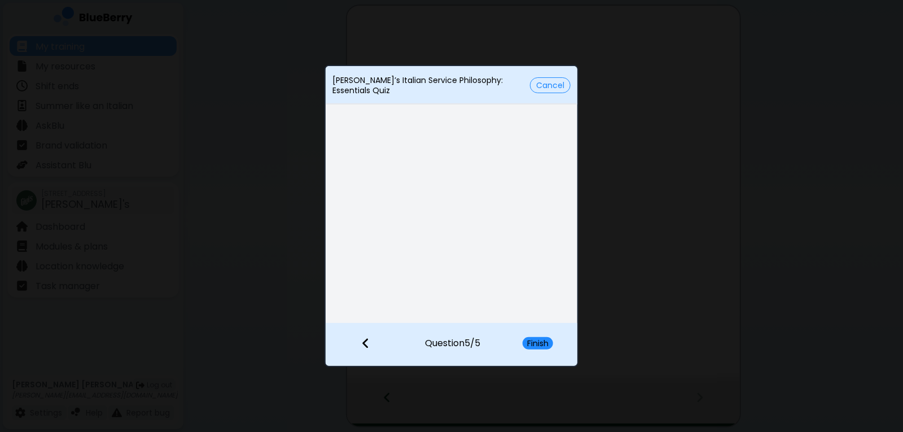
scroll to position [0, 0]
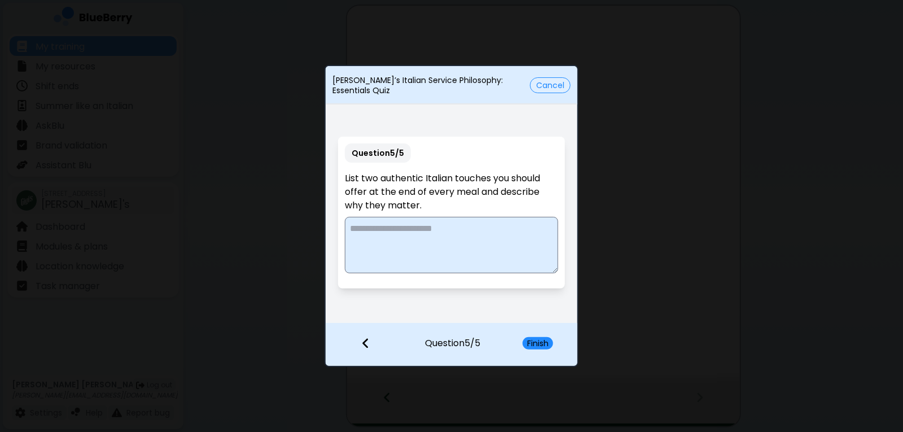
click at [538, 82] on button "Cancel" at bounding box center [550, 85] width 41 height 16
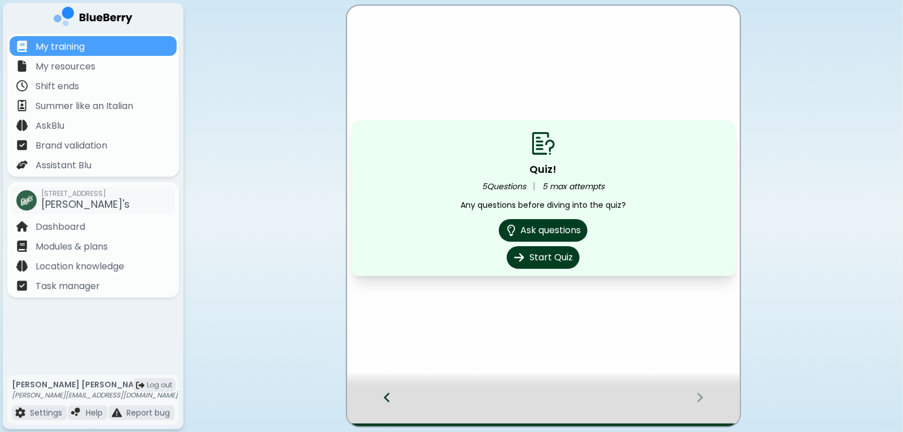
click at [380, 392] on div at bounding box center [381, 407] width 69 height 37
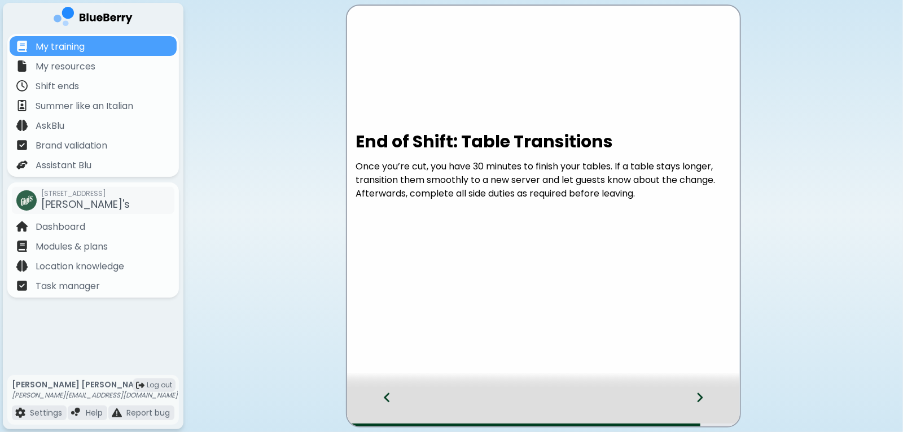
click at [380, 392] on div at bounding box center [381, 407] width 69 height 37
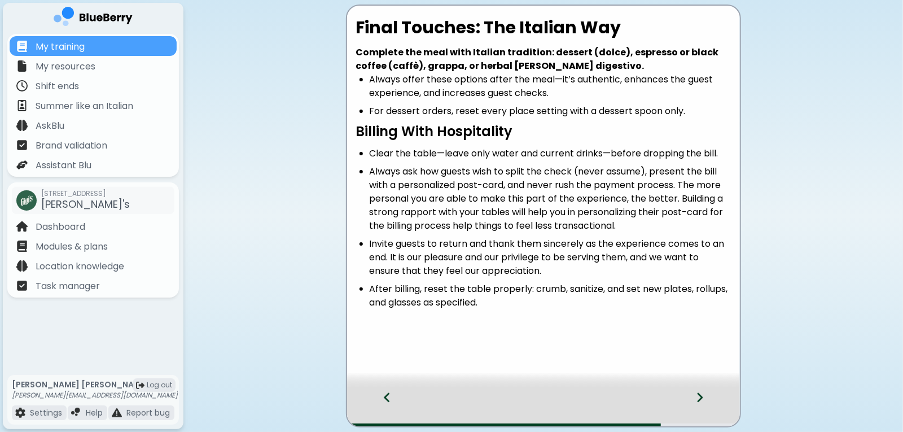
click at [707, 406] on div at bounding box center [706, 407] width 67 height 37
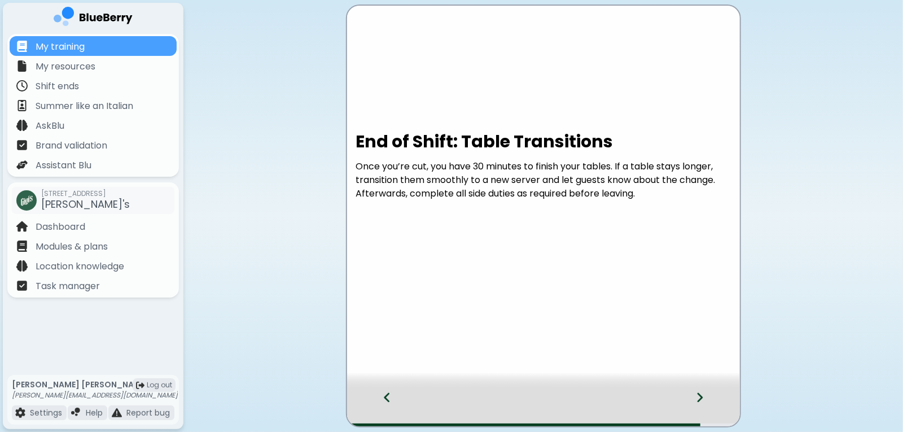
click at [707, 406] on div at bounding box center [706, 407] width 67 height 37
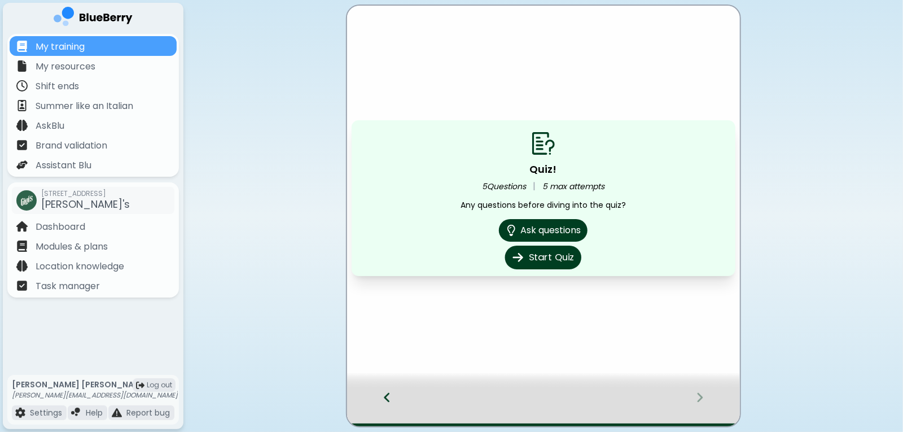
click at [544, 258] on button "Start Quiz" at bounding box center [543, 258] width 76 height 24
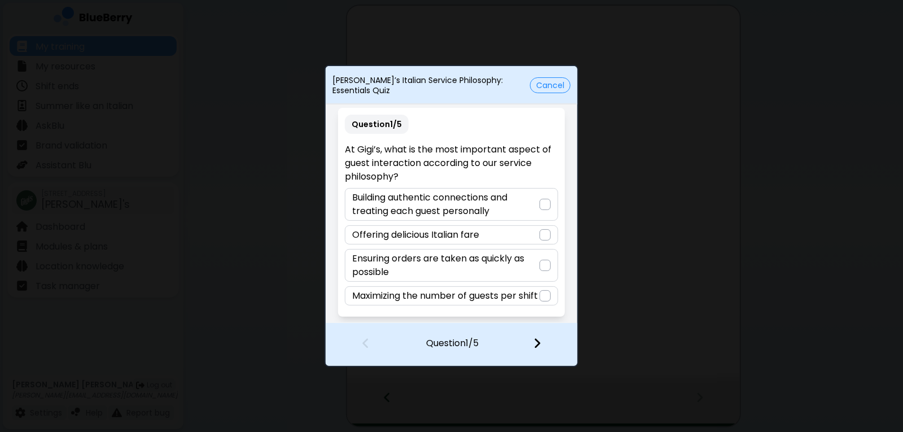
click at [511, 212] on p "Building authentic connections and treating each guest personally" at bounding box center [445, 204] width 187 height 27
click at [545, 343] on div at bounding box center [544, 344] width 67 height 42
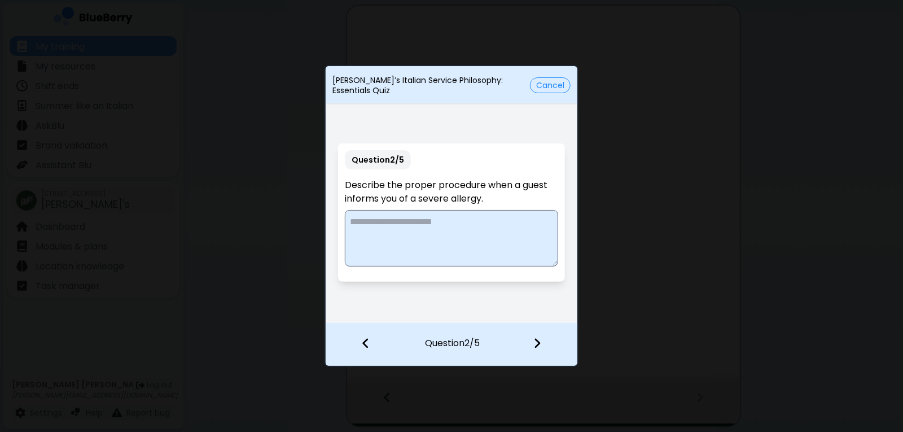
click at [401, 224] on textarea at bounding box center [451, 238] width 213 height 56
type textarea "*"
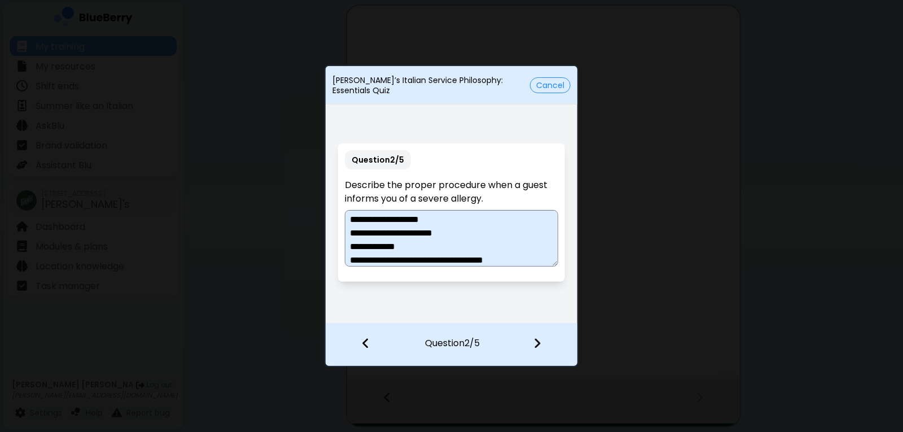
type textarea "**********"
click at [544, 347] on div at bounding box center [544, 344] width 67 height 42
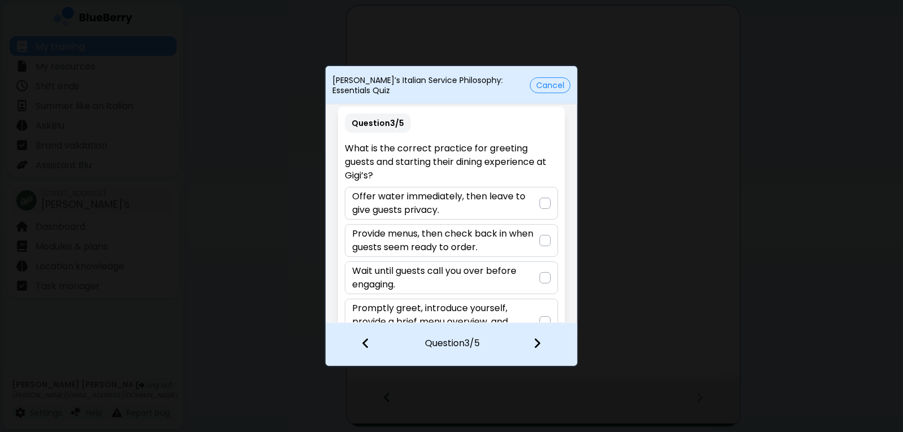
click at [544, 319] on div at bounding box center [545, 321] width 11 height 11
click at [539, 343] on img at bounding box center [537, 343] width 8 height 12
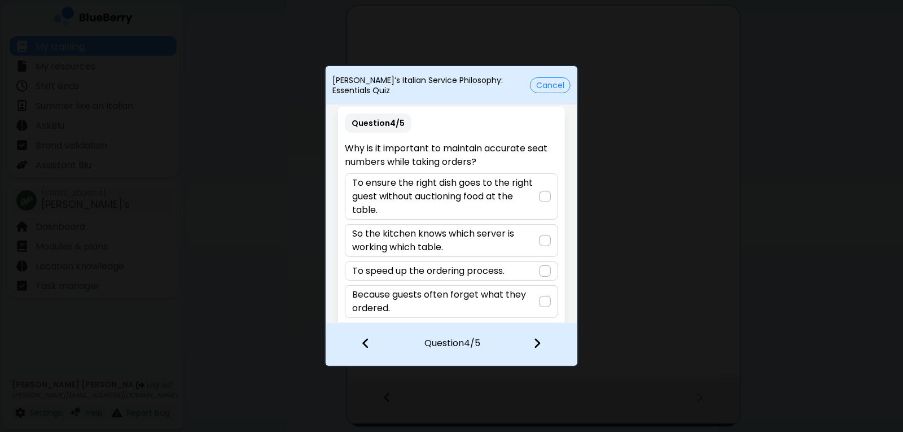
click at [514, 198] on p "To ensure the right dish goes to the right guest without auctioning food at the…" at bounding box center [445, 196] width 187 height 41
click at [541, 361] on div at bounding box center [544, 344] width 67 height 42
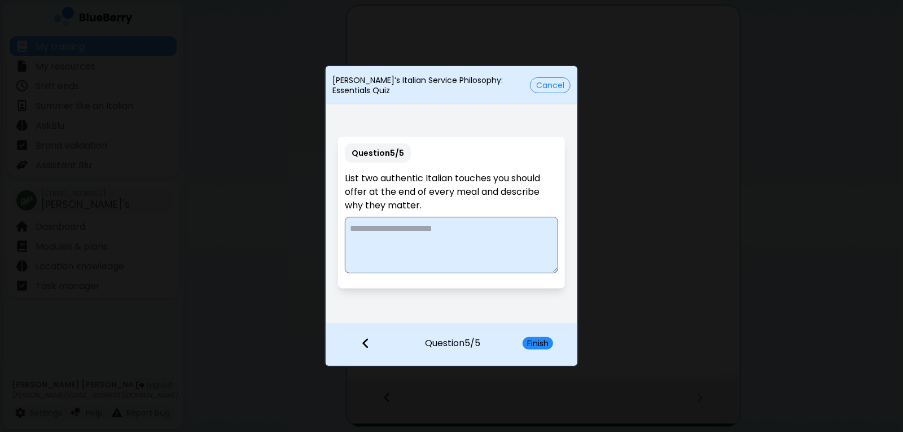
click at [385, 258] on textarea at bounding box center [451, 245] width 213 height 56
type textarea "**********"
click at [531, 341] on button "Finish" at bounding box center [538, 343] width 30 height 12
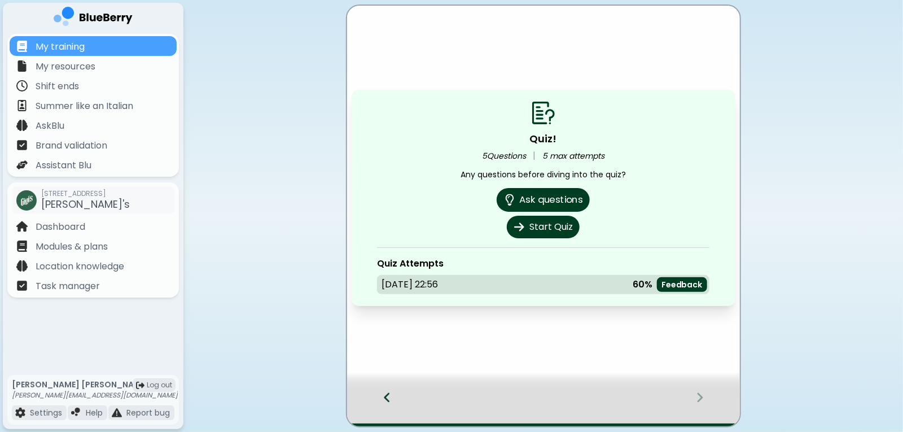
click at [555, 202] on button "Ask questions" at bounding box center [543, 200] width 93 height 24
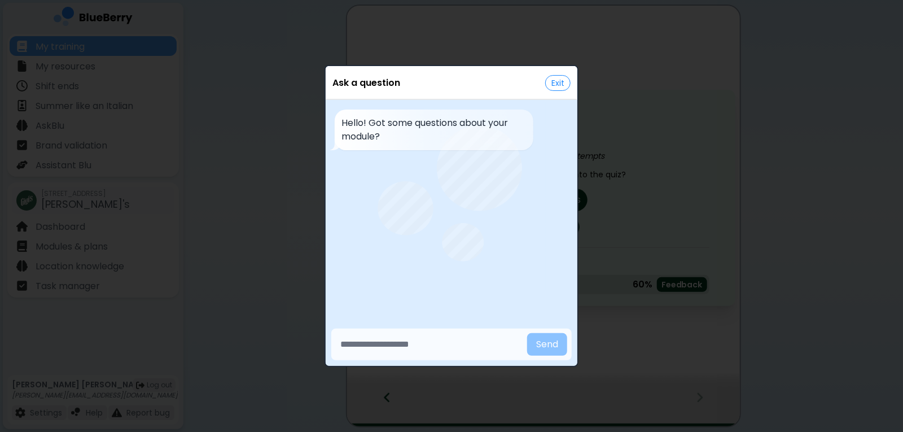
click at [553, 86] on button "Exit" at bounding box center [557, 83] width 25 height 16
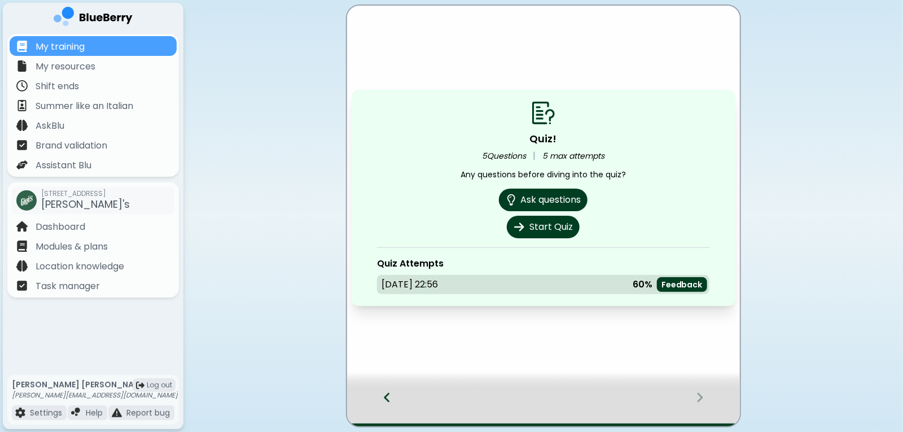
click at [389, 395] on icon at bounding box center [387, 397] width 8 height 12
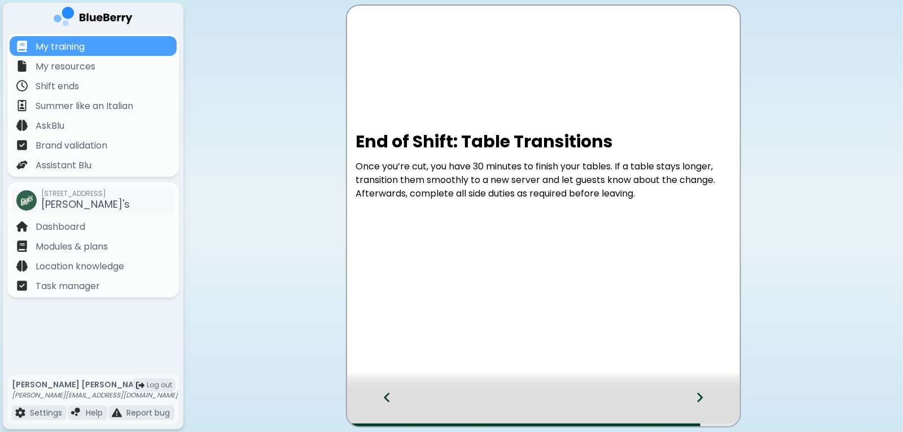
click at [383, 396] on icon at bounding box center [387, 397] width 8 height 12
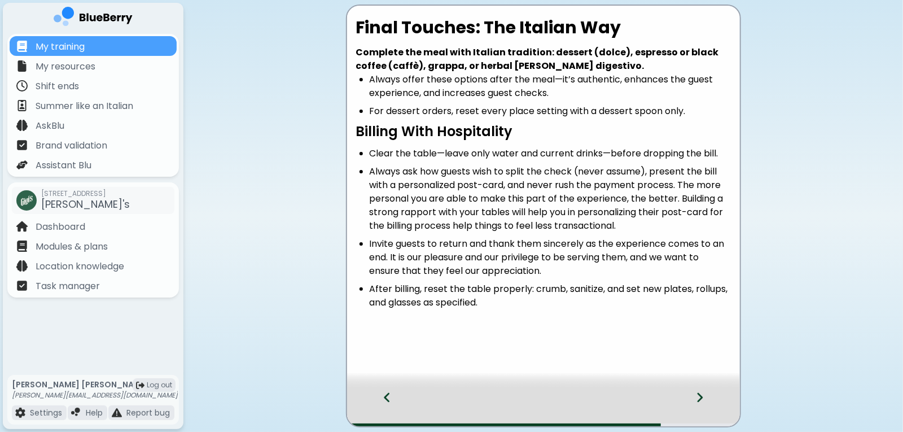
click at [398, 410] on div at bounding box center [381, 407] width 69 height 37
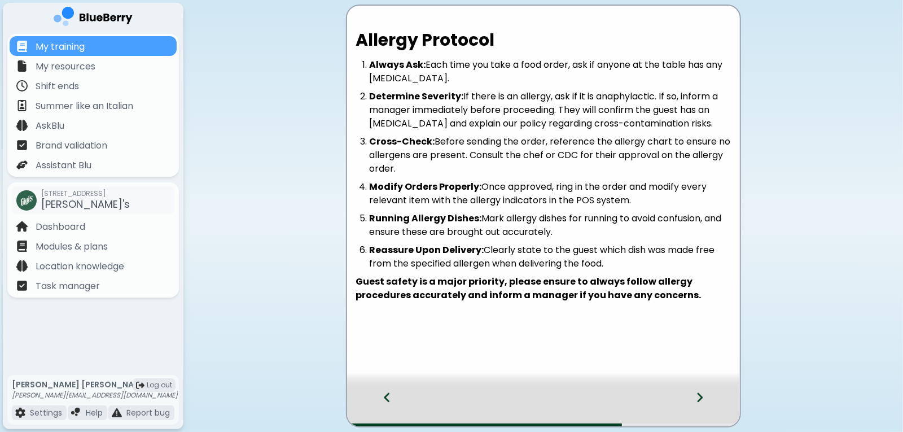
click at [698, 397] on icon at bounding box center [700, 397] width 8 height 12
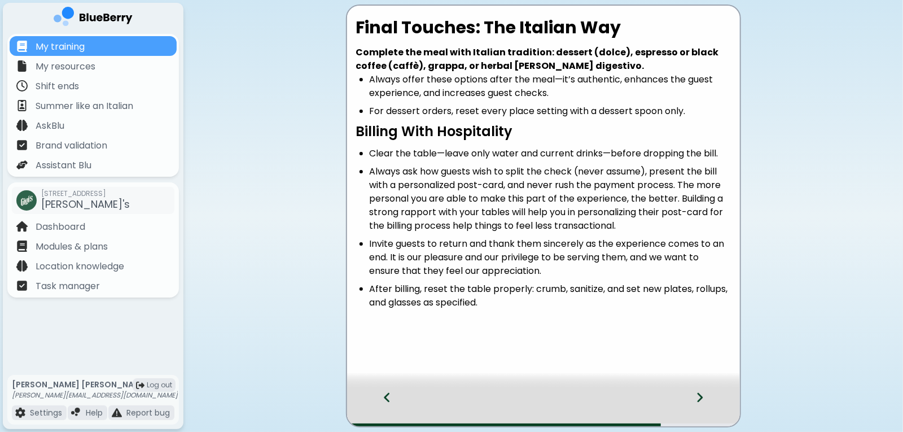
click at [698, 397] on icon at bounding box center [700, 397] width 8 height 12
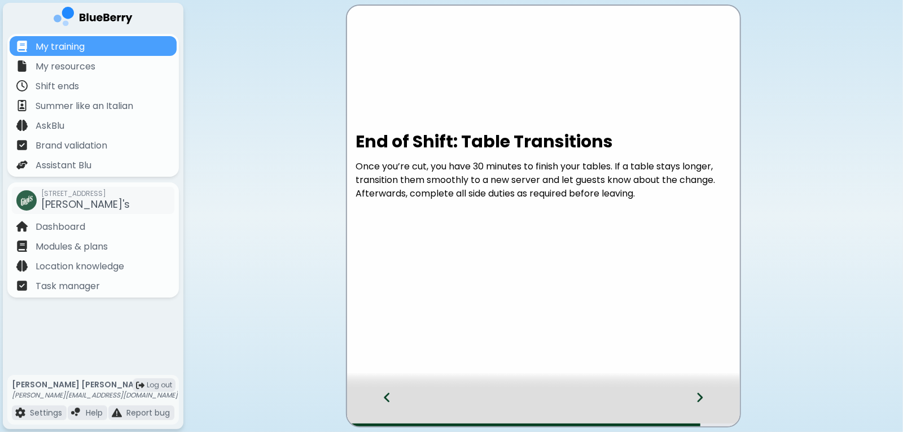
click at [698, 397] on icon at bounding box center [700, 397] width 8 height 12
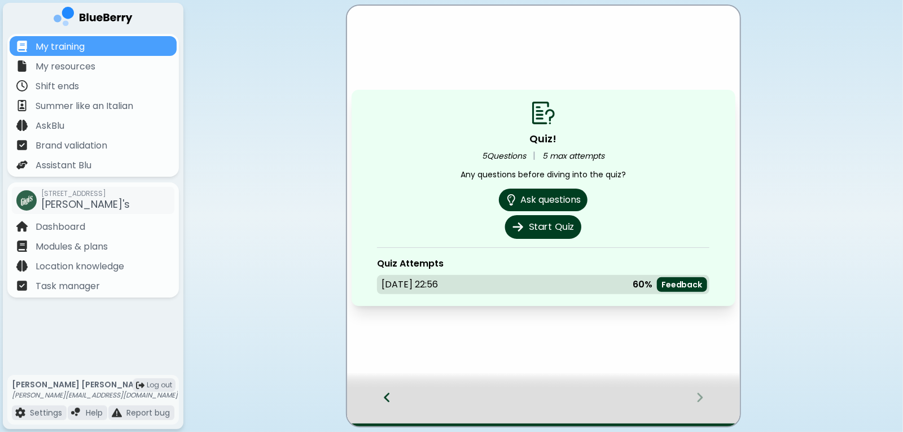
click at [537, 227] on button "Start Quiz" at bounding box center [543, 227] width 76 height 24
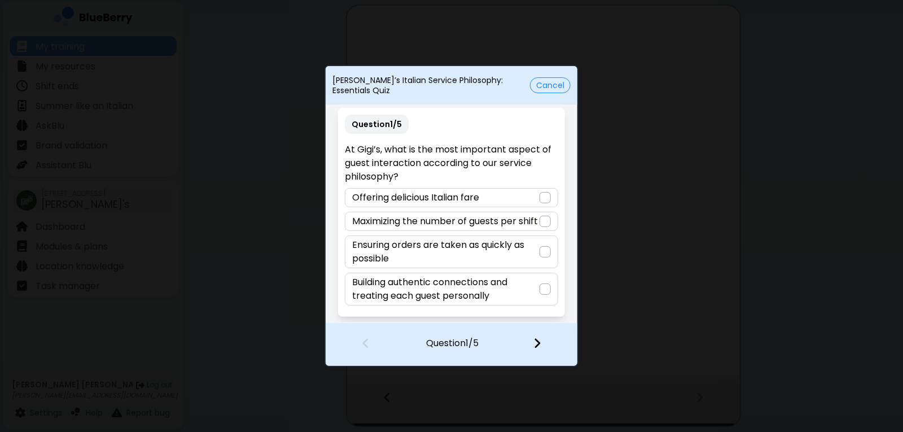
click at [521, 299] on p "Building authentic connections and treating each guest personally" at bounding box center [445, 288] width 187 height 27
click at [533, 344] on div at bounding box center [544, 344] width 67 height 42
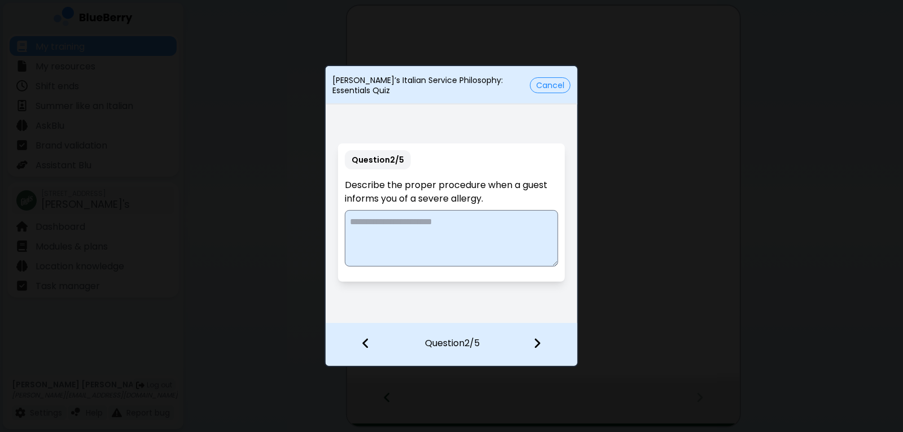
click at [382, 218] on textarea at bounding box center [451, 238] width 213 height 56
click at [465, 252] on textarea "**********" at bounding box center [451, 238] width 213 height 56
type textarea "**********"
click at [533, 344] on img at bounding box center [537, 343] width 8 height 12
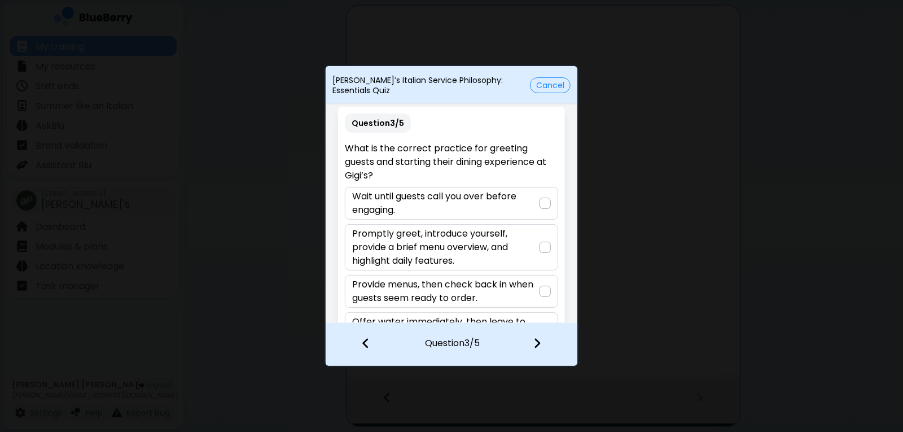
click at [490, 251] on p "Promptly greet, introduce yourself, provide a brief menu overview, and highligh…" at bounding box center [445, 247] width 187 height 41
click at [537, 351] on div at bounding box center [544, 344] width 67 height 42
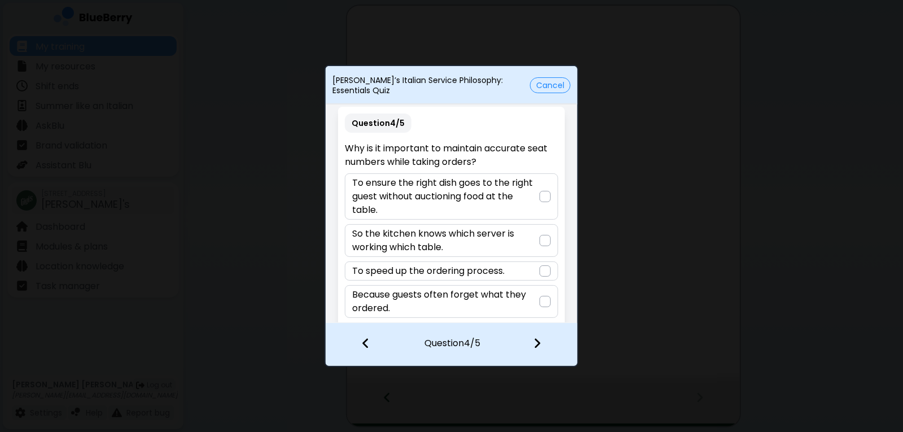
click at [478, 205] on p "To ensure the right dish goes to the right guest without auctioning food at the…" at bounding box center [445, 196] width 187 height 41
click at [546, 348] on div at bounding box center [544, 344] width 67 height 42
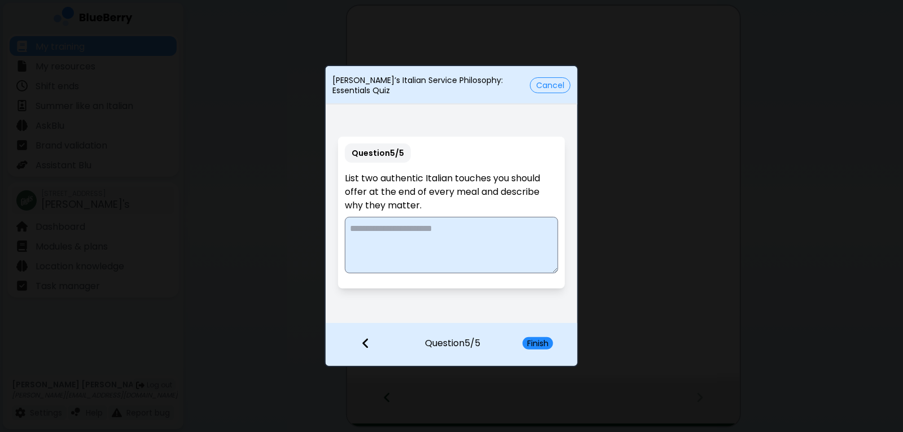
click at [436, 246] on textarea at bounding box center [451, 245] width 213 height 56
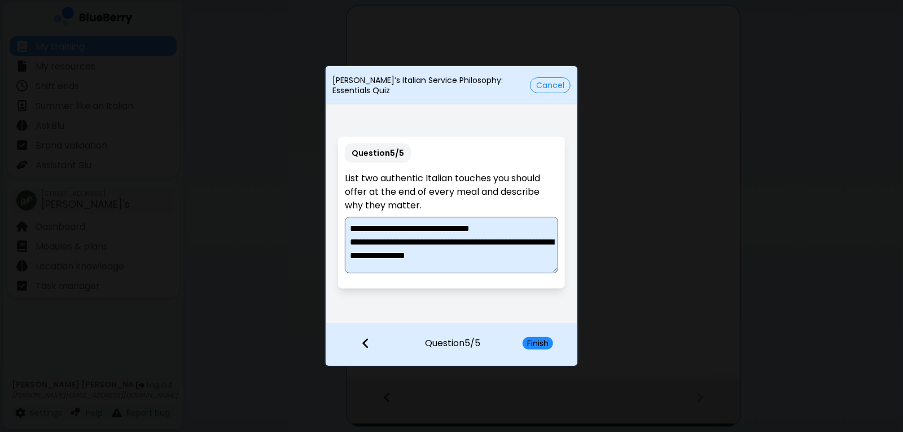
click at [409, 239] on textarea "**********" at bounding box center [451, 245] width 213 height 56
click at [430, 225] on textarea "**********" at bounding box center [451, 245] width 213 height 56
type textarea "**********"
click at [538, 340] on button "Finish" at bounding box center [538, 343] width 30 height 12
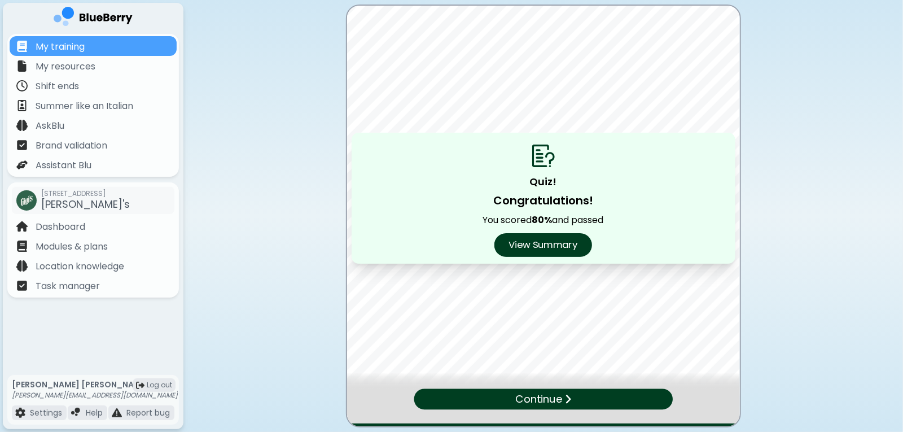
click at [563, 237] on button "View Summary" at bounding box center [543, 245] width 98 height 24
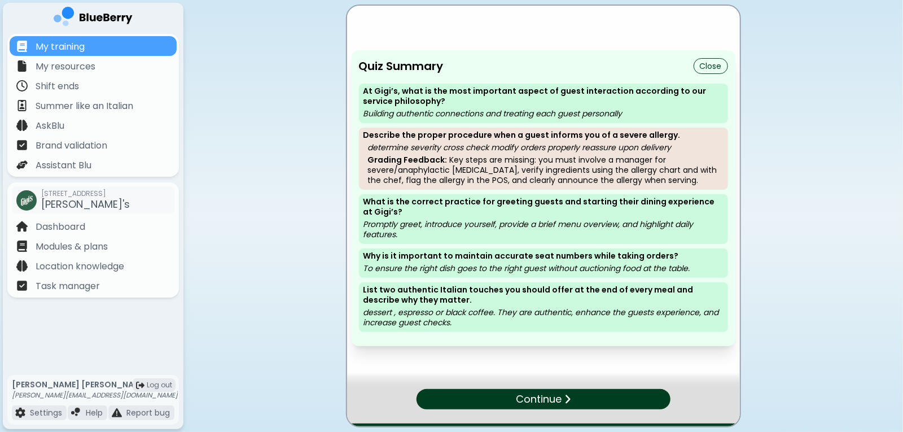
click at [539, 399] on p "Continue" at bounding box center [539, 399] width 46 height 16
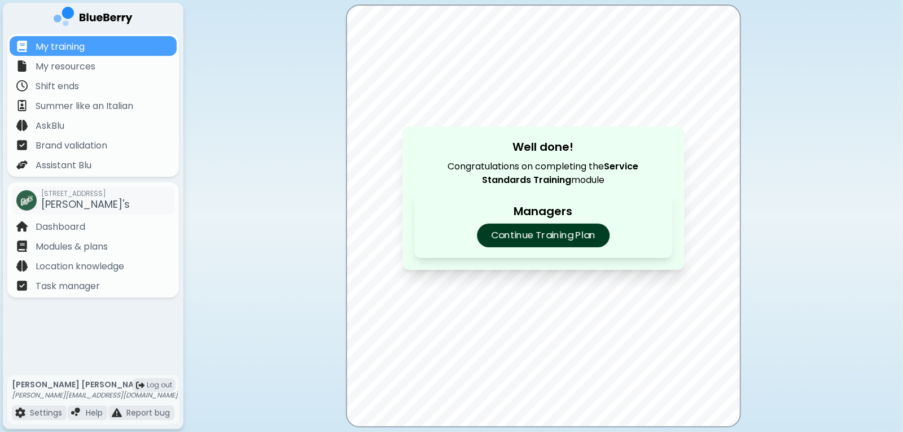
click at [552, 240] on p "Continue Training Plan" at bounding box center [543, 236] width 133 height 24
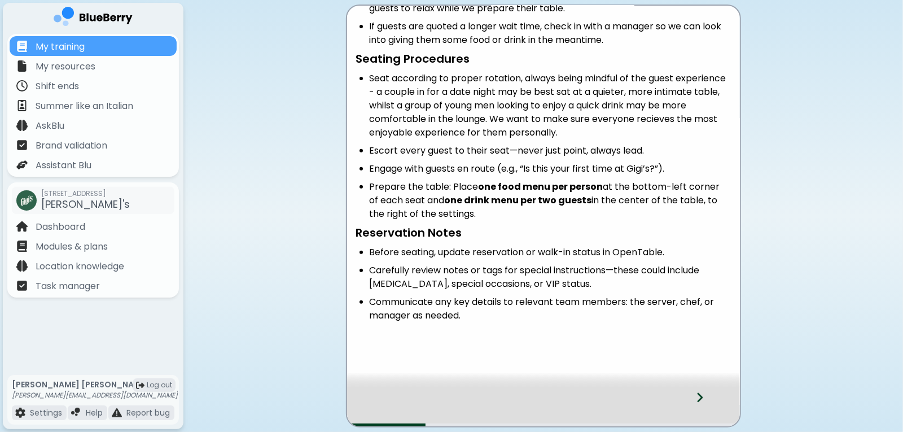
scroll to position [184, 0]
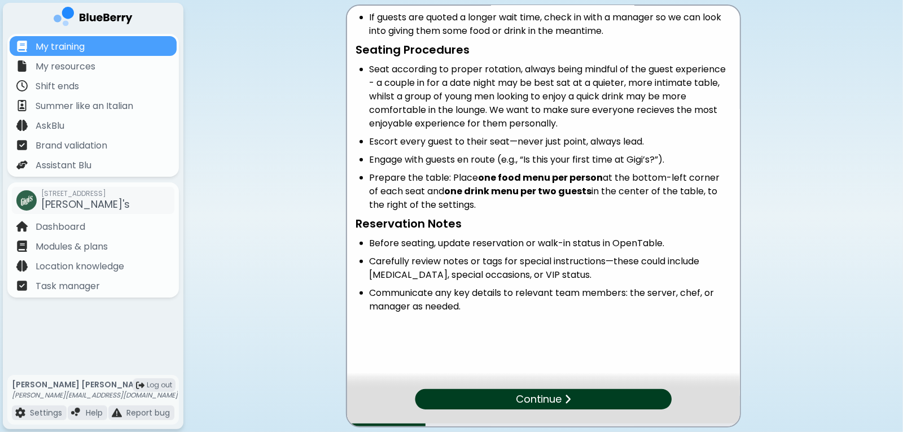
click at [588, 394] on div "Continue" at bounding box center [543, 399] width 257 height 20
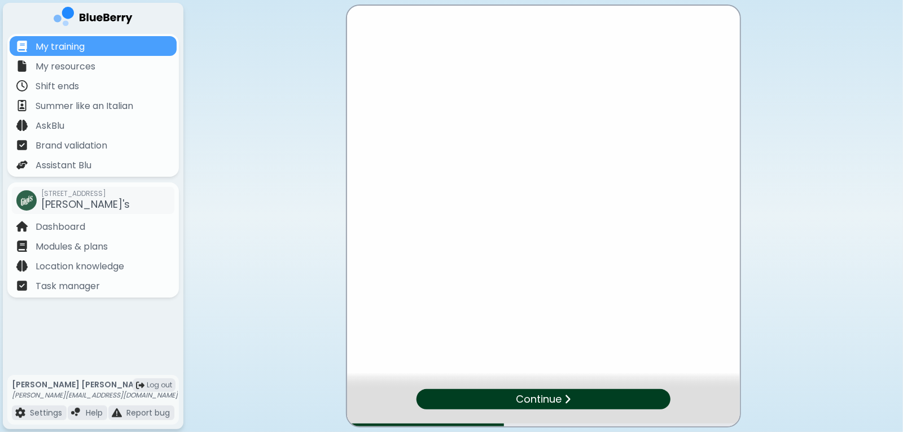
click at [588, 394] on div "Continue" at bounding box center [543, 399] width 254 height 20
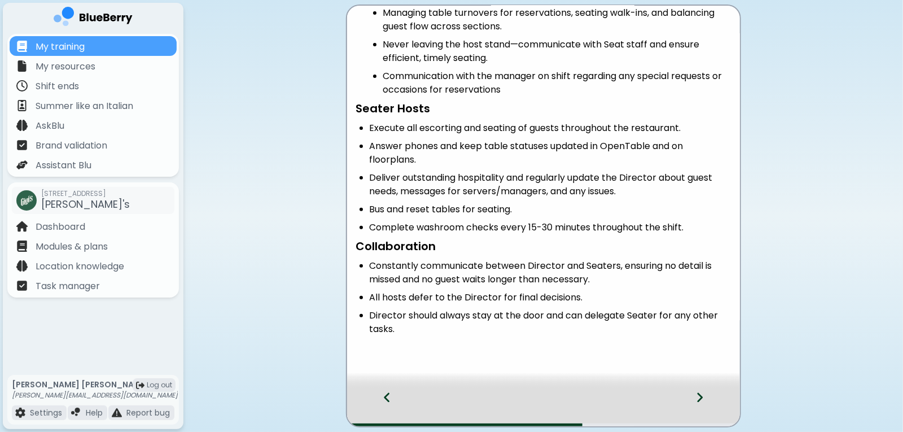
scroll to position [139, 0]
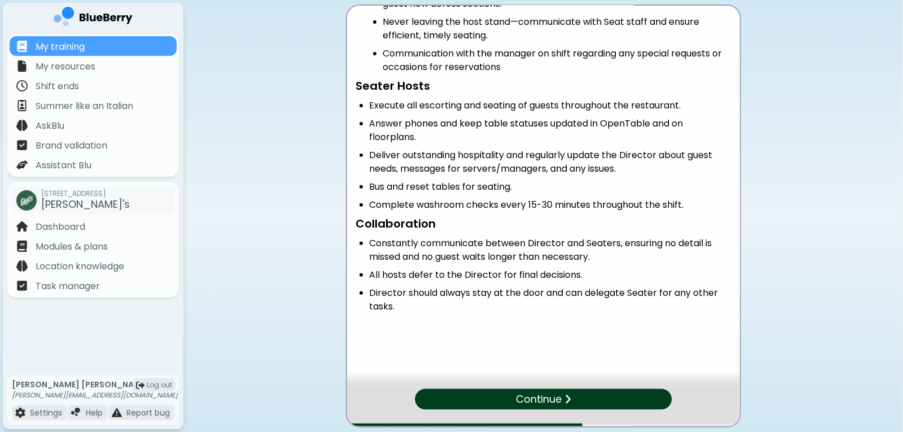
click at [586, 401] on div "Continue" at bounding box center [543, 399] width 257 height 20
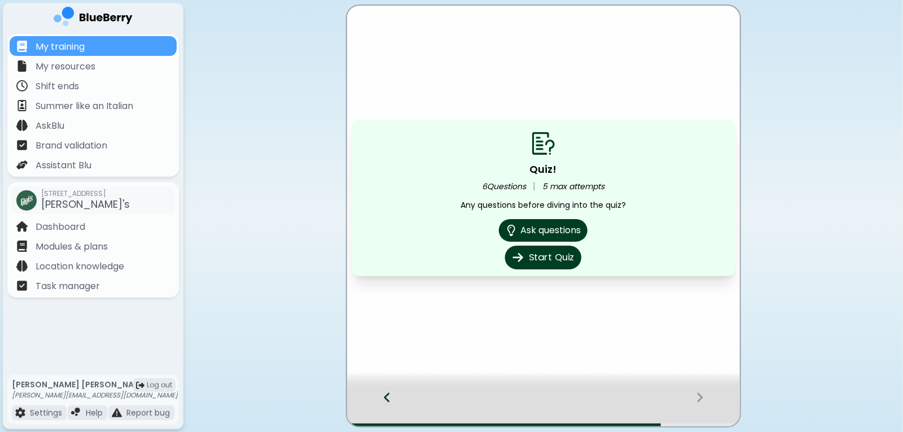
click at [549, 268] on button "Start Quiz" at bounding box center [543, 258] width 76 height 24
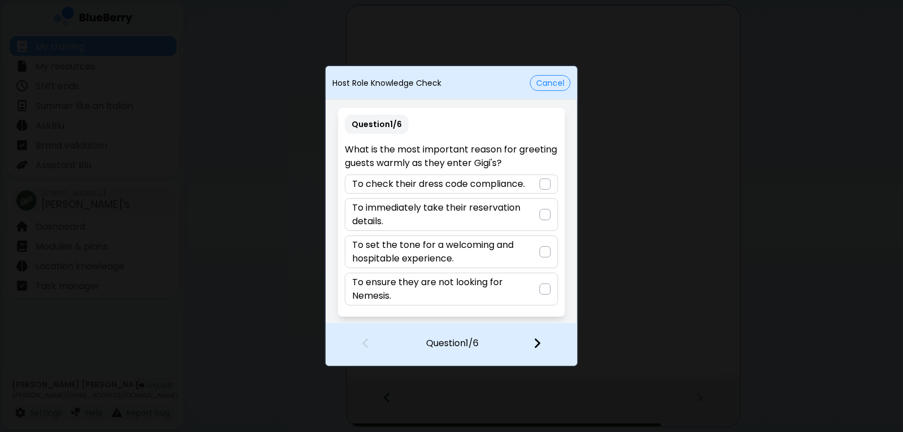
click at [533, 247] on p "To set the tone for a welcoming and hospitable experience." at bounding box center [445, 251] width 187 height 27
click at [541, 347] on img at bounding box center [537, 343] width 8 height 12
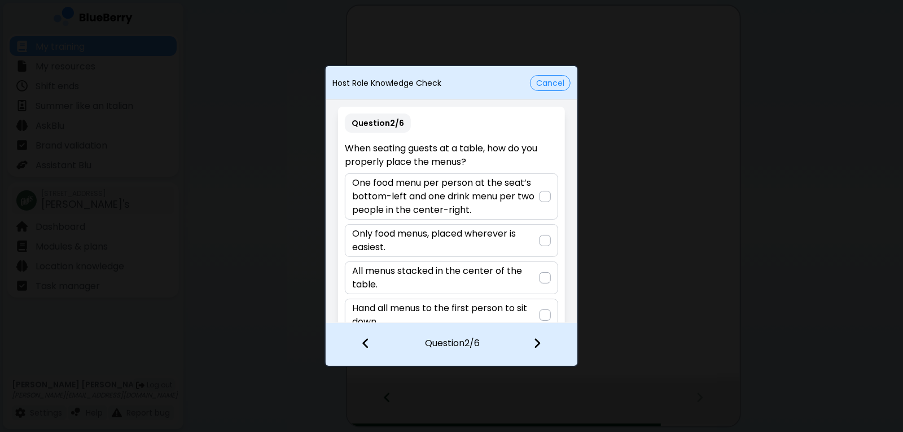
click at [540, 195] on div at bounding box center [545, 196] width 11 height 11
click at [539, 350] on div at bounding box center [544, 344] width 67 height 42
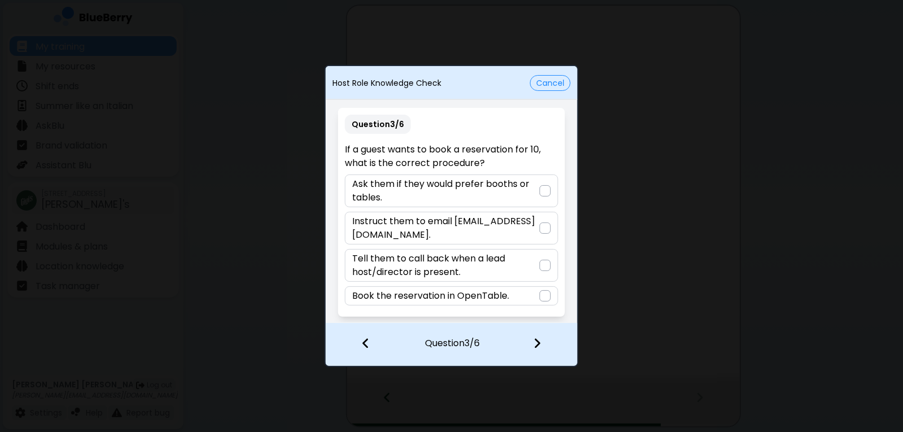
click at [542, 231] on div at bounding box center [545, 227] width 11 height 11
click at [540, 347] on img at bounding box center [537, 343] width 8 height 12
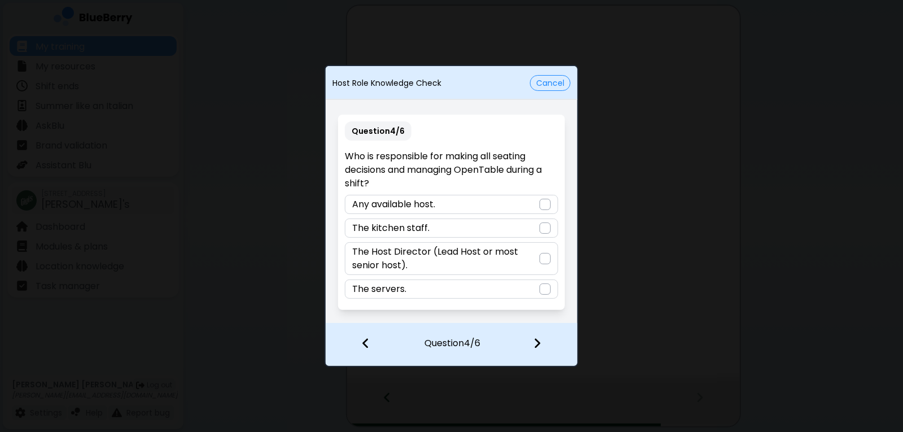
click at [523, 256] on p "The Host Director (Lead Host or most senior host)." at bounding box center [445, 258] width 187 height 27
click at [541, 345] on div at bounding box center [544, 344] width 67 height 42
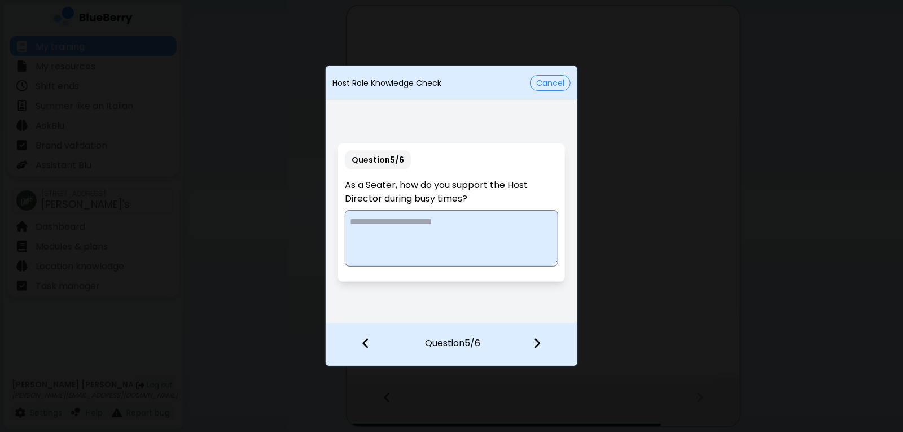
click at [549, 85] on button "Cancel" at bounding box center [550, 83] width 41 height 16
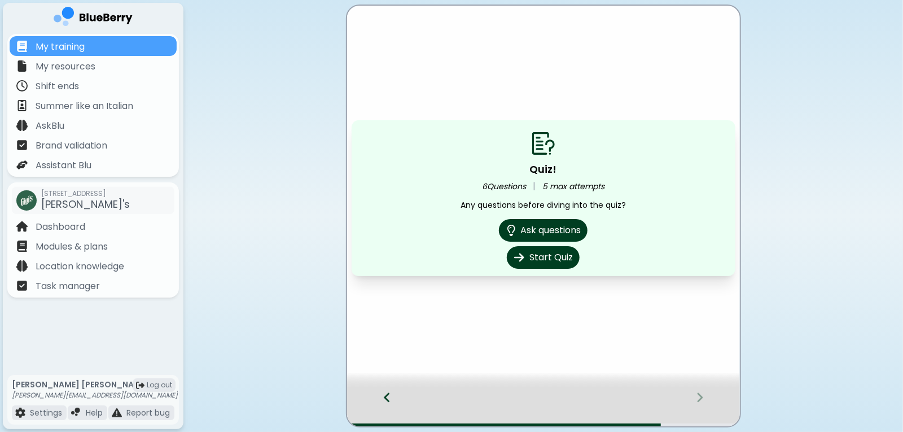
click at [394, 395] on div at bounding box center [381, 407] width 69 height 37
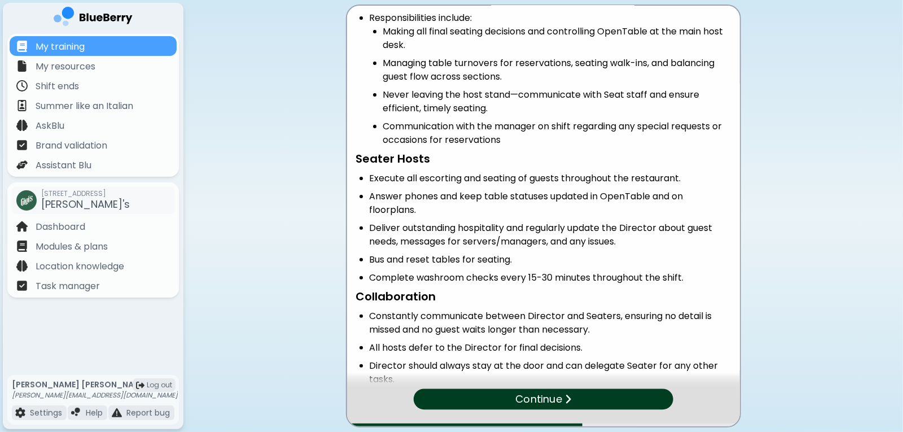
scroll to position [64, 0]
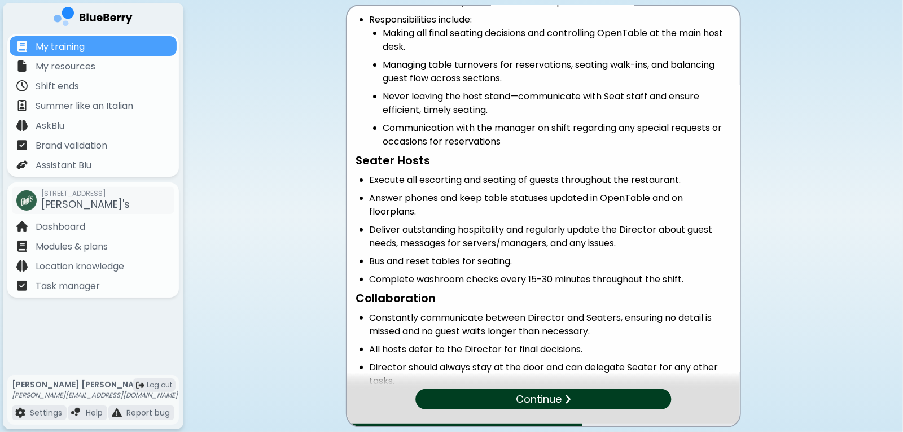
click at [562, 398] on div "Continue" at bounding box center [543, 399] width 256 height 20
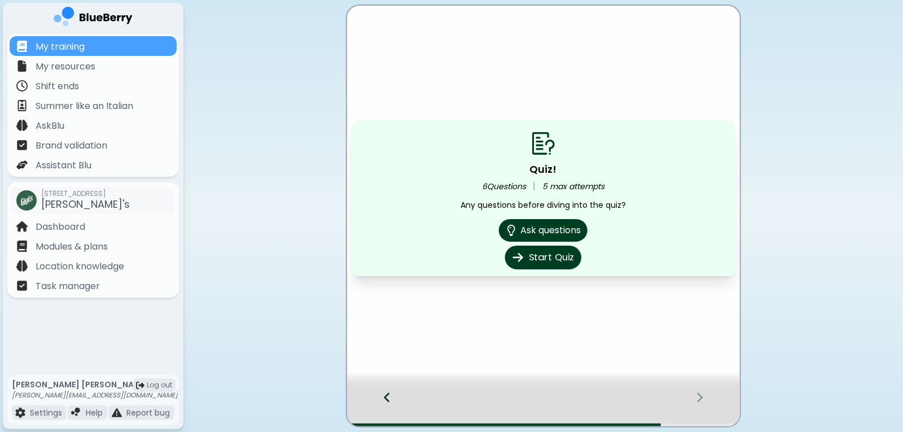
click at [557, 265] on button "Start Quiz" at bounding box center [543, 258] width 76 height 24
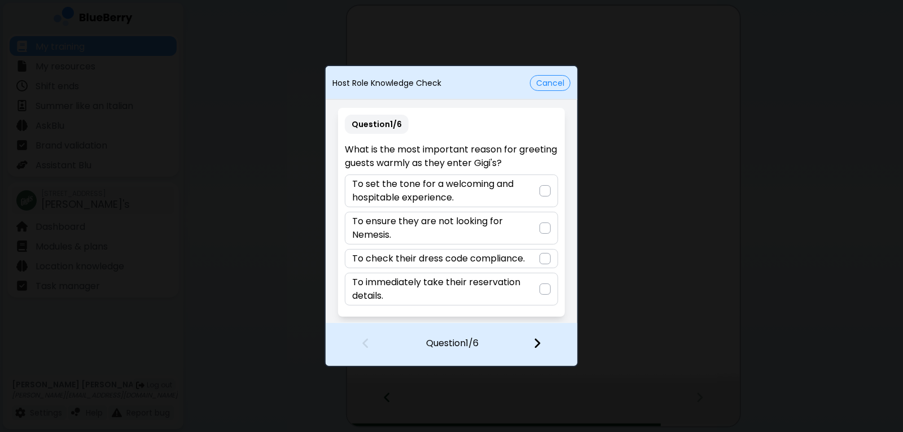
click at [527, 191] on p "To set the tone for a welcoming and hospitable experience." at bounding box center [445, 190] width 187 height 27
click at [542, 339] on div at bounding box center [544, 344] width 67 height 42
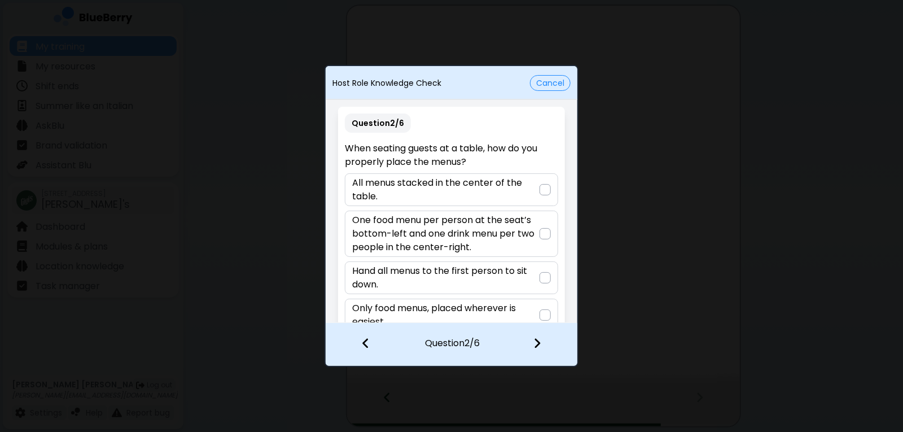
click at [538, 242] on div "One food menu per person at the seat’s bottom-left and one drink menu per two p…" at bounding box center [451, 234] width 213 height 46
click at [533, 345] on div at bounding box center [544, 344] width 67 height 42
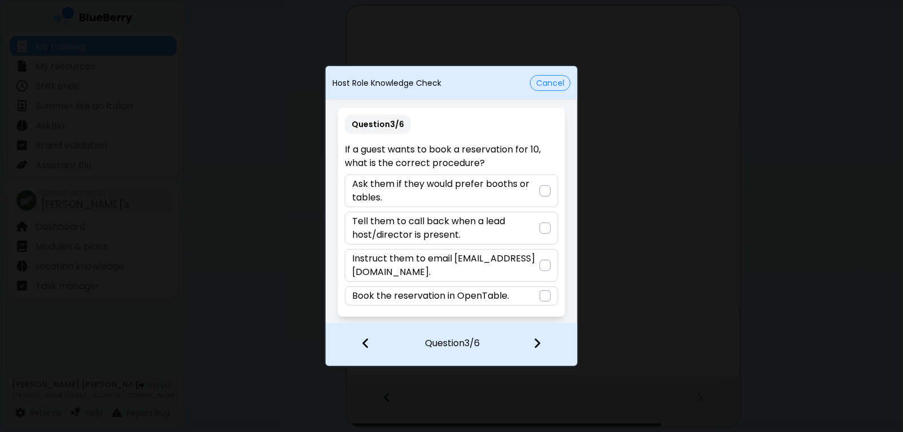
click at [523, 271] on p "Instruct them to email [EMAIL_ADDRESS][DOMAIN_NAME]." at bounding box center [445, 265] width 187 height 27
click at [536, 343] on img at bounding box center [537, 343] width 8 height 12
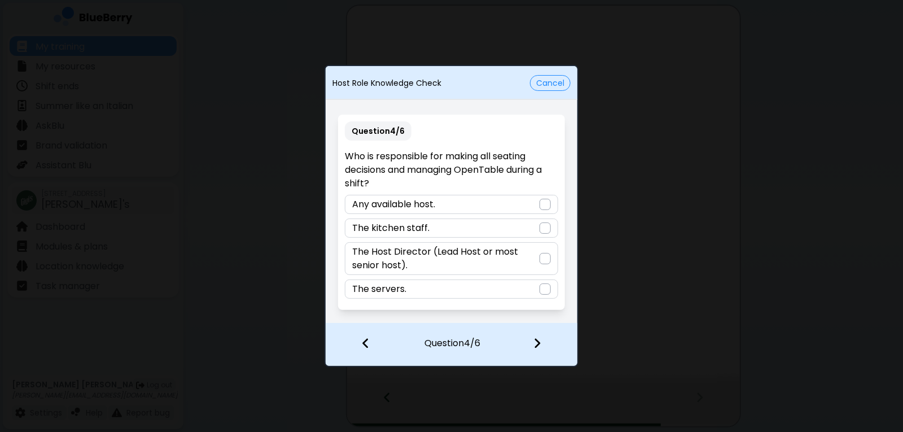
click at [538, 260] on p "The Host Director (Lead Host or most senior host)." at bounding box center [445, 258] width 187 height 27
click at [538, 351] on div at bounding box center [544, 344] width 67 height 42
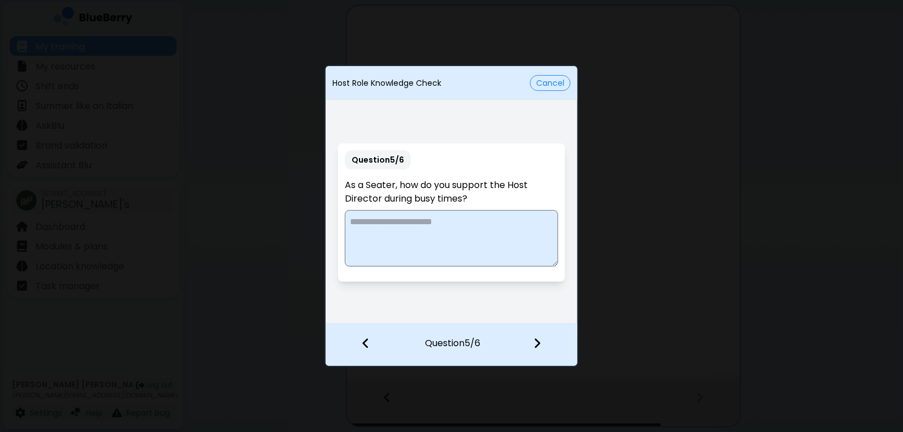
click at [429, 231] on textarea at bounding box center [451, 238] width 213 height 56
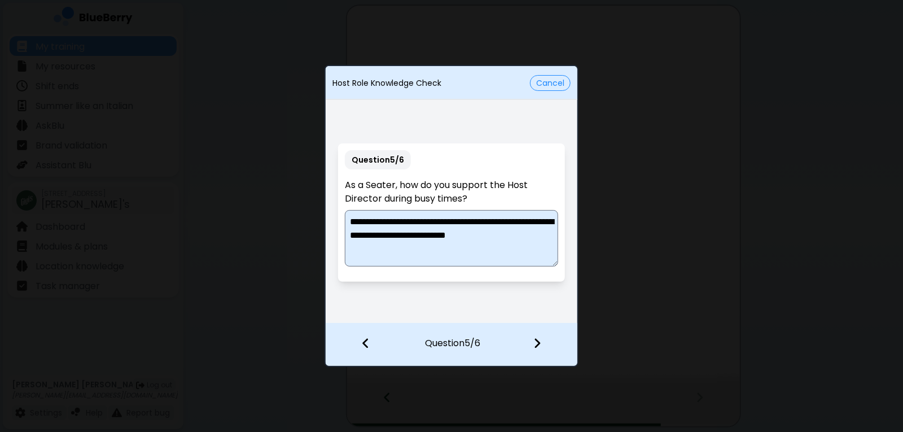
type textarea "**********"
click at [538, 353] on div at bounding box center [544, 344] width 67 height 42
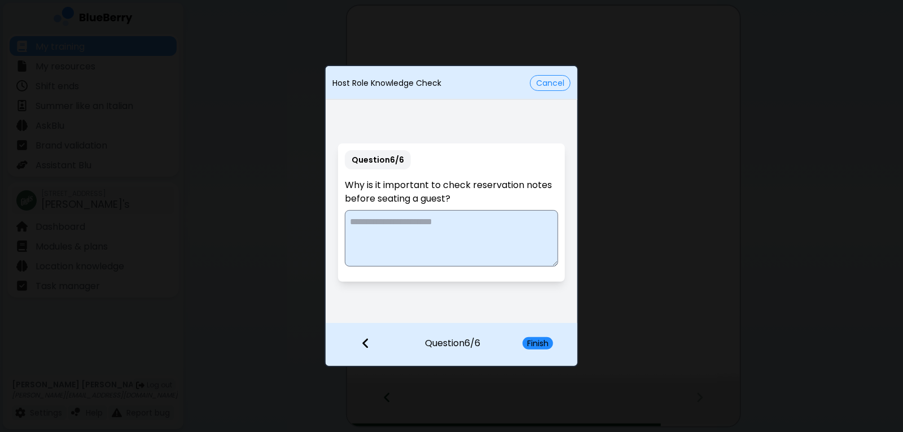
click at [562, 85] on button "Cancel" at bounding box center [550, 83] width 41 height 16
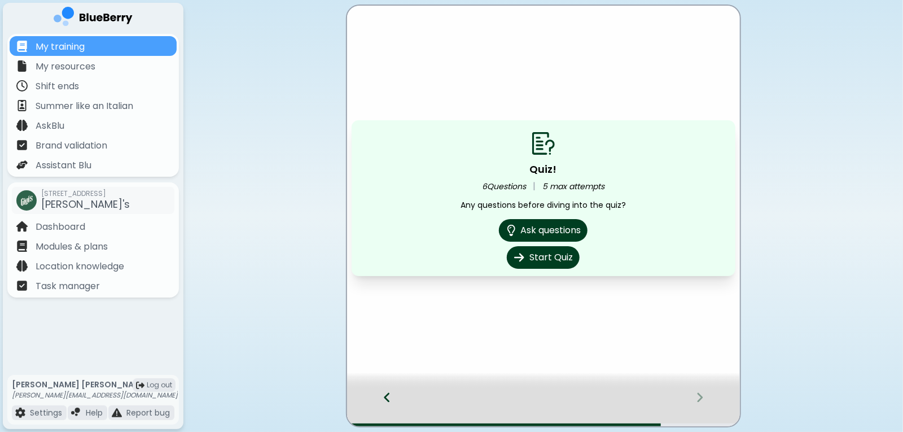
click at [387, 395] on icon at bounding box center [387, 398] width 6 height 10
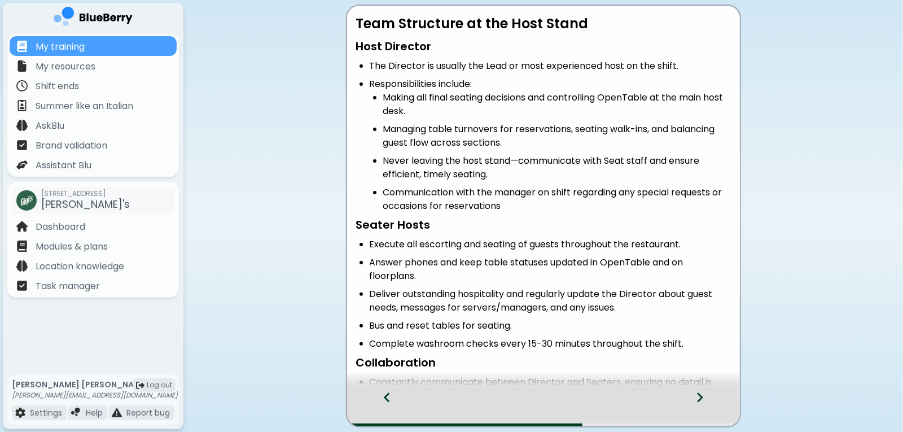
click at [387, 395] on icon at bounding box center [387, 398] width 6 height 10
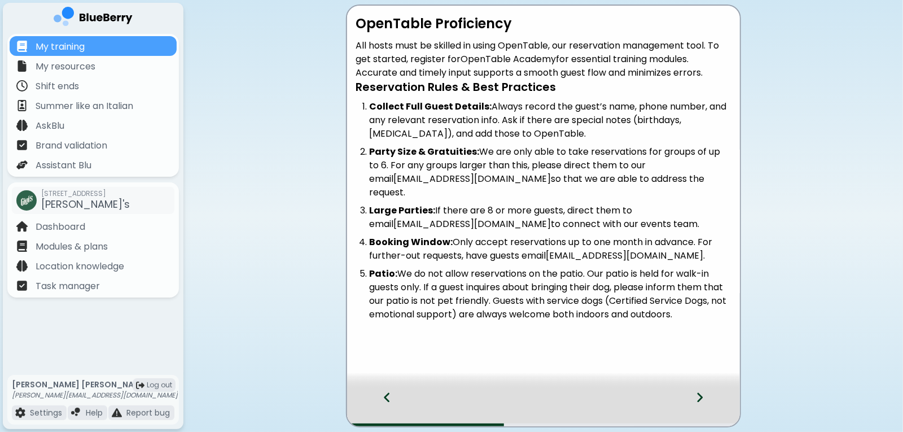
click at [387, 395] on icon at bounding box center [387, 398] width 6 height 10
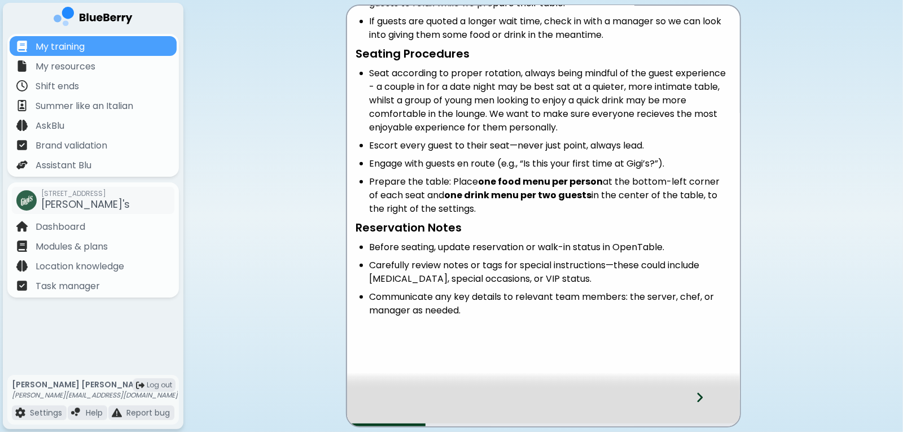
scroll to position [184, 0]
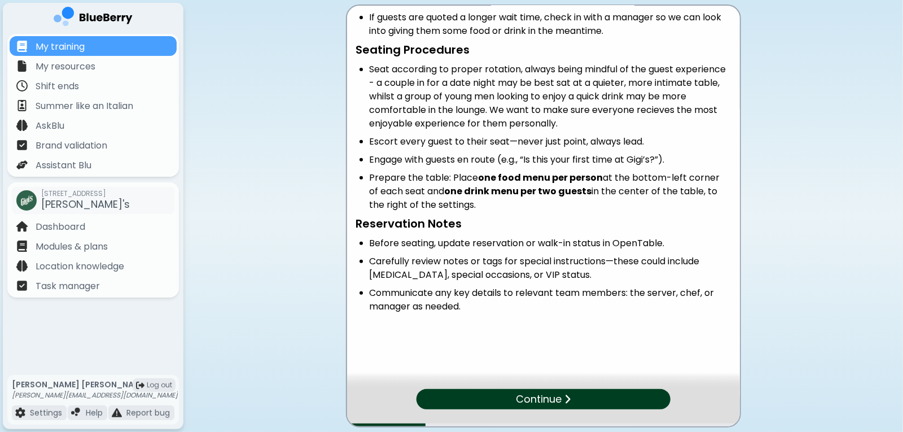
click at [537, 396] on p "Continue" at bounding box center [539, 399] width 46 height 16
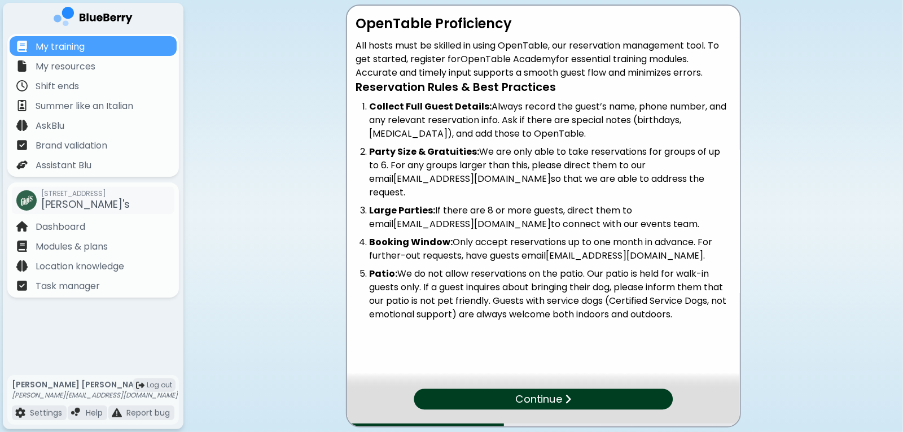
click at [537, 396] on p "Continue" at bounding box center [538, 399] width 47 height 16
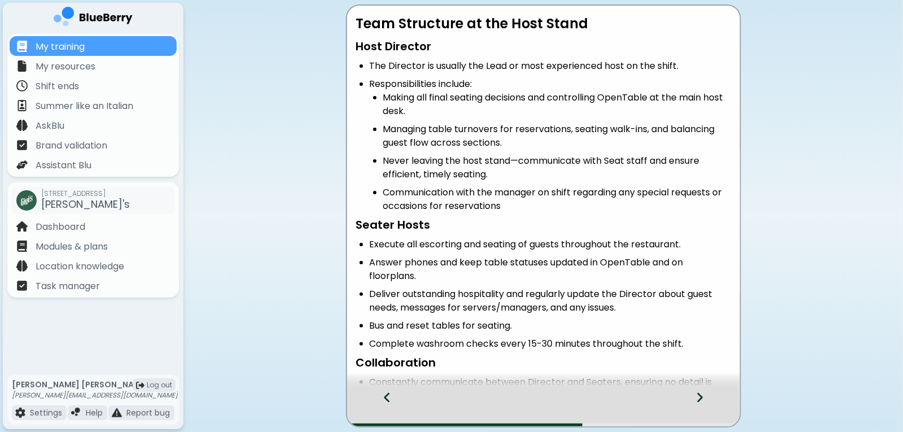
click at [537, 396] on div at bounding box center [543, 407] width 393 height 37
click at [704, 399] on div at bounding box center [706, 407] width 67 height 37
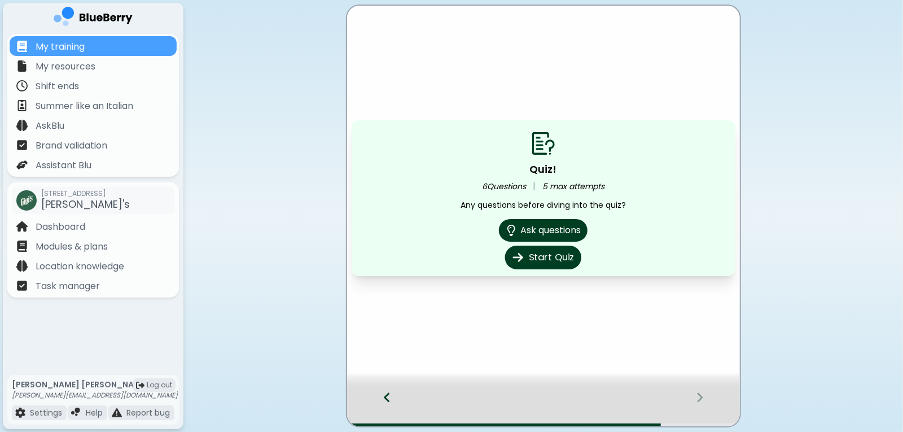
click at [563, 249] on button "Start Quiz" at bounding box center [543, 258] width 76 height 24
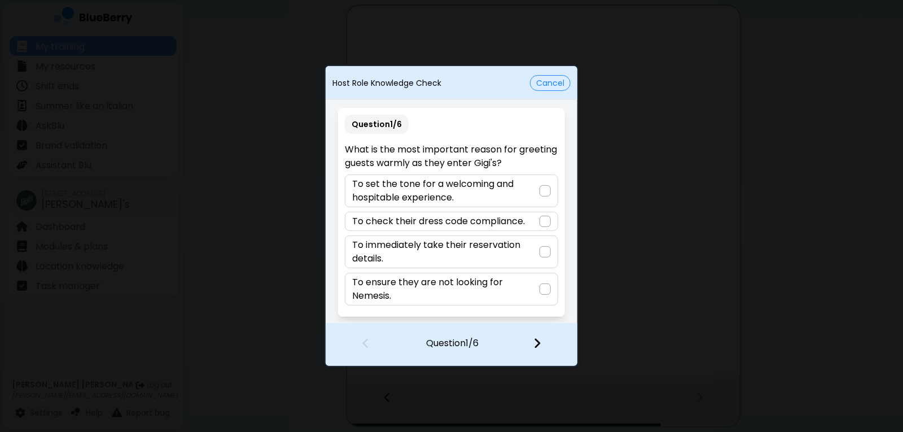
click at [504, 195] on p "To set the tone for a welcoming and hospitable experience." at bounding box center [445, 190] width 187 height 27
click at [541, 347] on div at bounding box center [544, 344] width 67 height 42
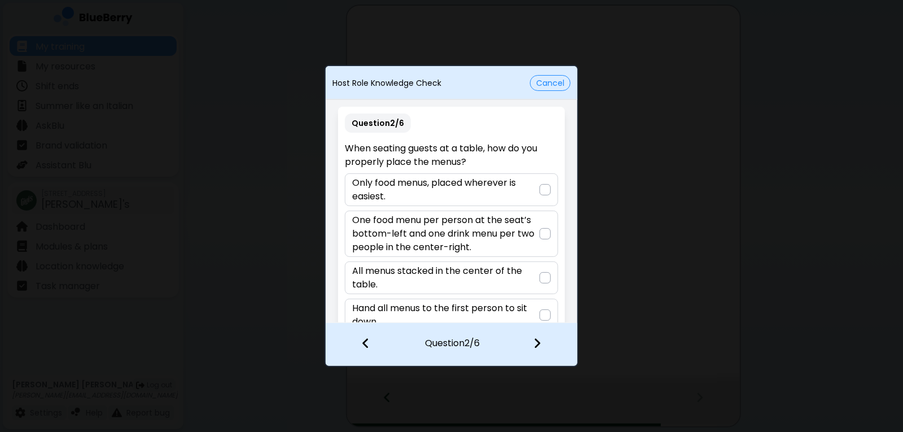
click at [471, 219] on p "One food menu per person at the seat’s bottom-left and one drink menu per two p…" at bounding box center [445, 233] width 187 height 41
click at [538, 349] on img at bounding box center [537, 343] width 8 height 12
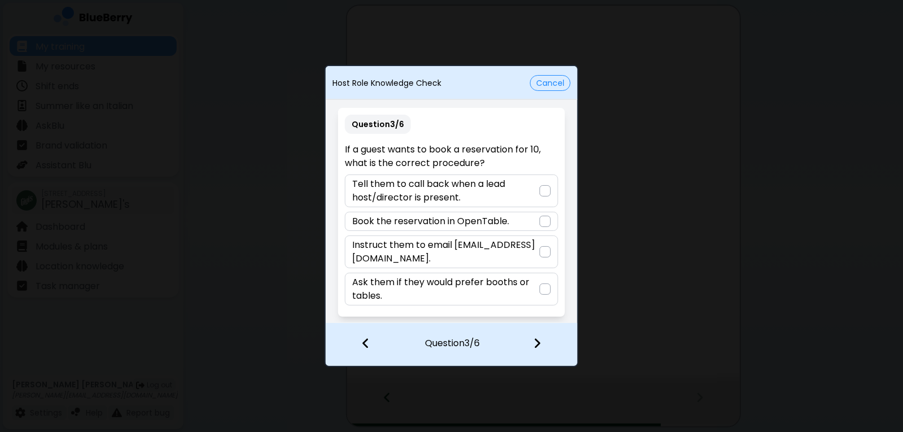
click at [445, 256] on p "Instruct them to email [EMAIL_ADDRESS][DOMAIN_NAME]." at bounding box center [445, 251] width 187 height 27
click at [533, 346] on img at bounding box center [537, 343] width 8 height 12
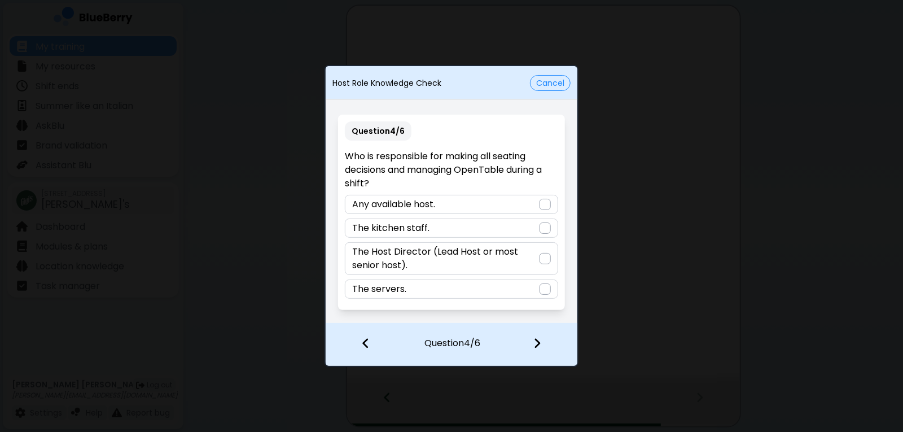
click at [472, 255] on p "The Host Director (Lead Host or most senior host)." at bounding box center [445, 258] width 187 height 27
click at [535, 349] on img at bounding box center [537, 343] width 8 height 12
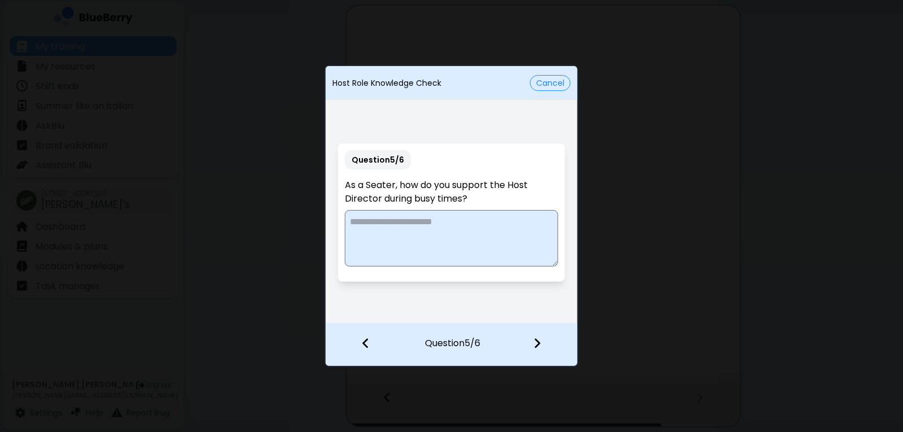
click at [421, 226] on textarea at bounding box center [451, 238] width 213 height 56
type textarea "**********"
click at [533, 347] on img at bounding box center [537, 343] width 8 height 12
click at [412, 224] on textarea at bounding box center [451, 238] width 213 height 56
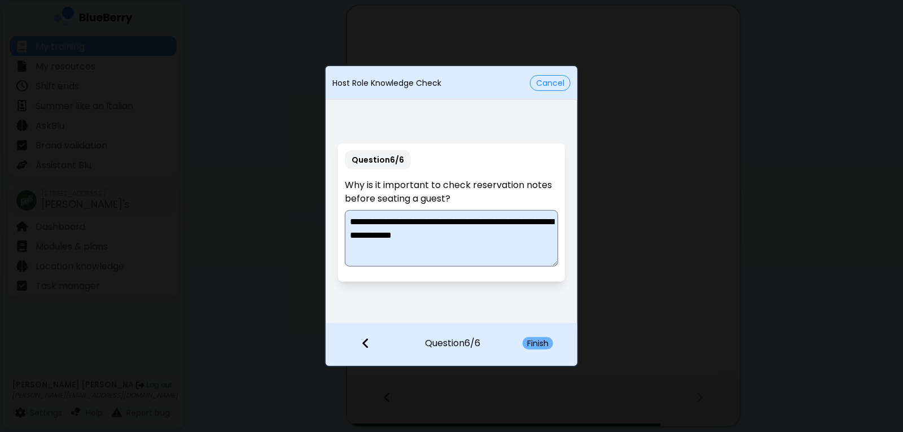
type textarea "**********"
click at [542, 347] on button "Finish" at bounding box center [538, 343] width 30 height 12
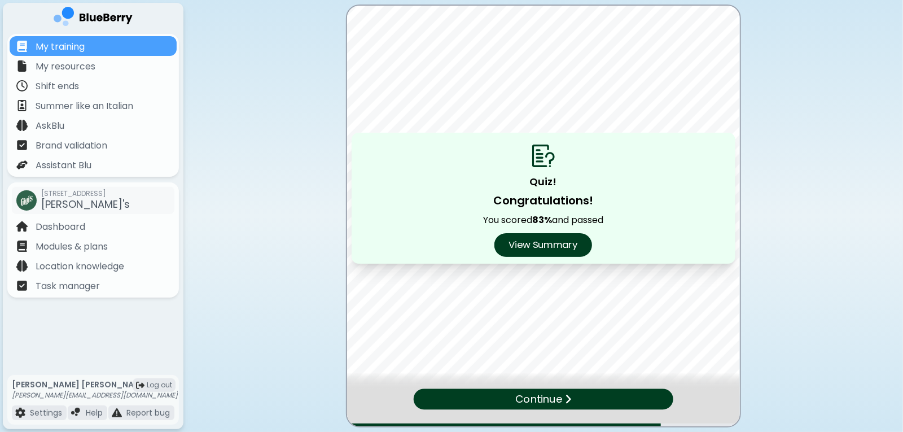
click at [546, 248] on button "View Summary" at bounding box center [543, 245] width 98 height 24
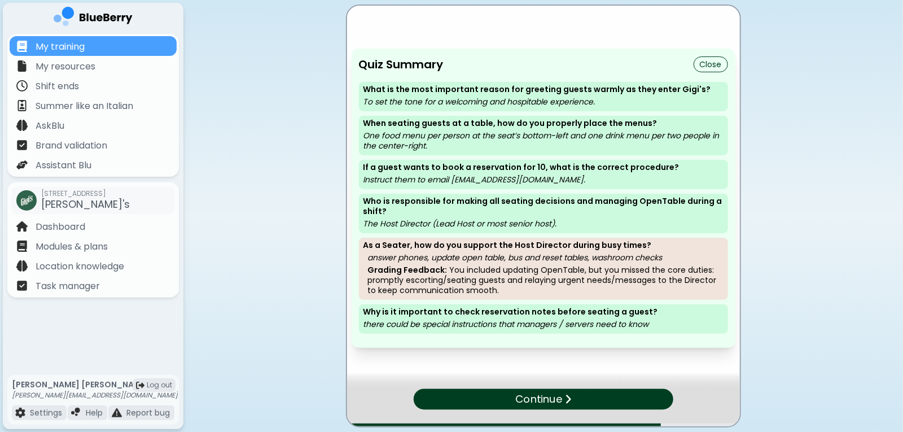
click at [542, 396] on p "Continue" at bounding box center [538, 399] width 47 height 16
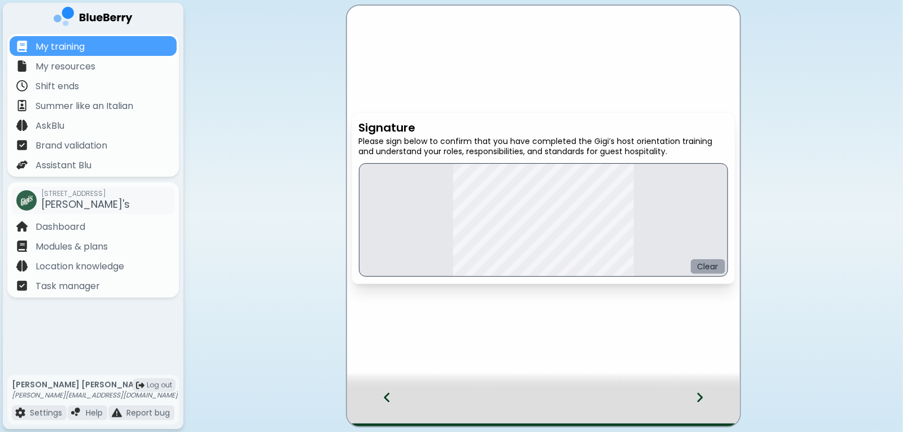
click at [702, 269] on button "Clear" at bounding box center [708, 266] width 34 height 15
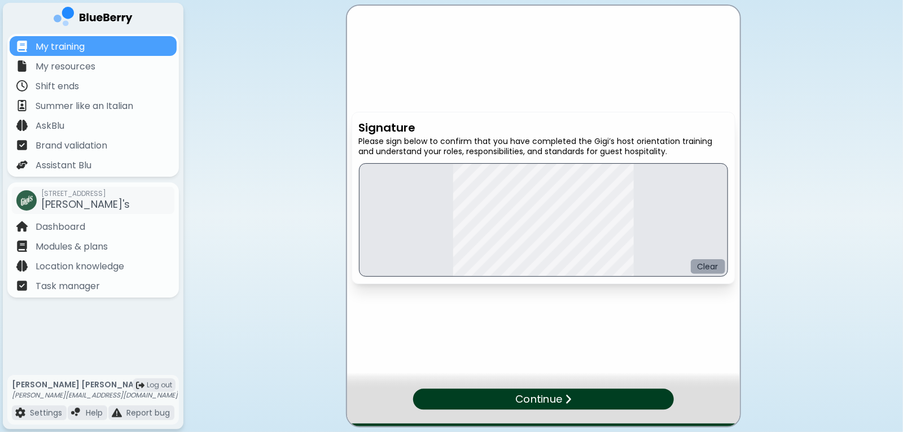
click at [711, 269] on button "Clear" at bounding box center [708, 266] width 34 height 15
click at [703, 264] on button "Clear" at bounding box center [708, 266] width 34 height 15
click at [711, 272] on button "Clear" at bounding box center [708, 266] width 34 height 15
click at [715, 261] on button "Clear" at bounding box center [708, 266] width 34 height 15
click at [568, 402] on img at bounding box center [567, 399] width 7 height 11
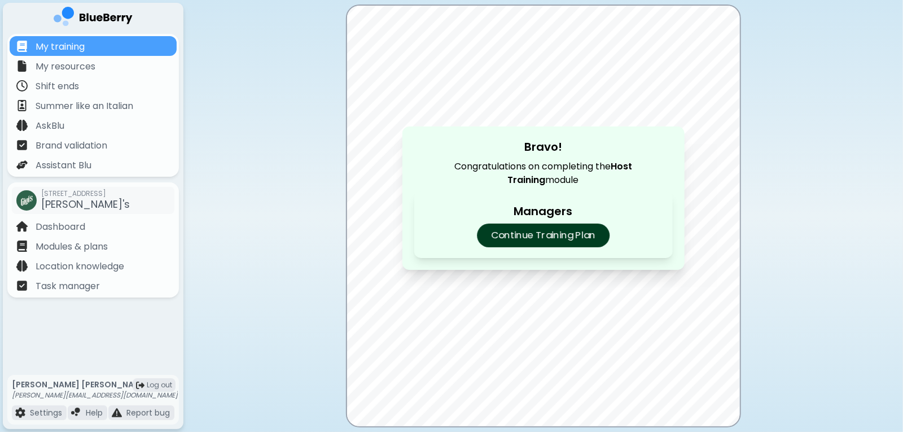
click at [567, 238] on p "Continue Training Plan" at bounding box center [543, 236] width 133 height 24
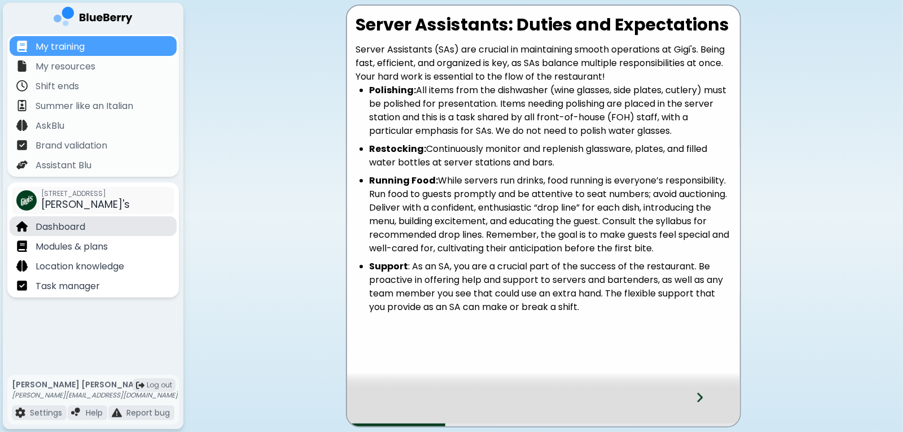
click at [66, 228] on p "Dashboard" at bounding box center [61, 227] width 50 height 14
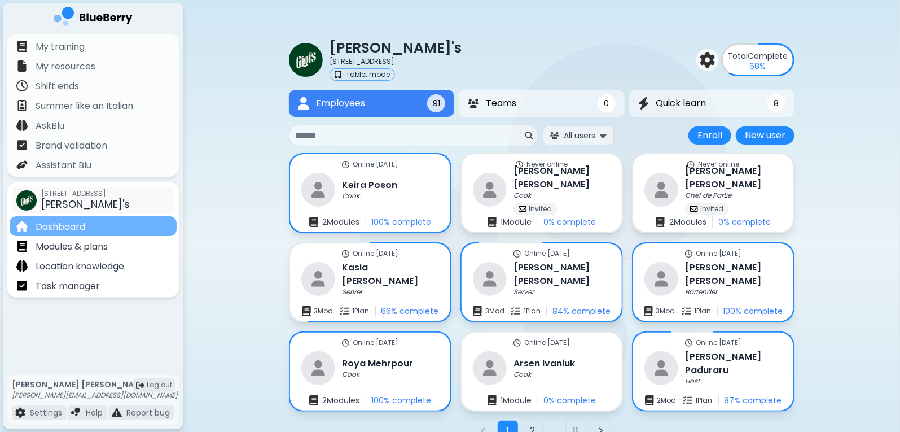
click at [58, 50] on p "My training" at bounding box center [60, 47] width 49 height 14
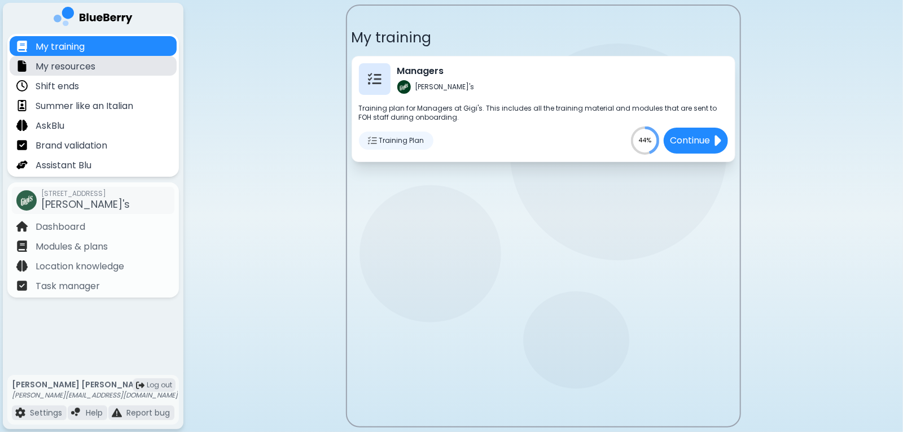
click at [63, 67] on p "My resources" at bounding box center [66, 67] width 60 height 14
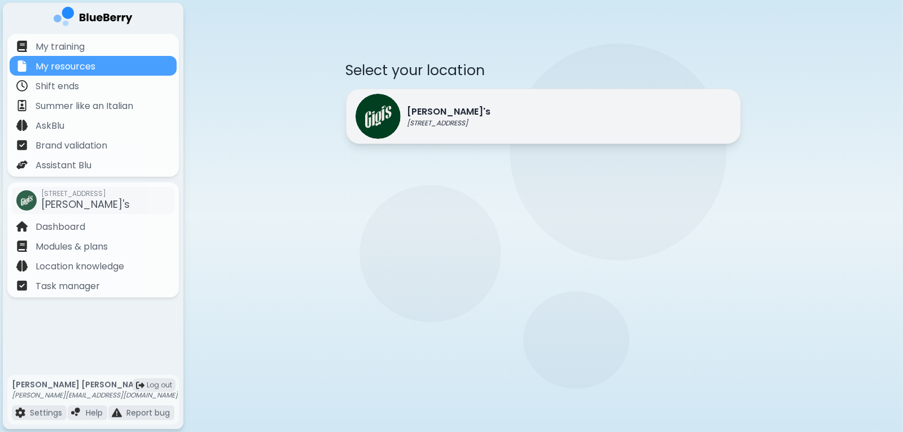
click at [459, 116] on p "[PERSON_NAME]'s" at bounding box center [450, 112] width 84 height 14
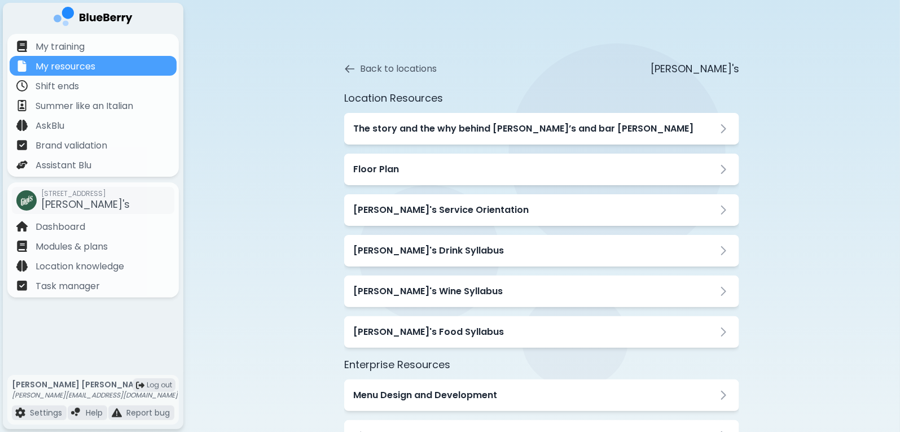
click at [338, 69] on div "Back to locations [PERSON_NAME]'s Location Resources The story and the why behi…" at bounding box center [542, 427] width 506 height 779
click at [354, 72] on icon at bounding box center [349, 68] width 11 height 11
